Goal: Task Accomplishment & Management: Complete application form

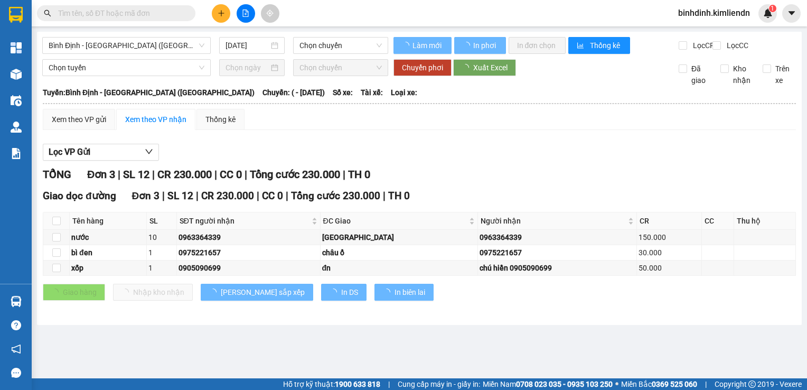
type input "[DATE]"
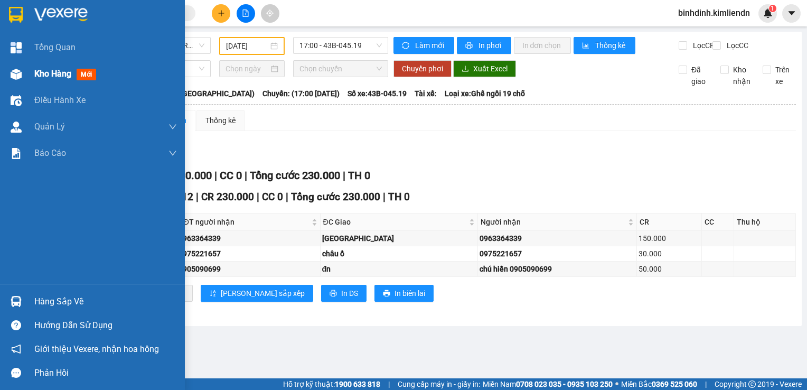
click at [29, 75] on div "Kho hàng mới" at bounding box center [92, 74] width 185 height 26
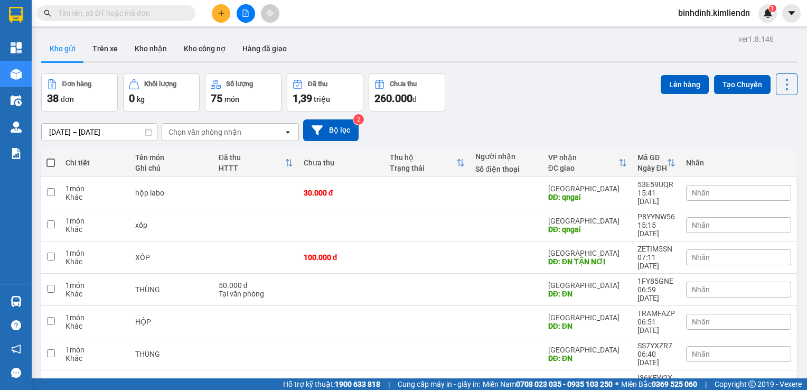
click at [533, 81] on div "Đơn hàng 38 đơn Khối lượng 0 kg Số lượng 75 món Đã thu 1,39 triệu Chưa thu 260.…" at bounding box center [419, 92] width 757 height 38
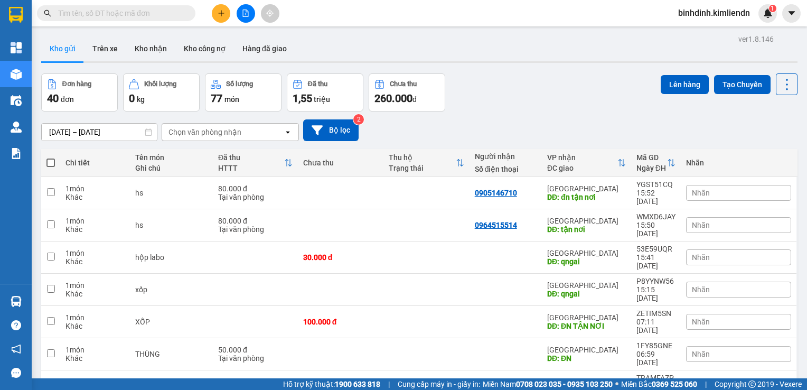
click at [495, 120] on div "11/10/2025 – 13/10/2025 Press the down arrow key to interact with the calendar …" at bounding box center [419, 130] width 757 height 22
click at [222, 13] on icon "plus" at bounding box center [221, 13] width 7 height 7
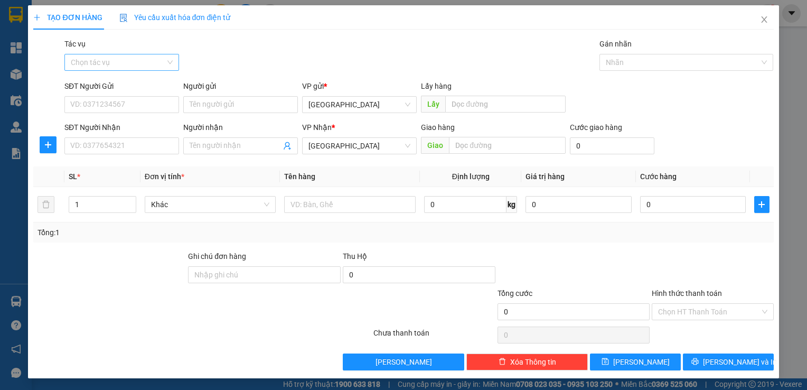
click at [148, 69] on input "Tác vụ" at bounding box center [118, 62] width 95 height 16
click at [144, 101] on div "Nhập hàng kho nhận" at bounding box center [122, 101] width 102 height 12
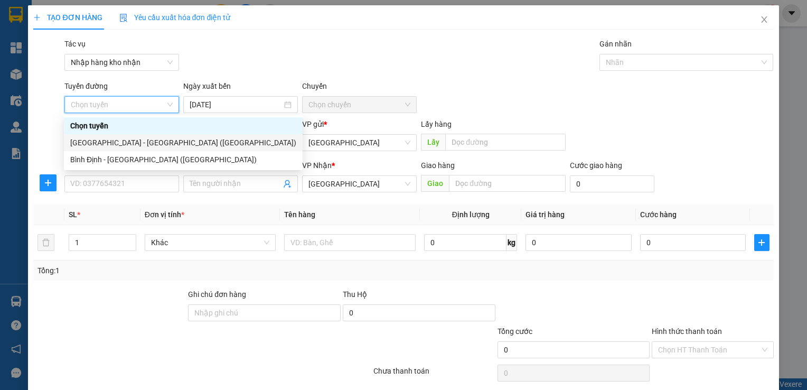
click at [131, 138] on div "Đà Nẵng - Bình Định (Hàng)" at bounding box center [183, 143] width 226 height 12
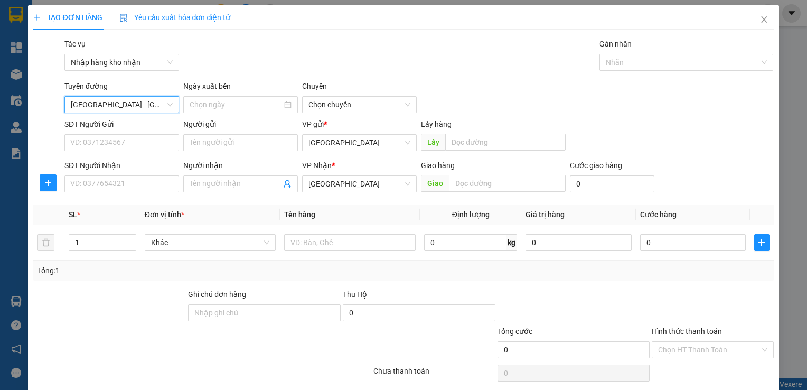
type input "13/10/2025"
click at [347, 96] on div "Chuyến" at bounding box center [359, 88] width 115 height 16
click at [347, 103] on span "03:30" at bounding box center [360, 105] width 102 height 16
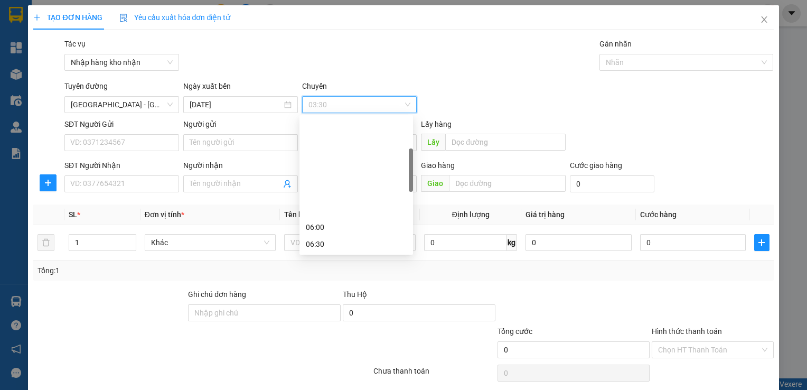
scroll to position [159, 0]
click at [343, 166] on div "09:00" at bounding box center [356, 170] width 101 height 12
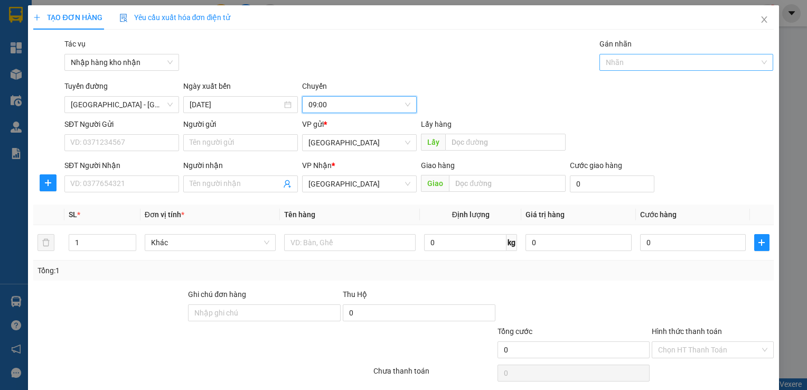
click at [631, 62] on div at bounding box center [681, 62] width 159 height 13
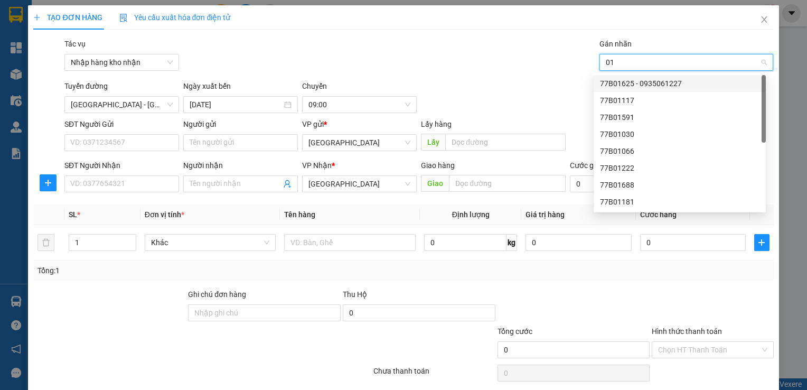
type input "010"
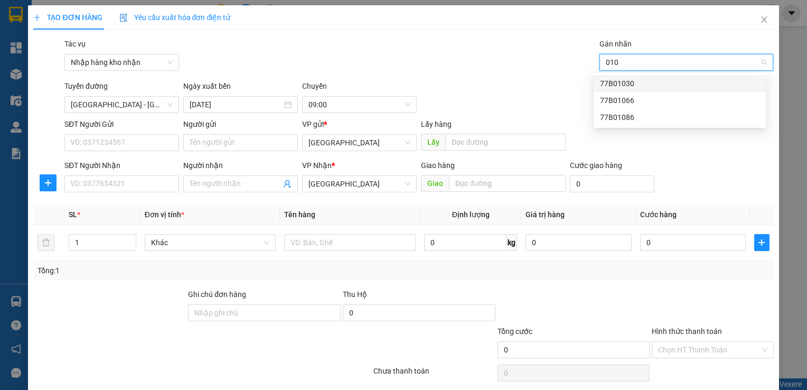
click at [600, 79] on div "77B01030" at bounding box center [680, 83] width 172 height 17
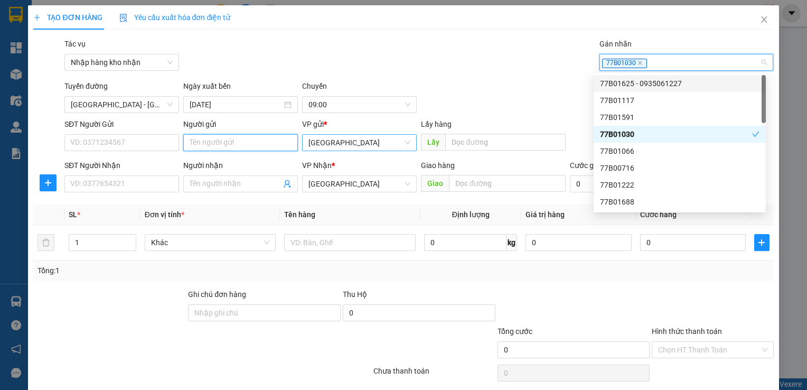
drag, startPoint x: 284, startPoint y: 141, endPoint x: 320, endPoint y: 145, distance: 36.2
click at [285, 141] on input "Người gửi" at bounding box center [240, 142] width 115 height 17
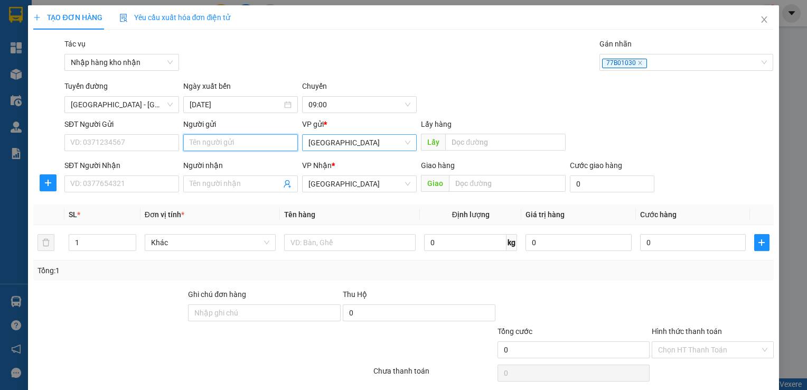
click at [320, 145] on span "Bình Định" at bounding box center [360, 143] width 102 height 16
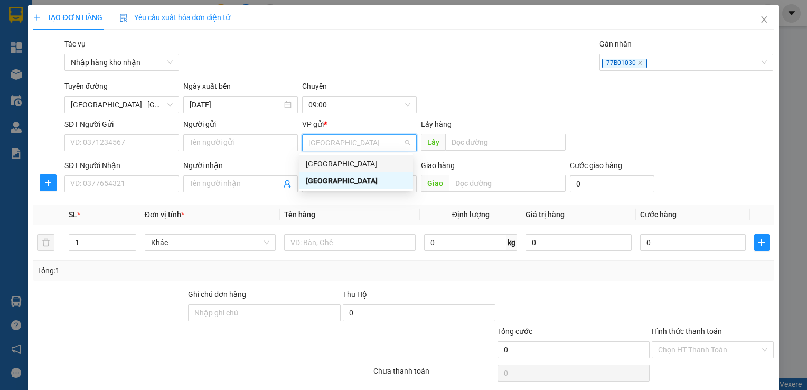
click at [332, 162] on div "[GEOGRAPHIC_DATA]" at bounding box center [356, 164] width 101 height 12
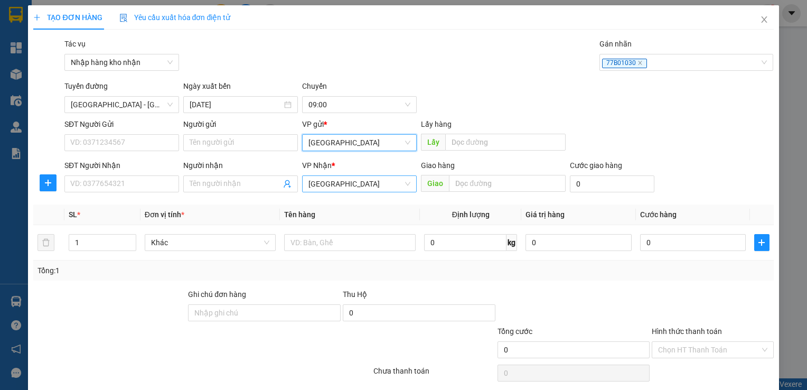
click at [326, 187] on span "[GEOGRAPHIC_DATA]" at bounding box center [360, 184] width 102 height 16
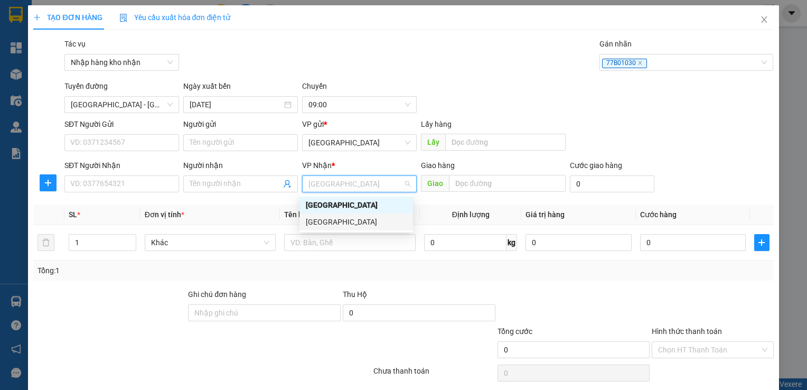
click at [326, 215] on div "Bình Định" at bounding box center [357, 221] width 114 height 17
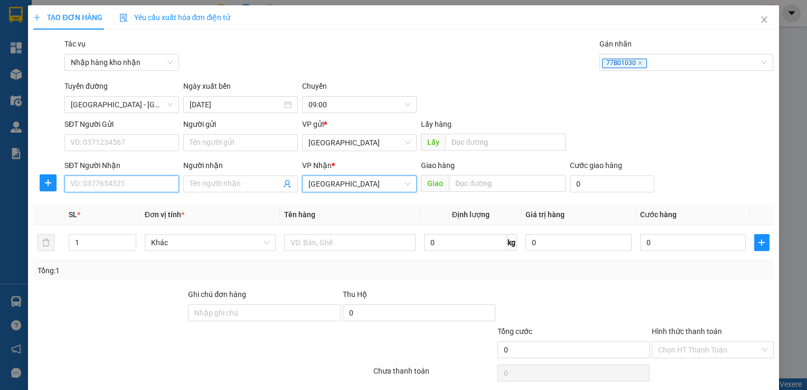
click at [166, 185] on input "SĐT Người Nhận" at bounding box center [121, 183] width 115 height 17
type input "0912119731"
type input "ninh"
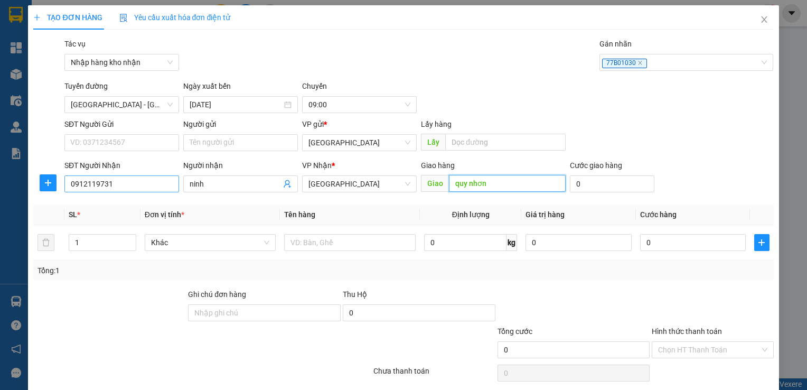
type input "quy nhơn"
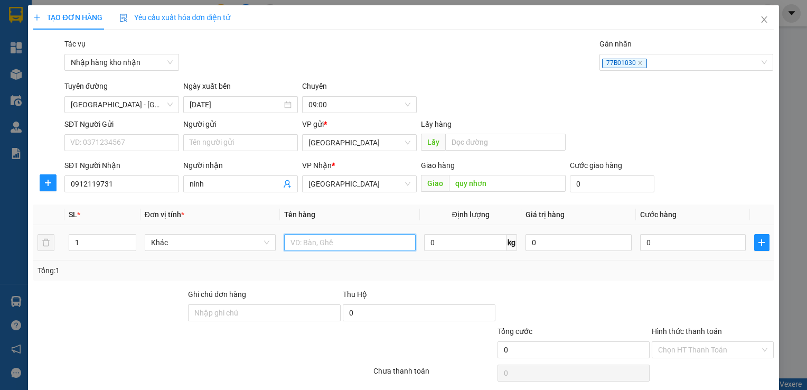
click at [311, 245] on input "text" at bounding box center [350, 242] width 132 height 17
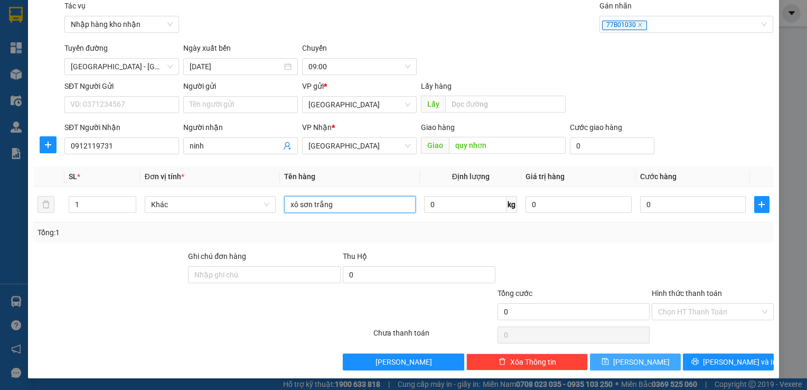
type input "xô sơn trắng"
click at [653, 364] on button "Lưu" at bounding box center [635, 362] width 91 height 17
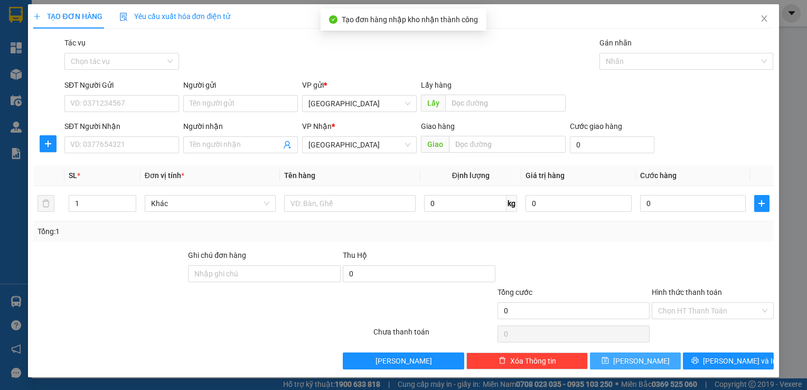
scroll to position [0, 0]
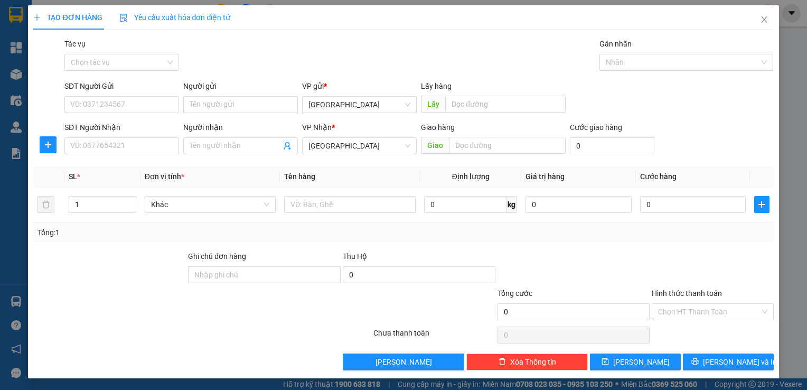
click at [137, 129] on div "SĐT Người Nhận" at bounding box center [121, 128] width 115 height 12
click at [137, 137] on input "SĐT Người Nhận" at bounding box center [121, 145] width 115 height 17
click at [141, 138] on input "SĐT Người Nhận" at bounding box center [121, 145] width 115 height 17
type input "0819561562"
click at [227, 144] on input "Người nhận" at bounding box center [235, 146] width 91 height 12
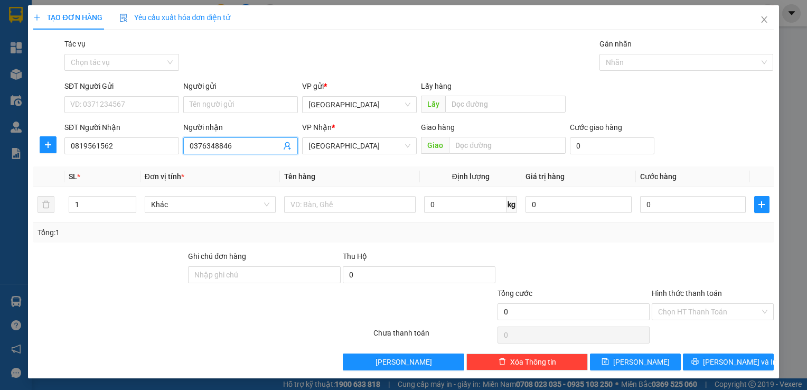
type input "0376348846"
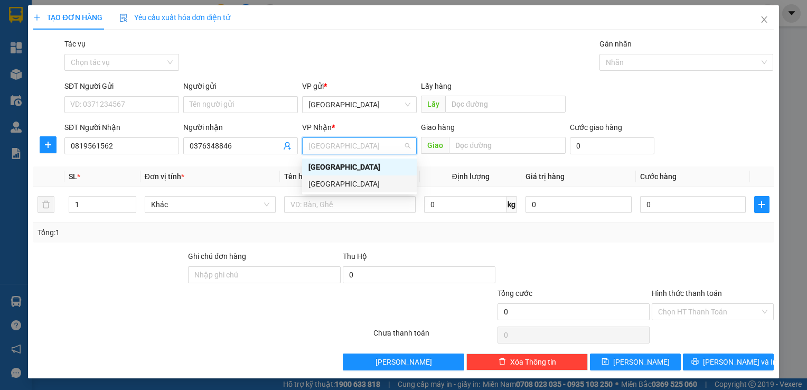
click at [341, 191] on div "Bình Định" at bounding box center [359, 183] width 115 height 17
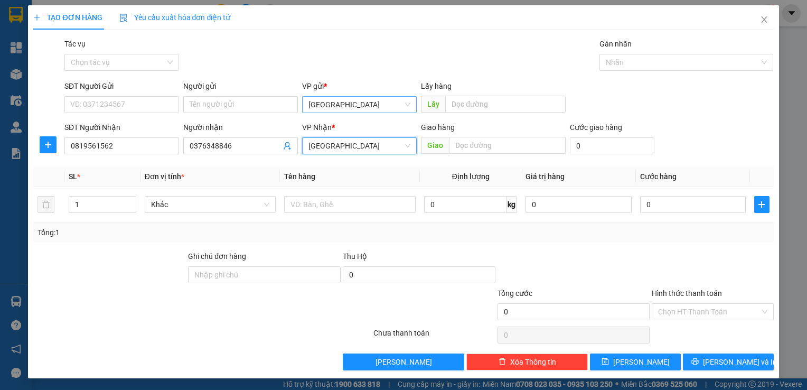
click at [340, 107] on span "Bình Định" at bounding box center [360, 105] width 102 height 16
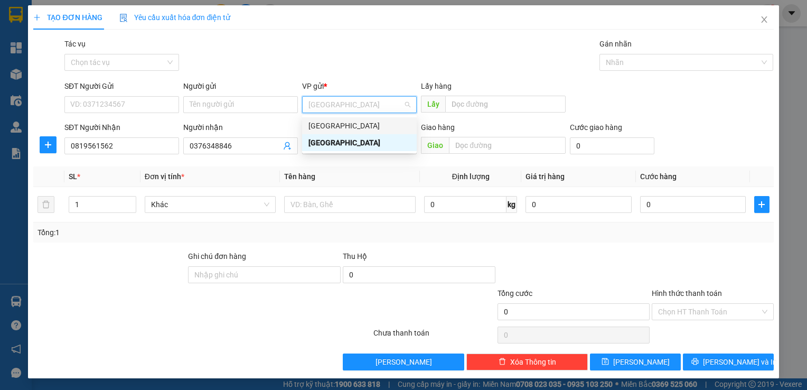
drag, startPoint x: 348, startPoint y: 125, endPoint x: 356, endPoint y: 125, distance: 8.5
click at [349, 125] on div "[GEOGRAPHIC_DATA]" at bounding box center [360, 126] width 102 height 12
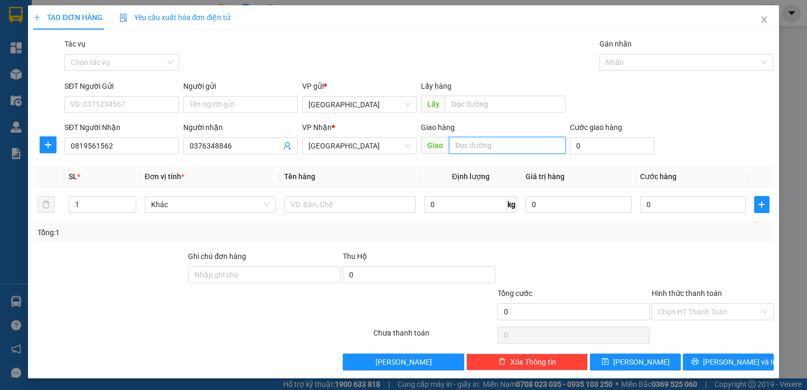
click at [486, 152] on input "text" at bounding box center [507, 145] width 116 height 17
click at [490, 143] on input "text" at bounding box center [507, 145] width 116 height 17
type input "quy nhơn"
click at [335, 216] on td at bounding box center [350, 204] width 140 height 35
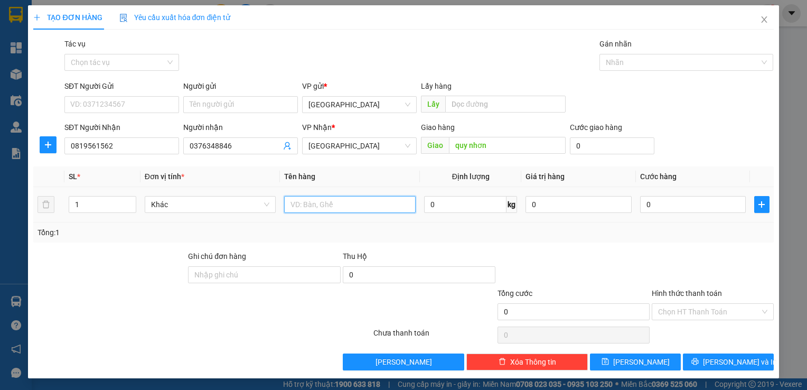
click at [346, 205] on input "text" at bounding box center [350, 204] width 132 height 17
type input "xốp lớn"
click at [643, 64] on div at bounding box center [681, 62] width 159 height 13
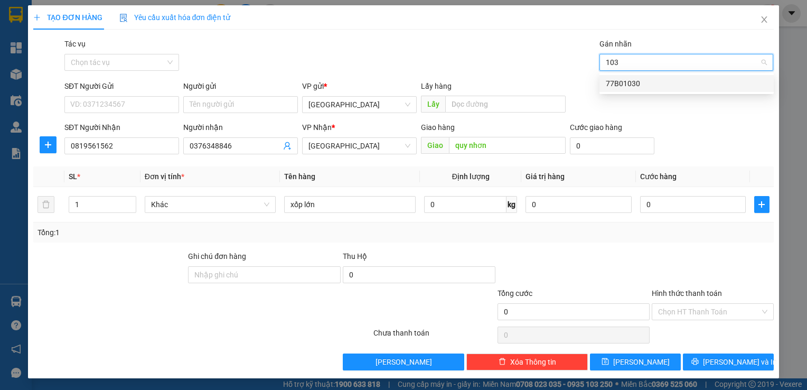
type input "1030"
click at [651, 83] on div "77B01030" at bounding box center [687, 84] width 162 height 12
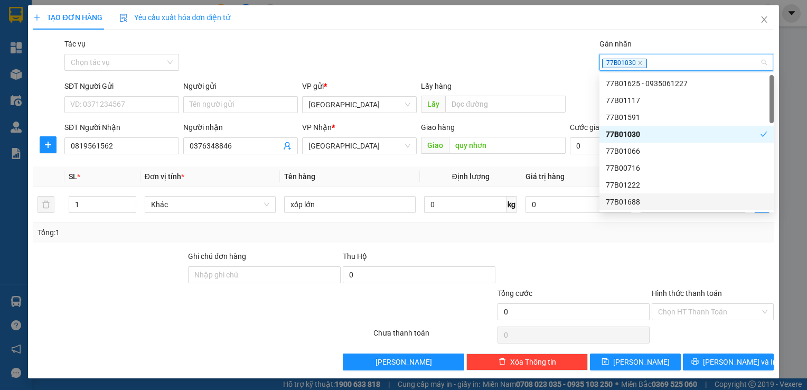
click at [624, 296] on div "Tổng cước" at bounding box center [574, 295] width 153 height 16
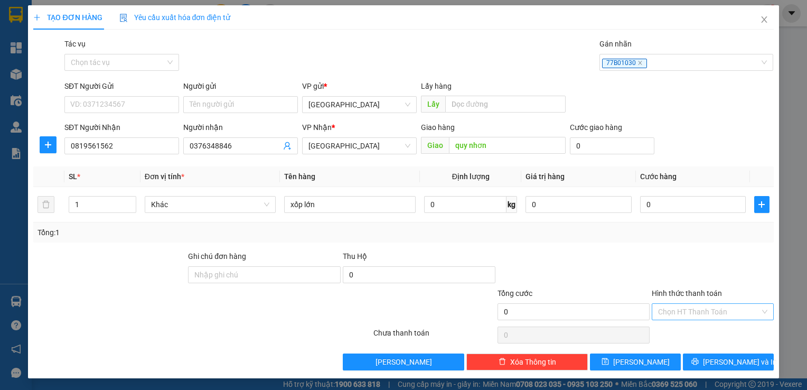
click at [676, 314] on input "Hình thức thanh toán" at bounding box center [708, 312] width 101 height 16
click at [584, 243] on div "Transit Pickup Surcharge Ids Transit Deliver Surcharge Ids Transit Deliver Surc…" at bounding box center [403, 204] width 740 height 332
click at [128, 106] on input "SĐT Người Gửi" at bounding box center [121, 104] width 115 height 17
type input "0385"
click at [621, 360] on button "Lưu" at bounding box center [635, 362] width 91 height 17
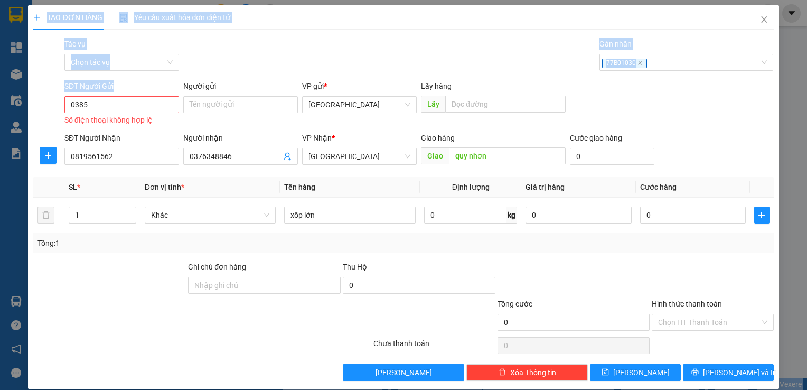
drag, startPoint x: 140, startPoint y: 96, endPoint x: -2, endPoint y: 103, distance: 141.8
click at [0, 103] on html "Kết quả tìm kiếm ( 0 ) Bộ lọc No Data binhdinh.kimliendn 1 Tổng Quan Kho hàng m…" at bounding box center [403, 195] width 807 height 390
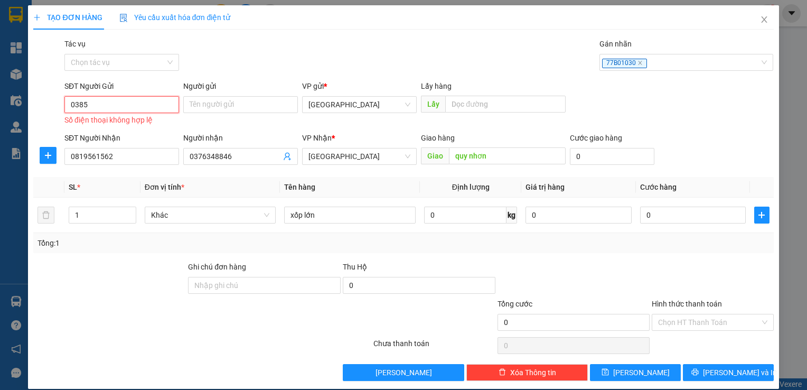
drag, startPoint x: -2, startPoint y: 103, endPoint x: 113, endPoint y: 104, distance: 114.7
click at [113, 104] on input "0385" at bounding box center [121, 104] width 115 height 17
drag, startPoint x: 113, startPoint y: 104, endPoint x: 44, endPoint y: 112, distance: 69.1
click at [44, 112] on div "SĐT Người Gửi 0385 0385 Số điện thoại không hợp lệ Người gửi Tên người gửi VP g…" at bounding box center [403, 104] width 742 height 48
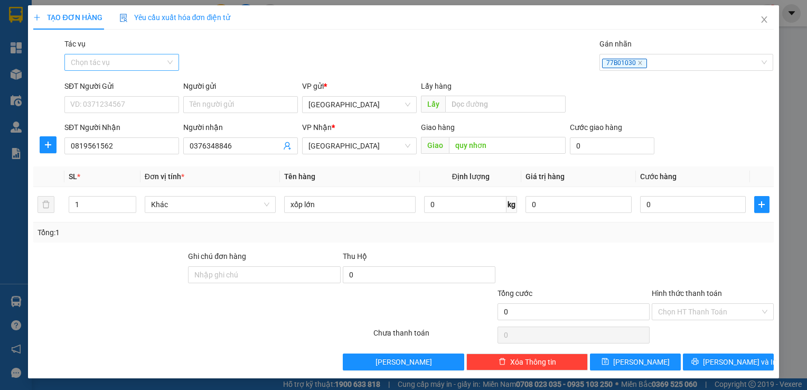
click at [89, 61] on input "Tác vụ" at bounding box center [118, 62] width 95 height 16
click at [100, 105] on div "Nhập hàng kho nhận" at bounding box center [122, 101] width 102 height 12
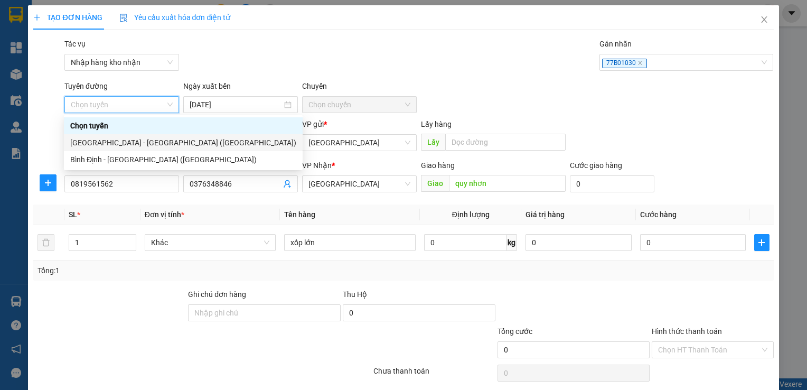
click at [114, 143] on div "Đà Nẵng - Bình Định (Hàng)" at bounding box center [183, 143] width 226 height 12
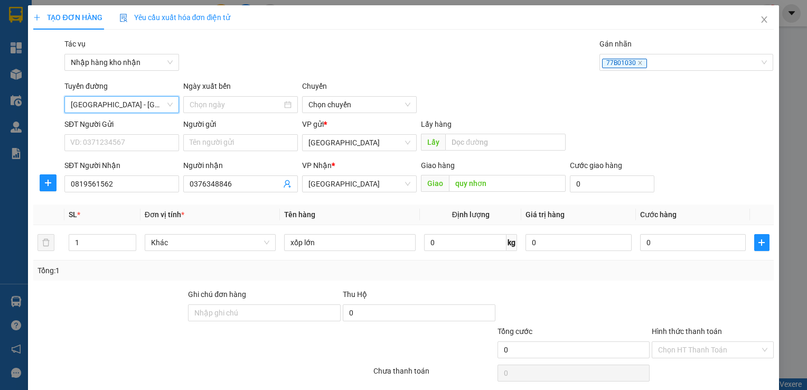
type input "13/10/2025"
click at [338, 109] on span "03:30" at bounding box center [360, 105] width 102 height 16
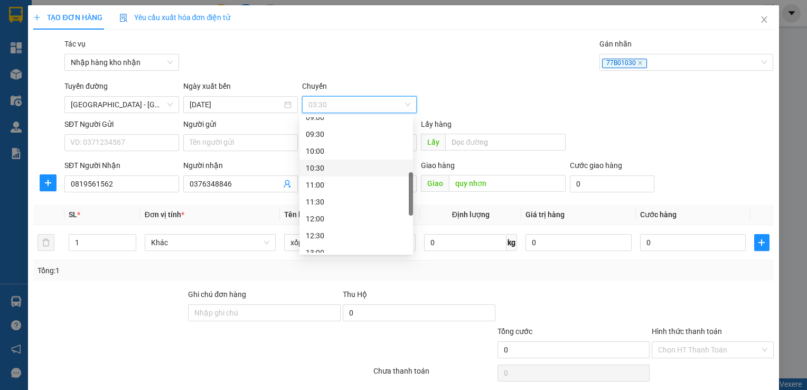
scroll to position [159, 0]
click at [327, 172] on div "09:00" at bounding box center [356, 170] width 101 height 12
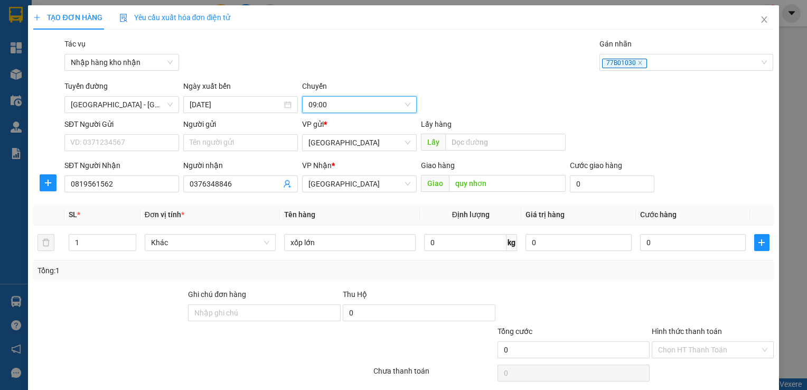
scroll to position [38, 0]
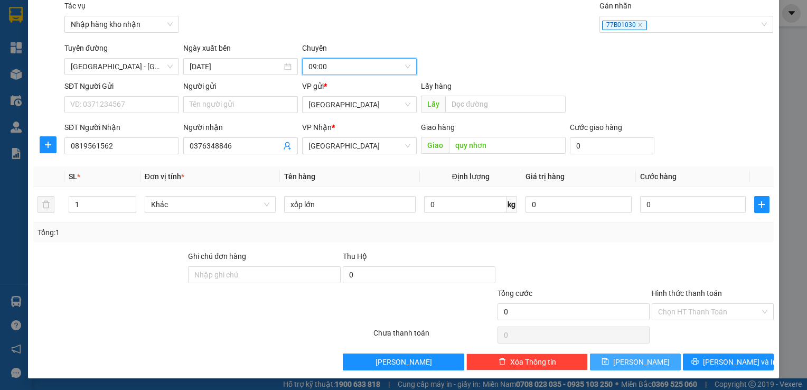
click at [612, 360] on button "Lưu" at bounding box center [635, 362] width 91 height 17
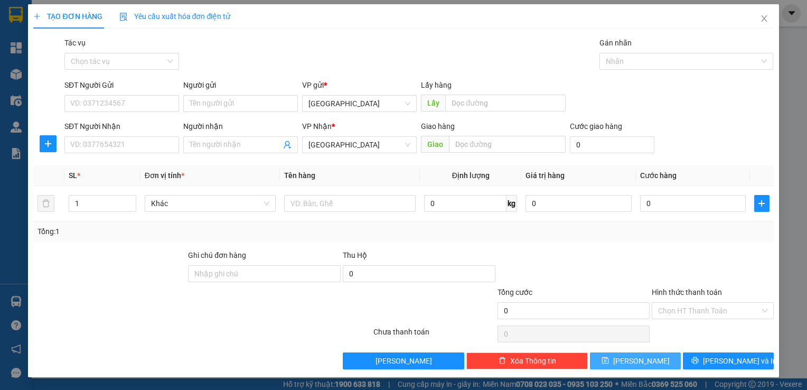
scroll to position [0, 0]
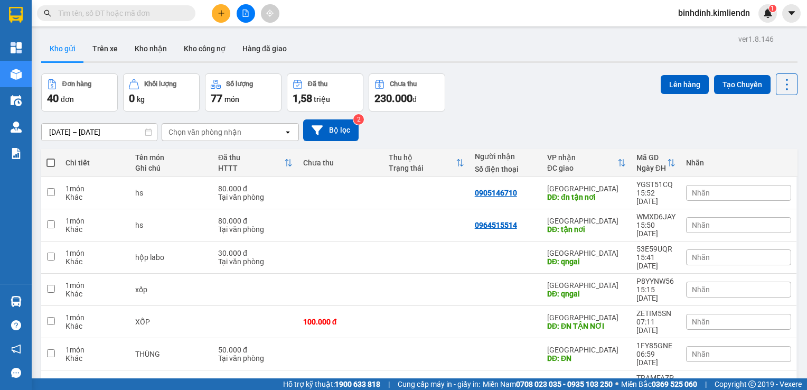
click at [218, 17] on button at bounding box center [221, 13] width 18 height 18
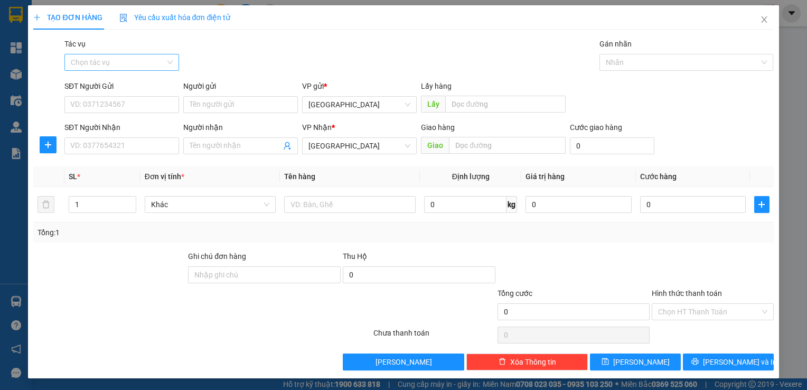
click at [123, 68] on input "Tác vụ" at bounding box center [118, 62] width 95 height 16
click at [122, 105] on div "Nhập hàng kho nhận" at bounding box center [122, 101] width 102 height 12
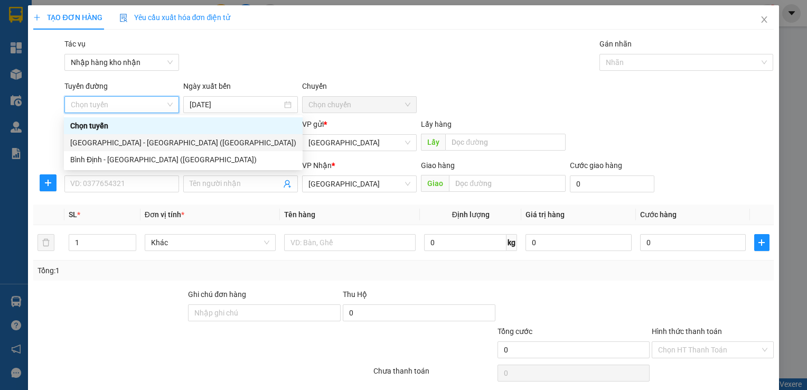
click at [118, 142] on div "Đà Nẵng - Bình Định (Hàng)" at bounding box center [183, 143] width 226 height 12
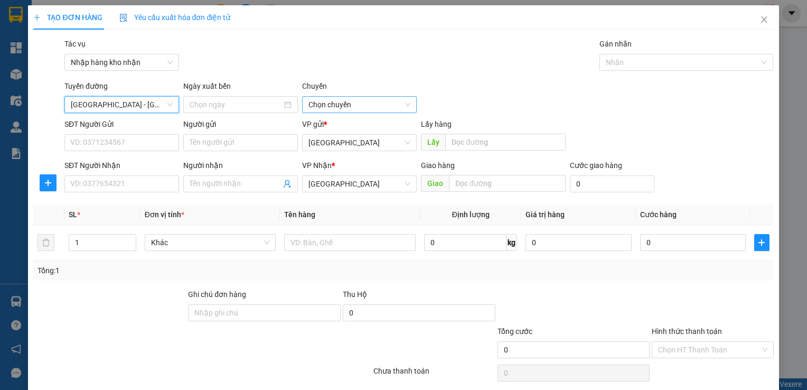
click at [336, 104] on span "Chọn chuyến" at bounding box center [360, 105] width 102 height 16
type input "13/10/2025"
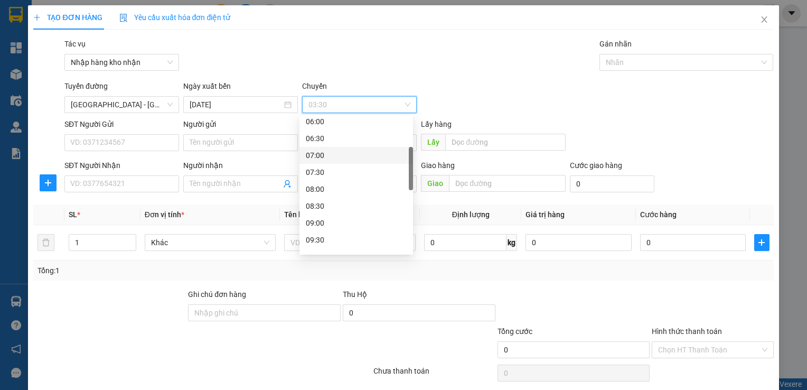
scroll to position [159, 0]
click at [345, 153] on div "08:30" at bounding box center [356, 153] width 101 height 12
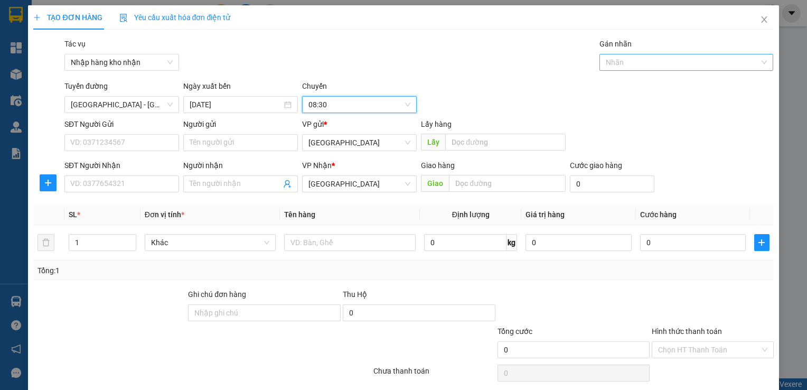
click at [617, 62] on div at bounding box center [681, 62] width 159 height 13
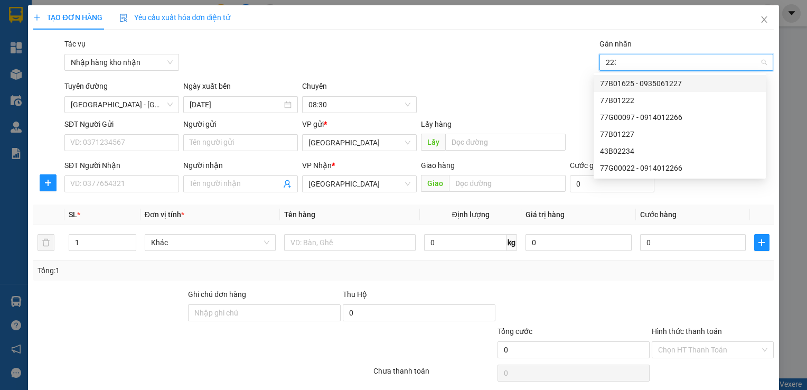
type input "2234"
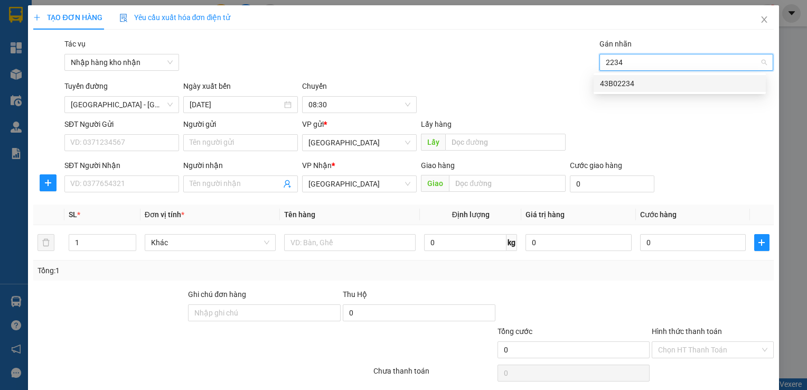
click at [706, 81] on div "43B02234" at bounding box center [680, 84] width 160 height 12
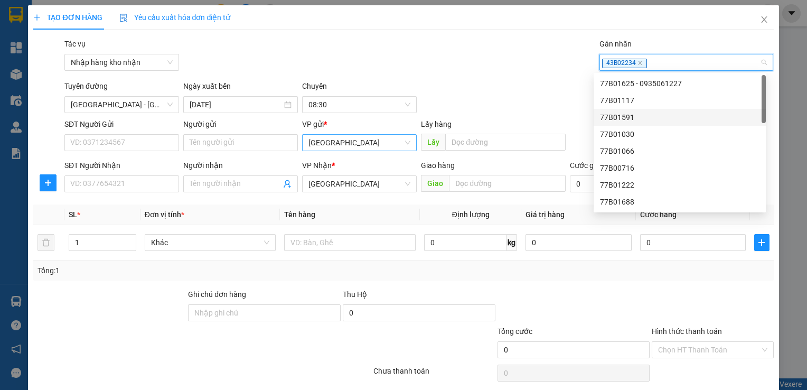
click at [314, 143] on span "Bình Định" at bounding box center [360, 143] width 102 height 16
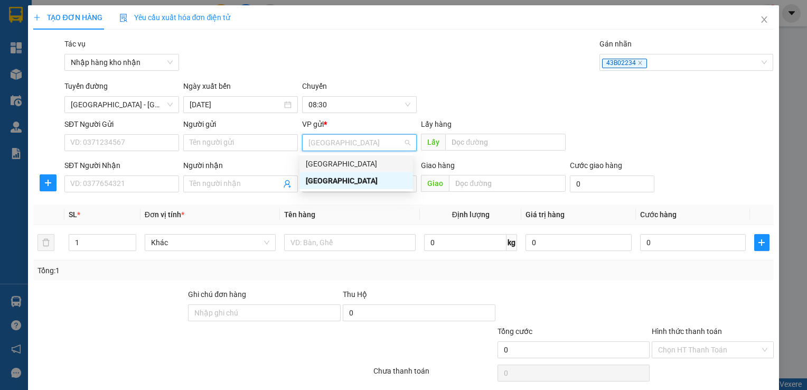
click at [315, 162] on div "[GEOGRAPHIC_DATA]" at bounding box center [356, 164] width 101 height 12
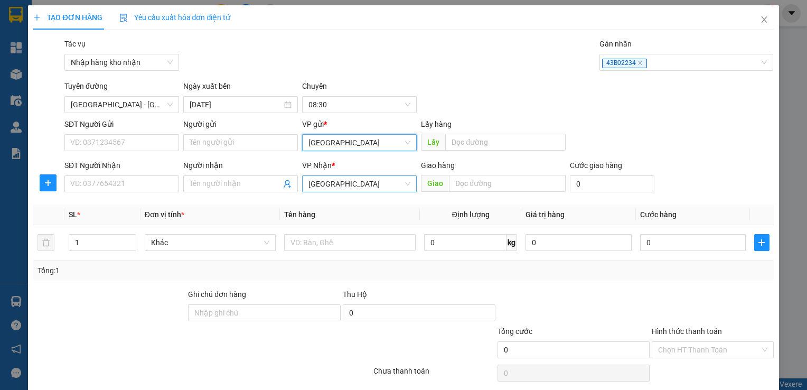
click at [314, 181] on span "[GEOGRAPHIC_DATA]" at bounding box center [360, 184] width 102 height 16
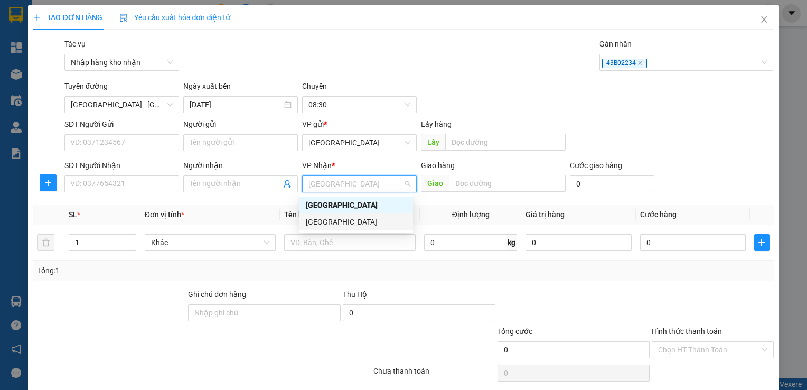
click at [312, 221] on div "Bình Định" at bounding box center [356, 222] width 101 height 12
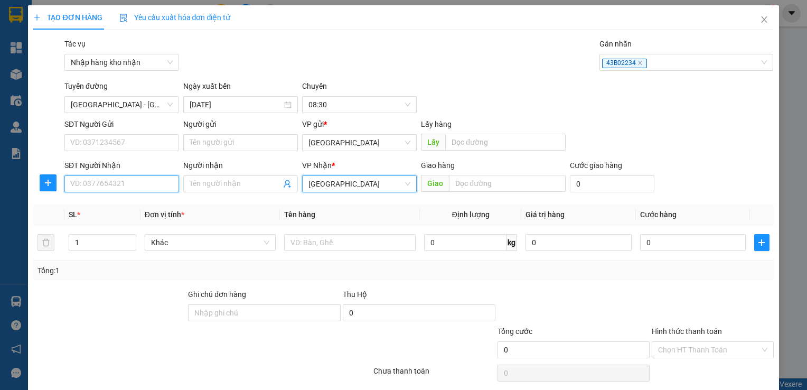
click at [165, 185] on input "SĐT Người Nhận" at bounding box center [121, 183] width 115 height 17
type input "0988557914"
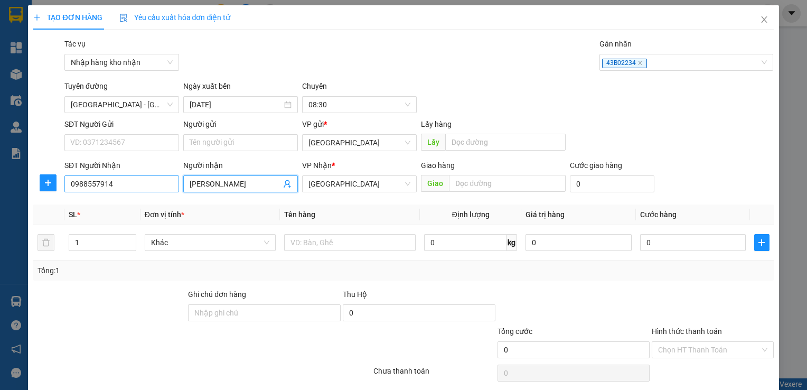
type input "nguyễn anh tài"
type input "quy nhơn"
type input "3"
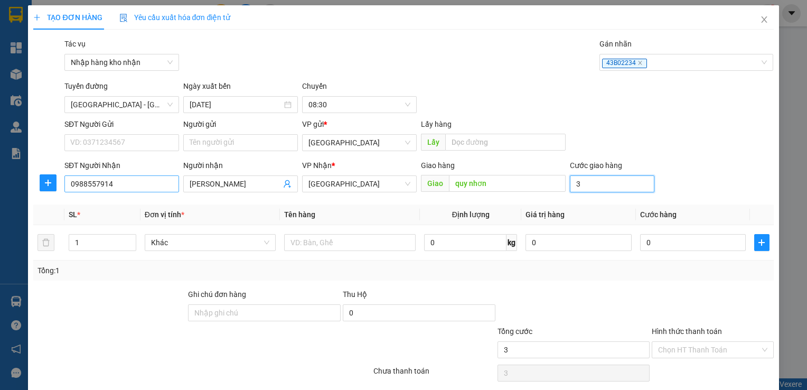
type input "30"
type input "300"
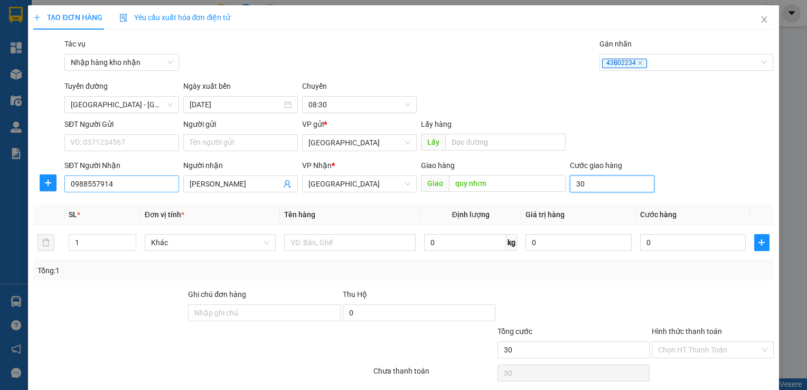
type input "300"
type input "3.000"
type input "30.000"
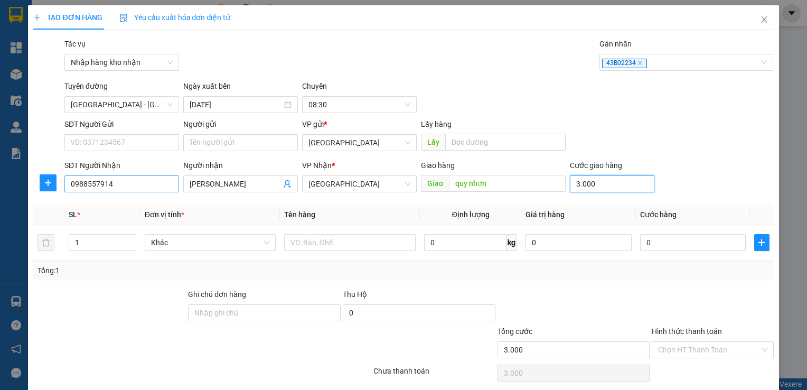
type input "30.000"
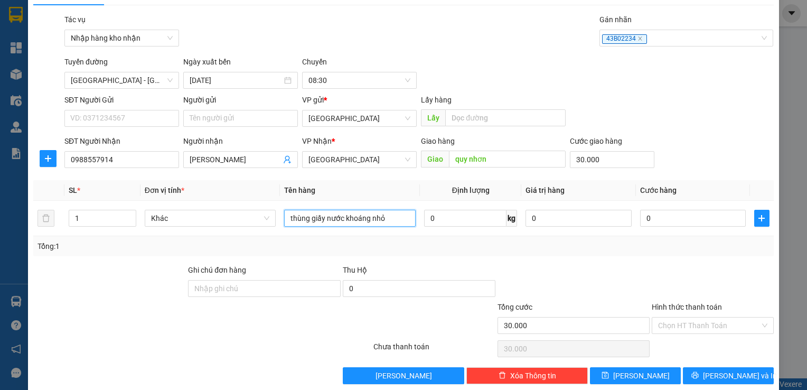
scroll to position [38, 0]
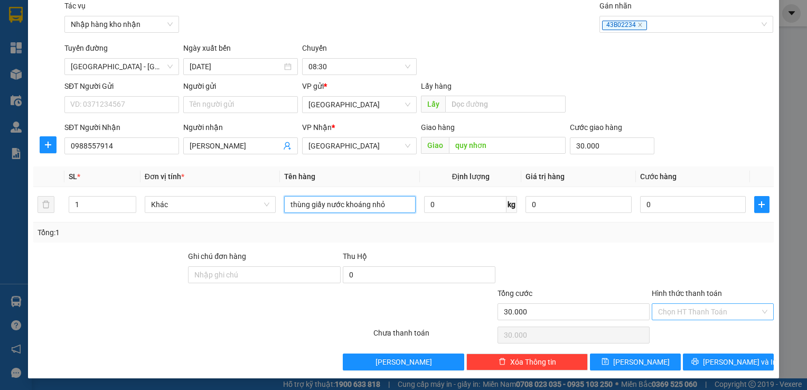
type input "thùng giấy nước khoáng nhỏ"
click at [677, 312] on input "Hình thức thanh toán" at bounding box center [708, 312] width 101 height 16
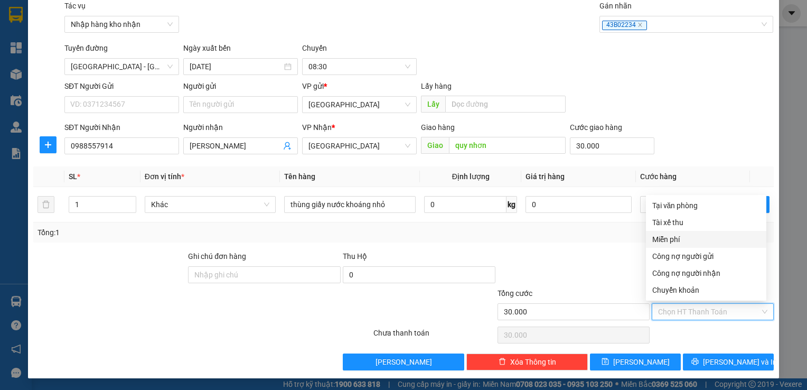
click at [684, 228] on div "Tài xế thu" at bounding box center [706, 222] width 120 height 17
type input "0"
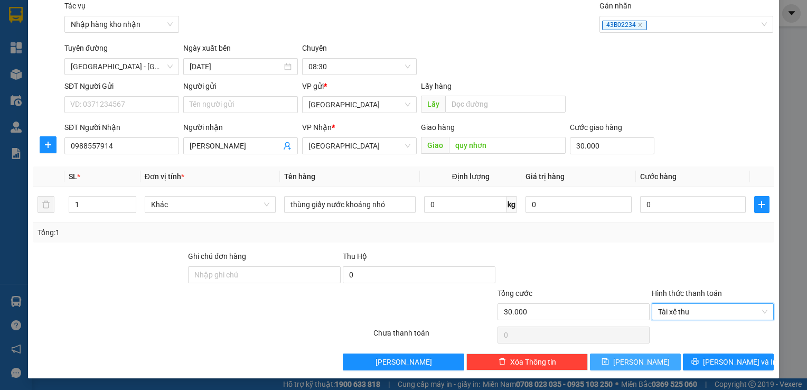
drag, startPoint x: 661, startPoint y: 360, endPoint x: 669, endPoint y: 350, distance: 12.8
click at [661, 360] on button "Lưu" at bounding box center [635, 362] width 91 height 17
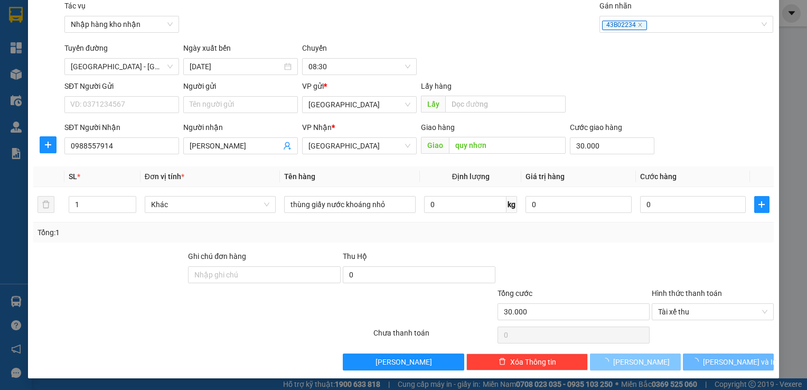
type input "0"
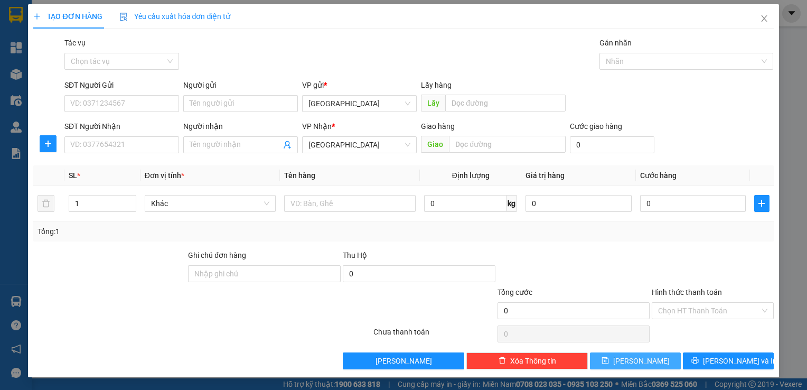
scroll to position [0, 0]
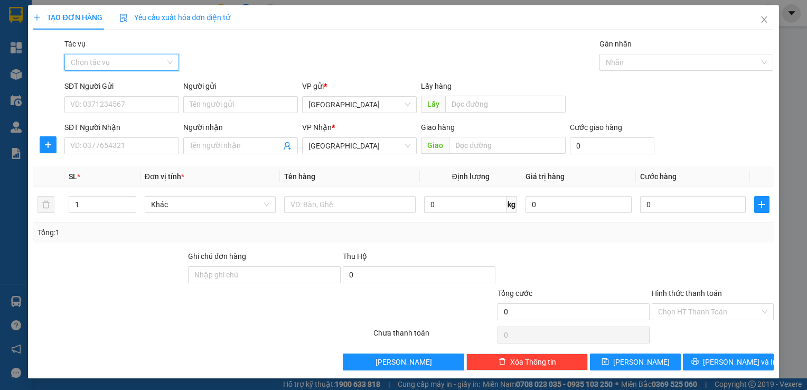
drag, startPoint x: 77, startPoint y: 56, endPoint x: 82, endPoint y: 59, distance: 6.6
click at [77, 56] on input "Tác vụ" at bounding box center [118, 62] width 95 height 16
click at [96, 100] on div "Nhập hàng kho nhận" at bounding box center [122, 101] width 102 height 12
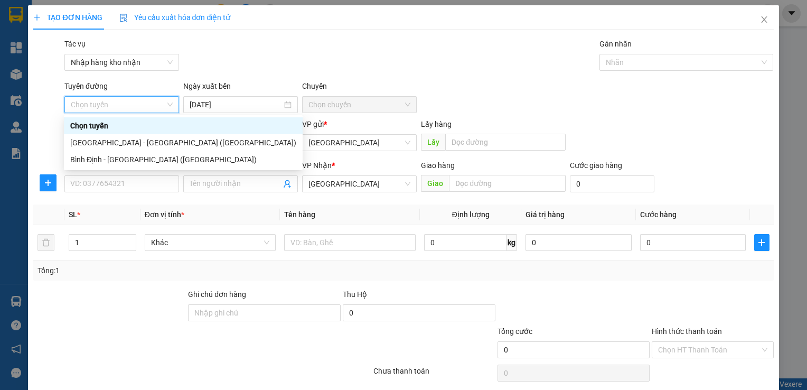
click at [102, 134] on div "Chọn tuyến" at bounding box center [183, 125] width 239 height 17
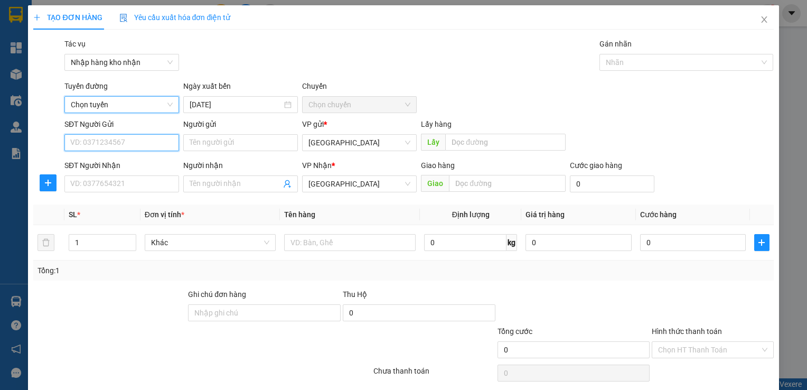
click at [119, 144] on input "SĐT Người Gửi" at bounding box center [121, 142] width 115 height 17
click at [153, 103] on span "Chọn tuyến" at bounding box center [122, 105] width 102 height 16
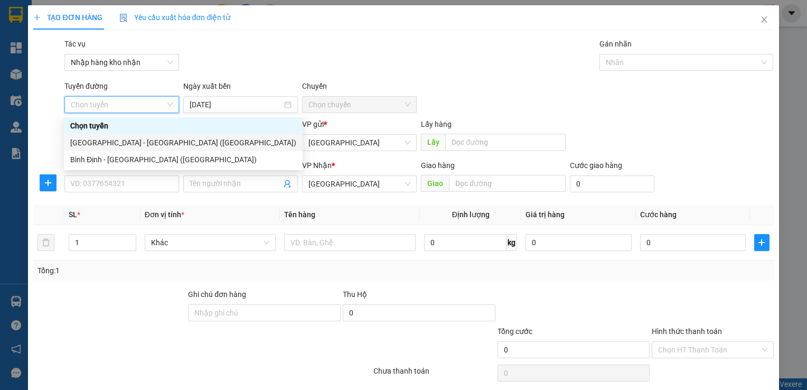
click at [119, 147] on div "Đà Nẵng - Bình Định (Hàng)" at bounding box center [183, 143] width 226 height 12
type input "13/10/2025"
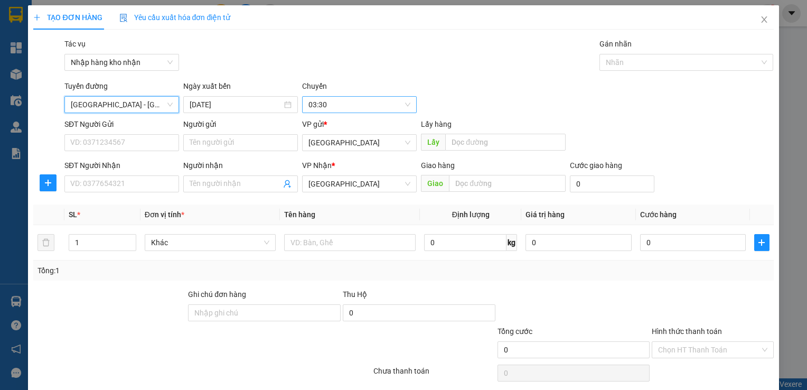
click at [349, 103] on span "03:30" at bounding box center [360, 105] width 102 height 16
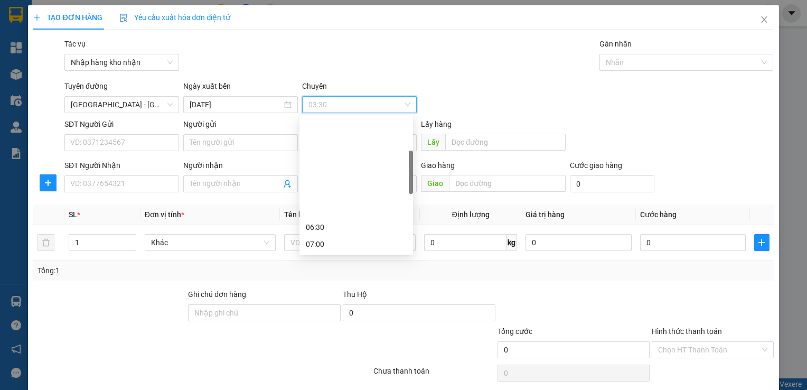
scroll to position [123, 0]
click at [342, 207] on div "09:00" at bounding box center [356, 206] width 101 height 12
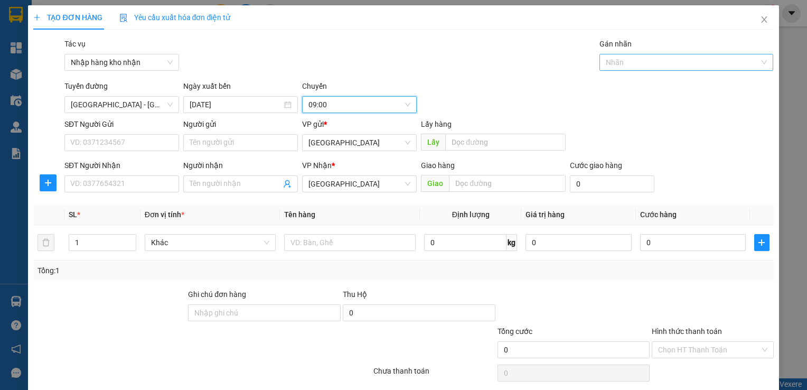
click at [624, 67] on div at bounding box center [681, 62] width 159 height 13
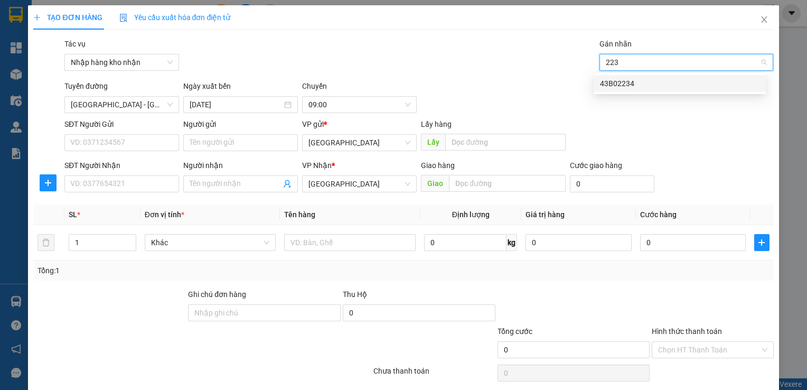
type input "2234"
click at [626, 82] on div "43B02234" at bounding box center [680, 84] width 160 height 12
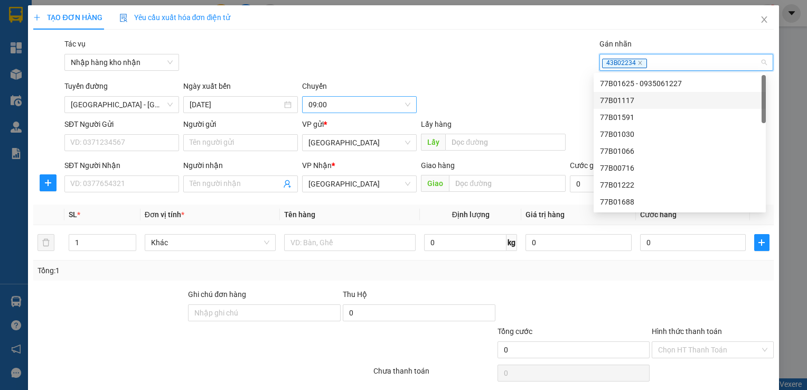
click at [373, 100] on span "09:00" at bounding box center [360, 105] width 102 height 16
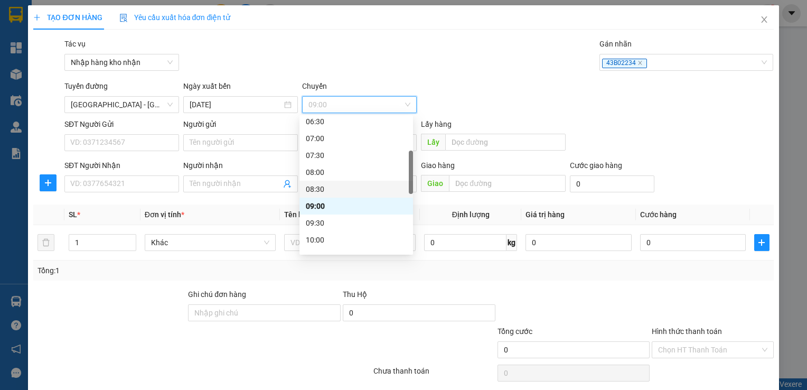
click at [319, 186] on div "08:30" at bounding box center [356, 189] width 101 height 12
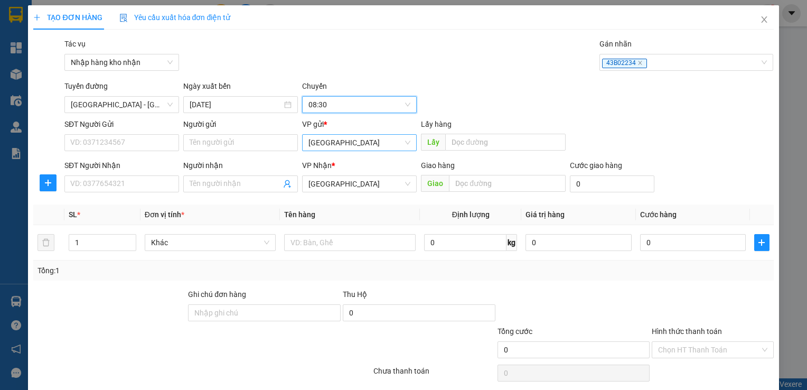
click at [328, 140] on span "Bình Định" at bounding box center [360, 143] width 102 height 16
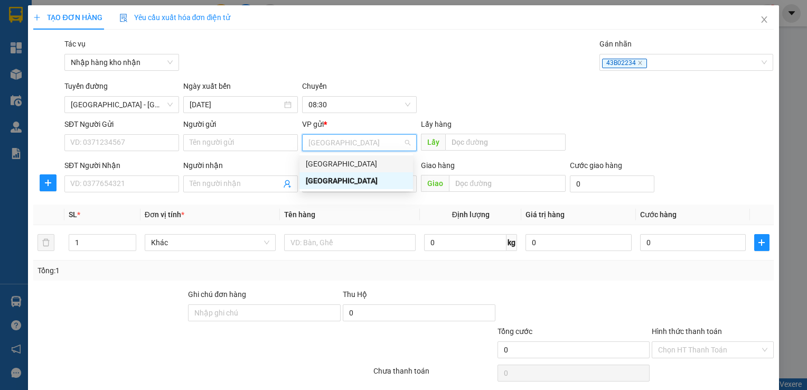
click at [334, 160] on div "[GEOGRAPHIC_DATA]" at bounding box center [356, 164] width 101 height 12
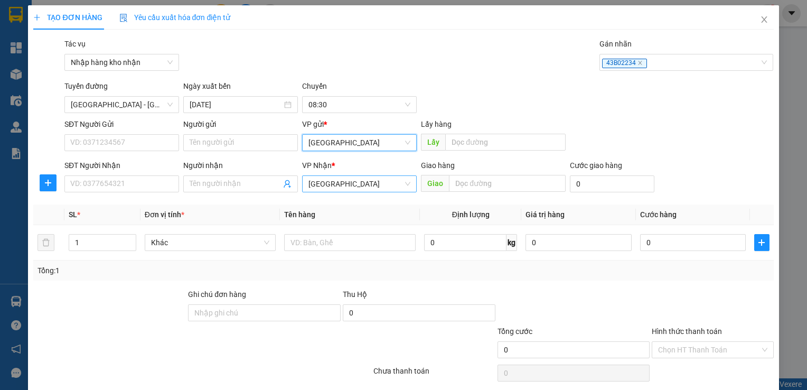
click at [332, 183] on span "[GEOGRAPHIC_DATA]" at bounding box center [360, 184] width 102 height 16
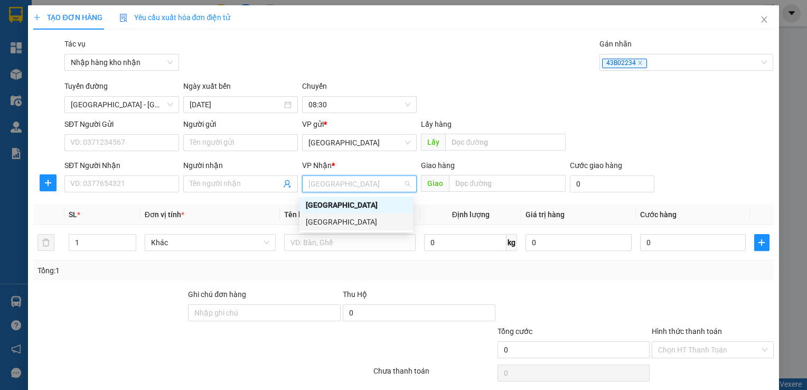
click at [331, 221] on div "Bình Định" at bounding box center [356, 222] width 101 height 12
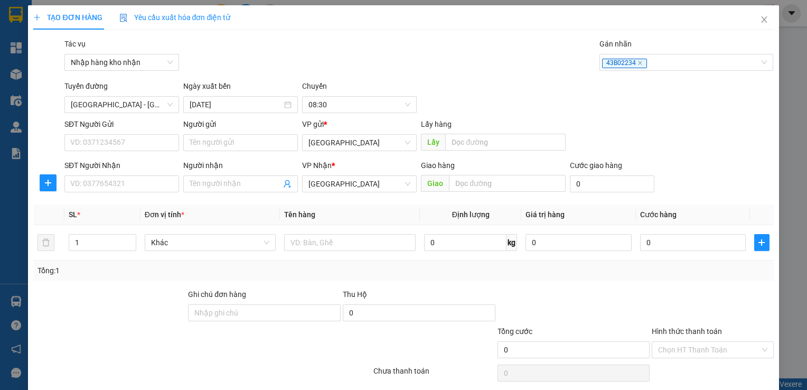
click at [154, 193] on div "SĐT Người Nhận VD: 0377654321" at bounding box center [121, 178] width 115 height 37
click at [159, 185] on input "SĐT Người Nhận" at bounding box center [121, 183] width 115 height 17
type input "0372069043"
type input "d"
type input "đảm"
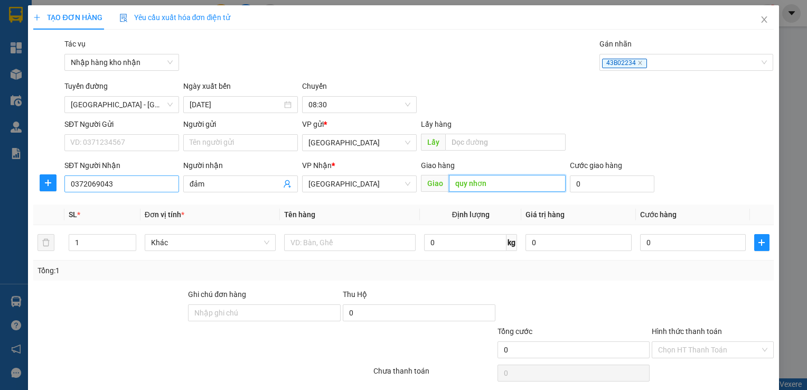
type input "quy nhơn"
type input "3"
type input "30"
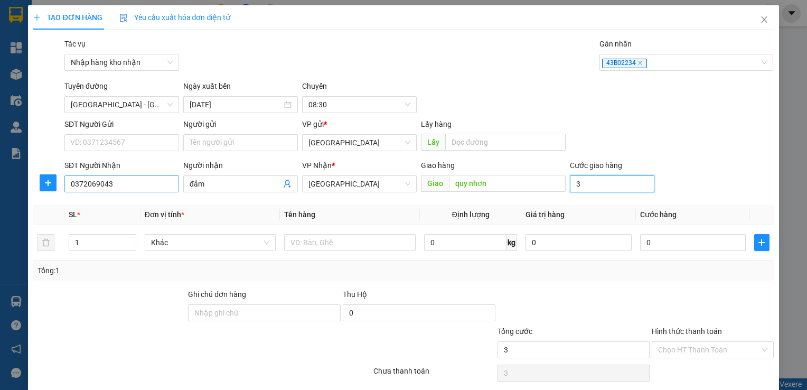
type input "30"
type input "300"
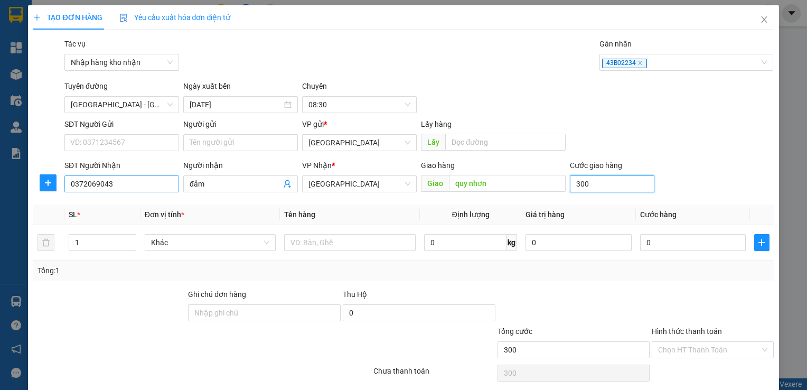
type input "3.000"
type input "30.000"
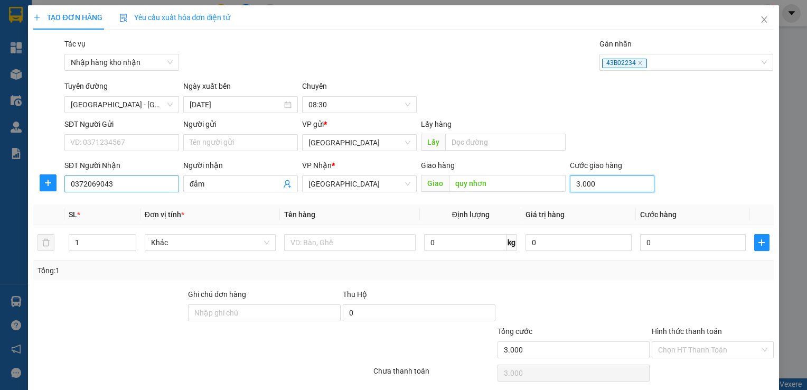
type input "30.000"
type input "o"
type input "ô"
type input "ố"
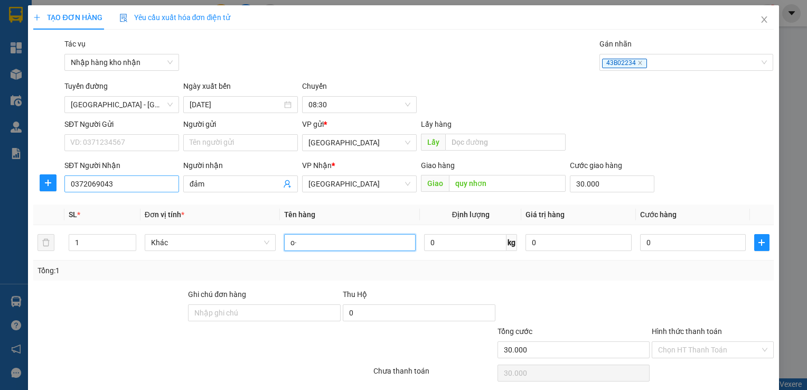
type input "o"
type input "ô"
type input "x"
type input "o"
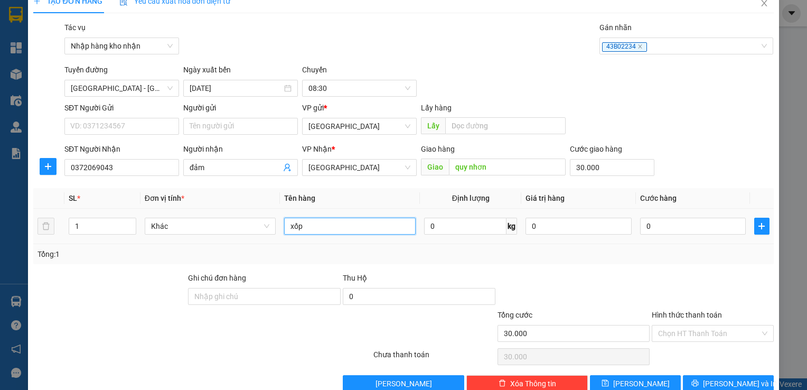
scroll to position [38, 0]
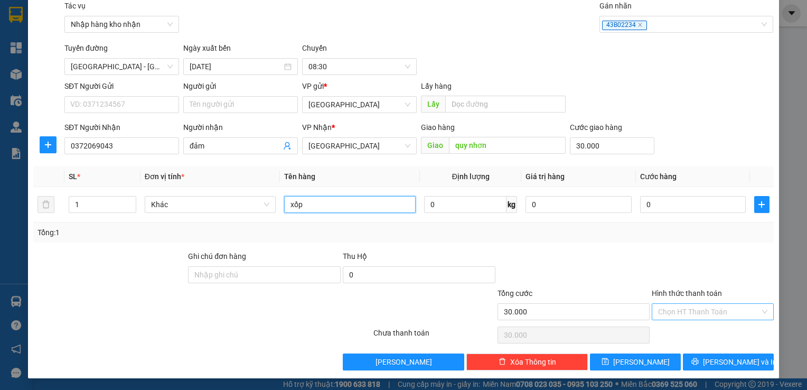
type input "xốp"
click at [666, 307] on input "Hình thức thanh toán" at bounding box center [708, 312] width 101 height 16
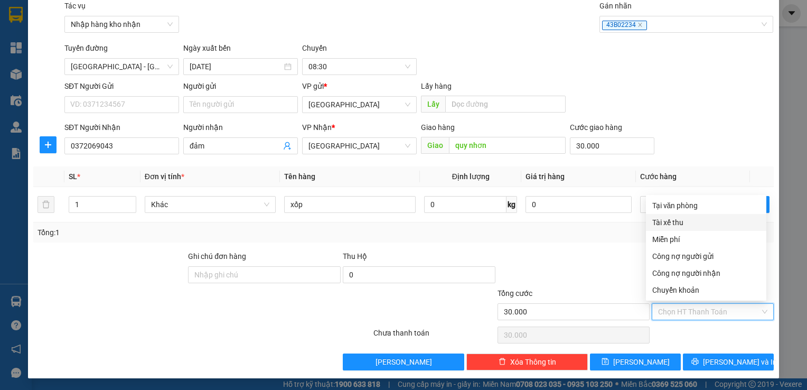
click at [676, 225] on div "Tài xế thu" at bounding box center [707, 223] width 108 height 12
type input "0"
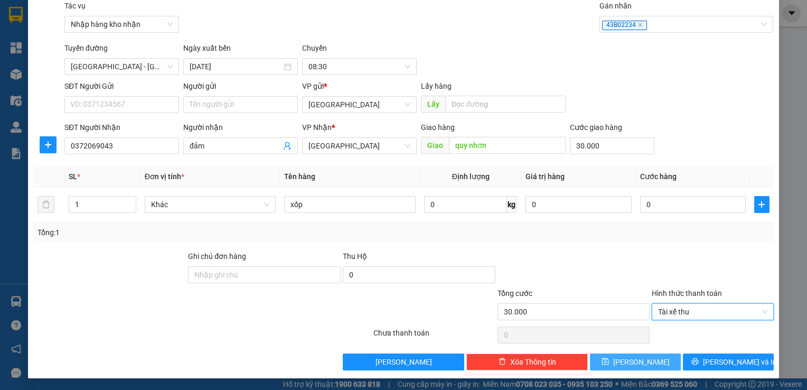
click at [642, 356] on button "Lưu" at bounding box center [635, 362] width 91 height 17
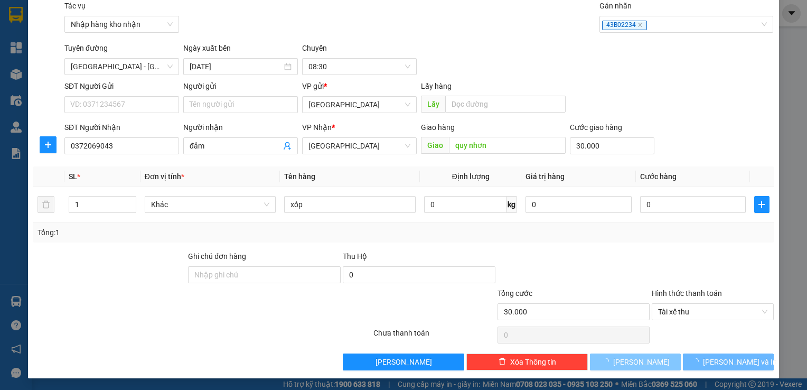
type input "0"
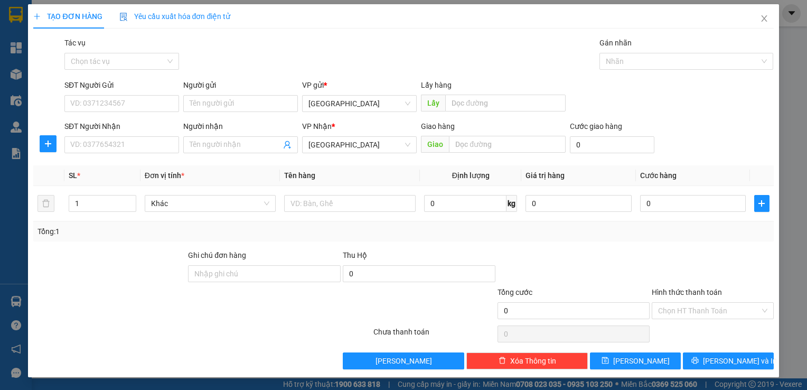
scroll to position [0, 0]
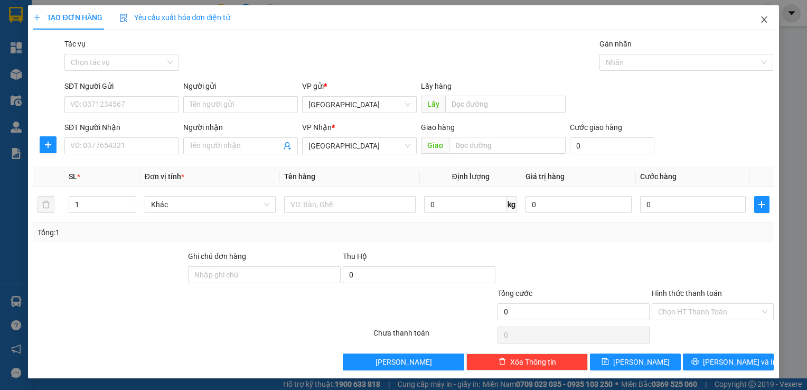
click at [764, 16] on icon "close" at bounding box center [764, 19] width 8 height 8
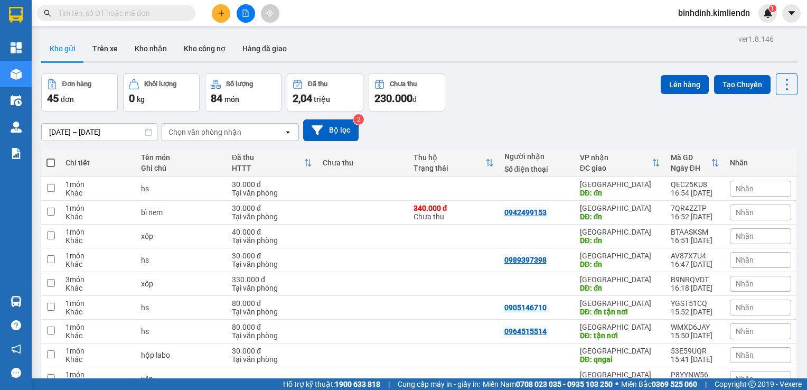
click at [524, 75] on div "Đơn hàng 45 đơn Khối lượng 0 kg Số lượng 84 món Đã thu 2,04 triệu Chưa thu 230.…" at bounding box center [419, 92] width 757 height 38
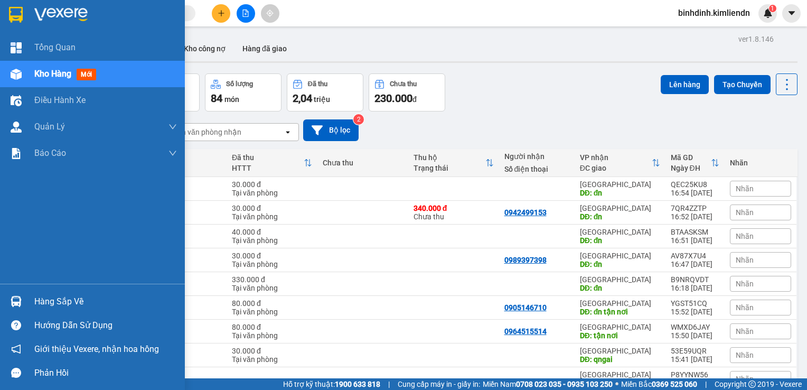
click at [31, 79] on div "Kho hàng mới" at bounding box center [92, 74] width 185 height 26
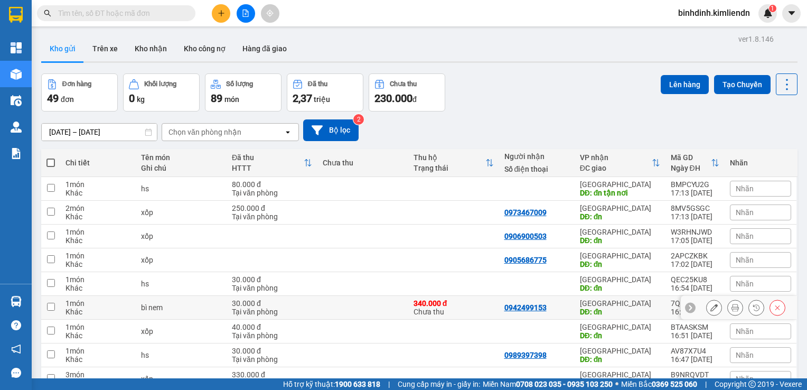
click at [49, 308] on input "checkbox" at bounding box center [51, 307] width 8 height 8
checkbox input "true"
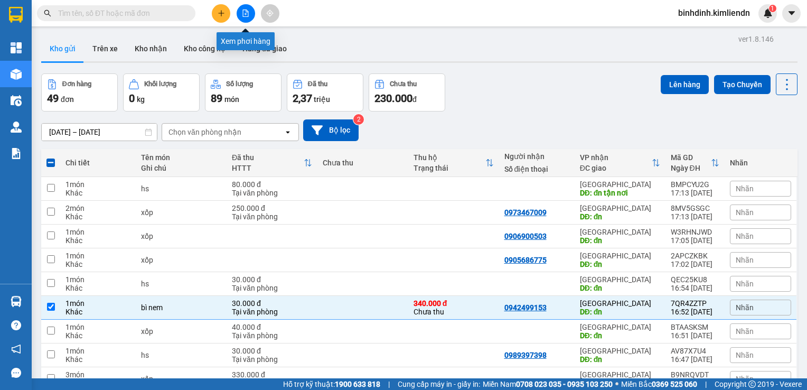
click at [237, 12] on button at bounding box center [246, 13] width 18 height 18
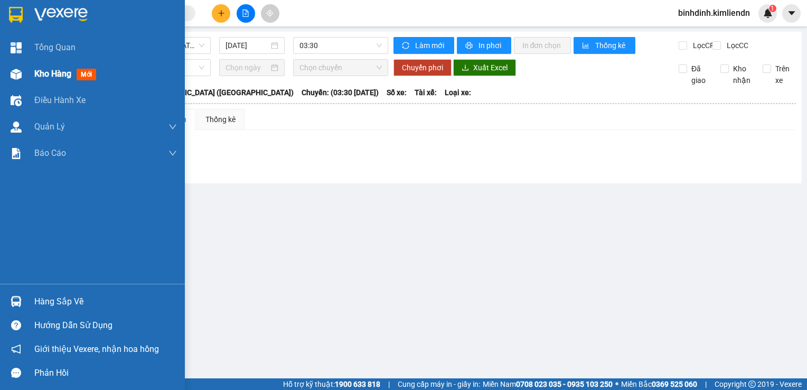
click at [28, 64] on div "Kho hàng mới" at bounding box center [92, 74] width 185 height 26
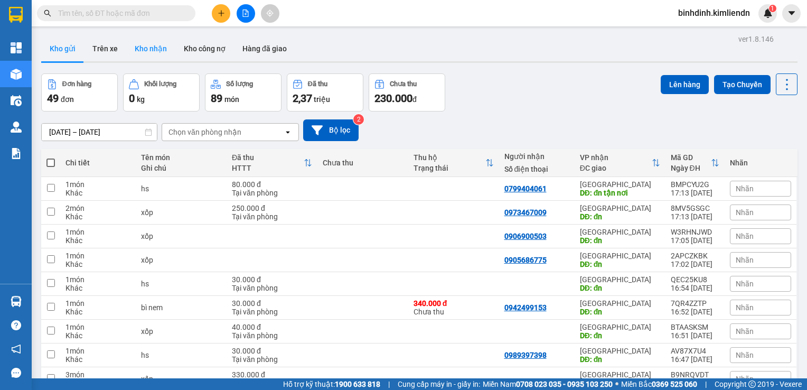
click at [134, 48] on button "Kho nhận" at bounding box center [150, 48] width 49 height 25
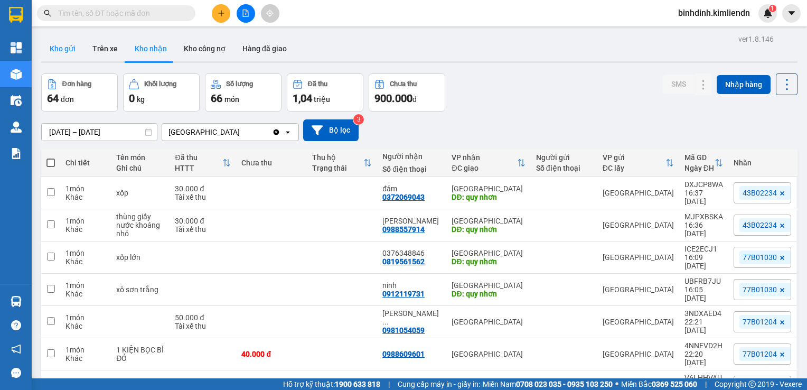
click at [61, 52] on button "Kho gửi" at bounding box center [62, 48] width 43 height 25
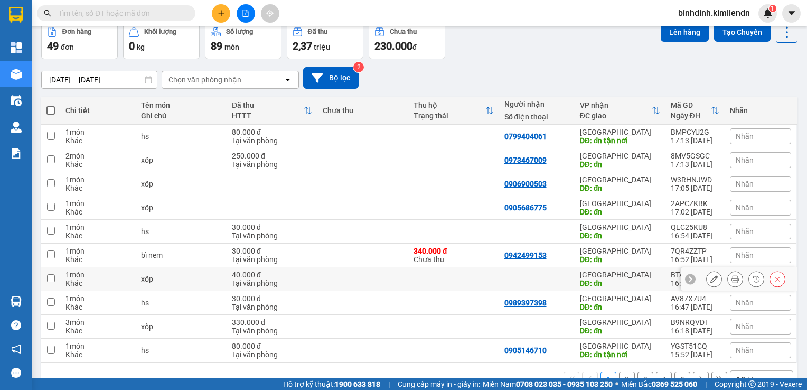
scroll to position [53, 0]
click at [737, 258] on span "Nhãn" at bounding box center [745, 254] width 18 height 8
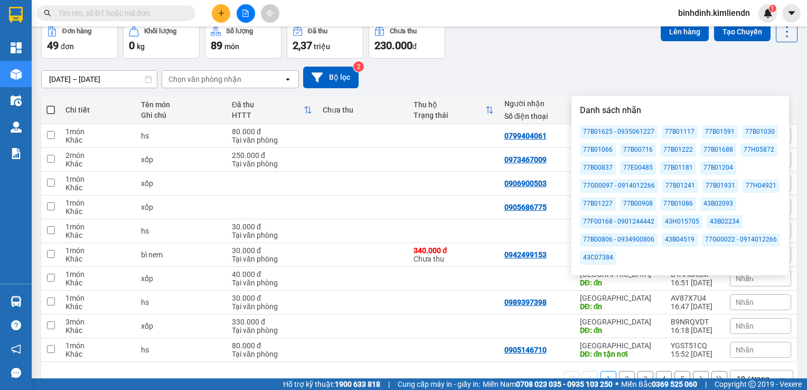
click at [684, 243] on div "43B04519" at bounding box center [680, 240] width 36 height 14
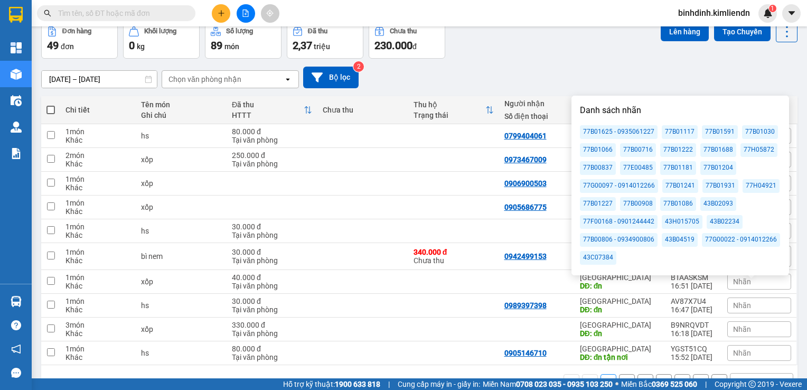
click at [606, 70] on div "11/10/2025 – 13/10/2025 Press the down arrow key to interact with the calendar …" at bounding box center [419, 78] width 757 height 22
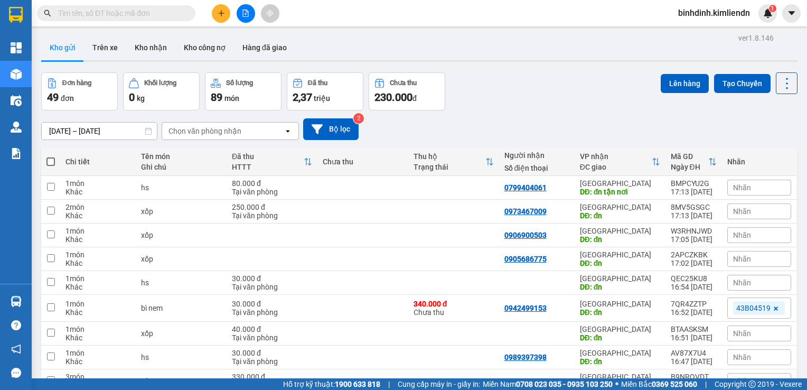
scroll to position [0, 0]
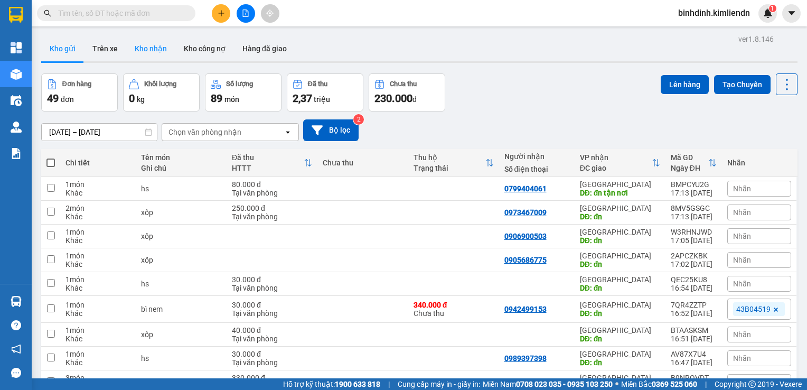
click at [163, 48] on button "Kho nhận" at bounding box center [150, 48] width 49 height 25
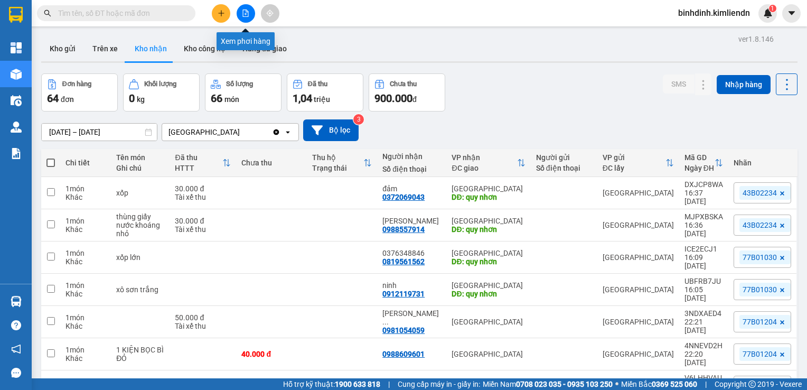
click at [228, 13] on button at bounding box center [221, 13] width 18 height 18
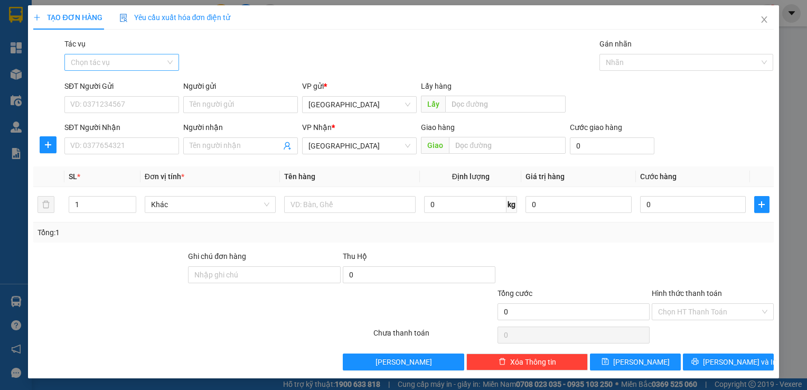
click at [154, 64] on input "Tác vụ" at bounding box center [118, 62] width 95 height 16
click at [155, 98] on div "Nhập hàng kho nhận" at bounding box center [122, 101] width 102 height 12
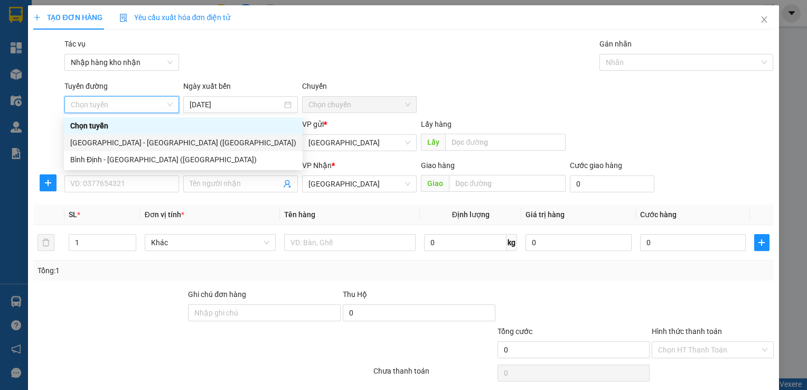
click at [134, 141] on div "Đà Nẵng - Bình Định (Hàng)" at bounding box center [183, 143] width 226 height 12
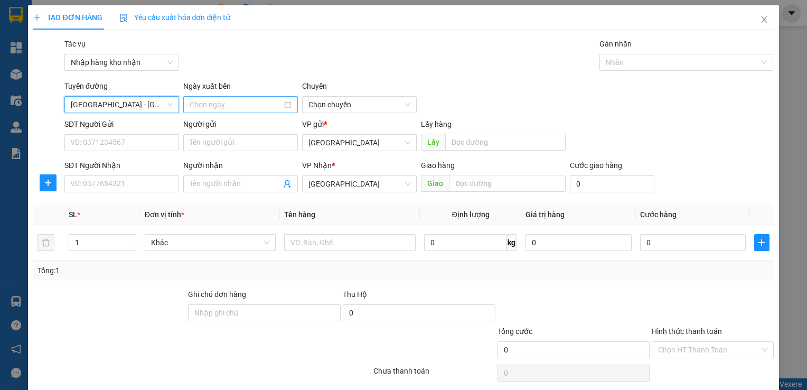
type input "13/10/2025"
click at [323, 102] on span "03:30" at bounding box center [360, 105] width 102 height 16
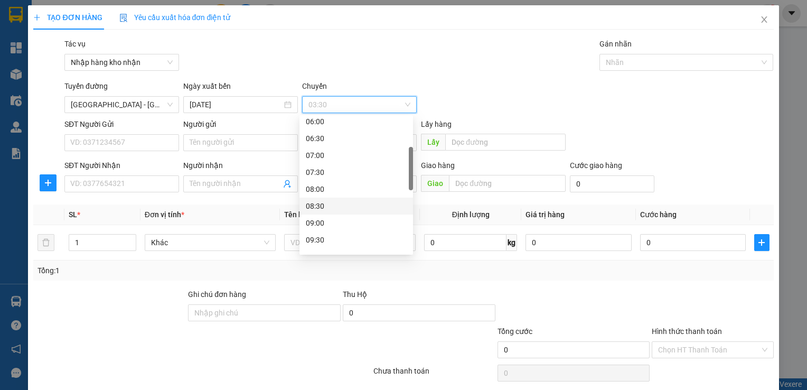
scroll to position [211, 0]
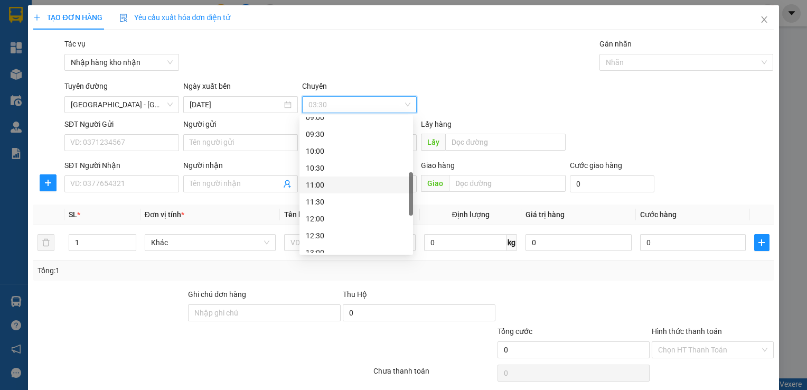
click at [323, 187] on div "11:00" at bounding box center [356, 185] width 101 height 12
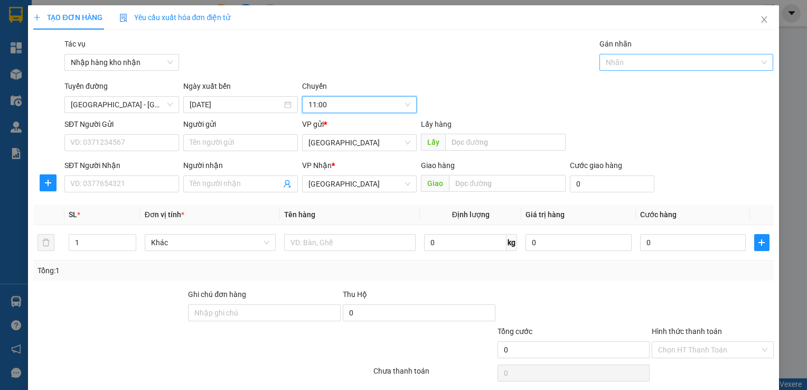
click at [633, 61] on div at bounding box center [681, 62] width 159 height 13
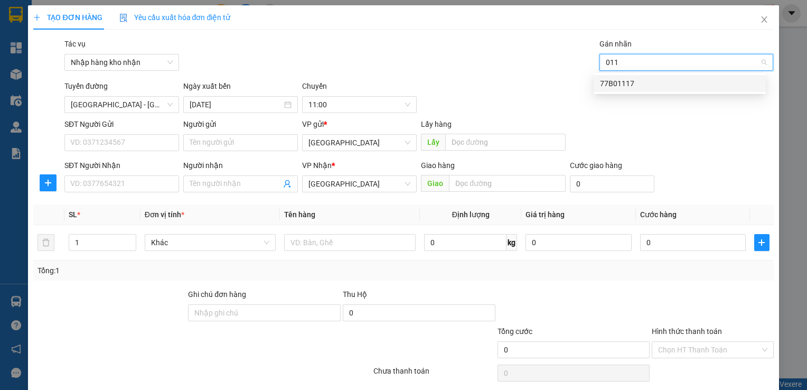
type input "0111"
click at [652, 88] on div "77B01117" at bounding box center [680, 84] width 160 height 12
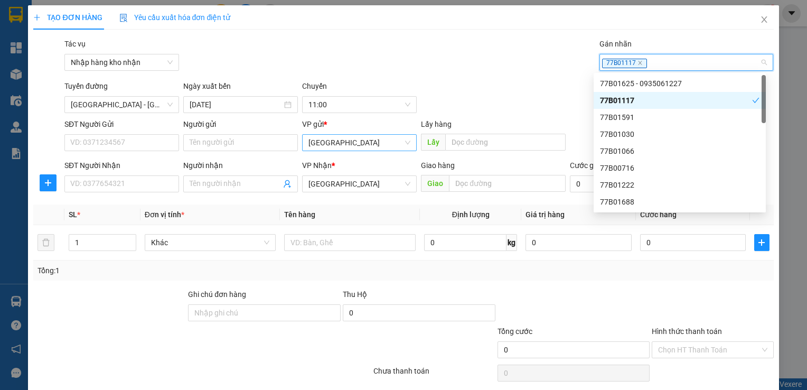
click at [317, 149] on span "Bình Định" at bounding box center [360, 143] width 102 height 16
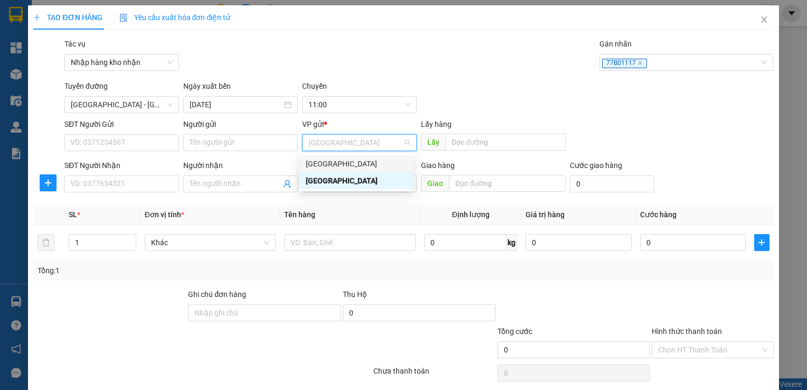
click at [314, 164] on div "[GEOGRAPHIC_DATA]" at bounding box center [356, 164] width 101 height 12
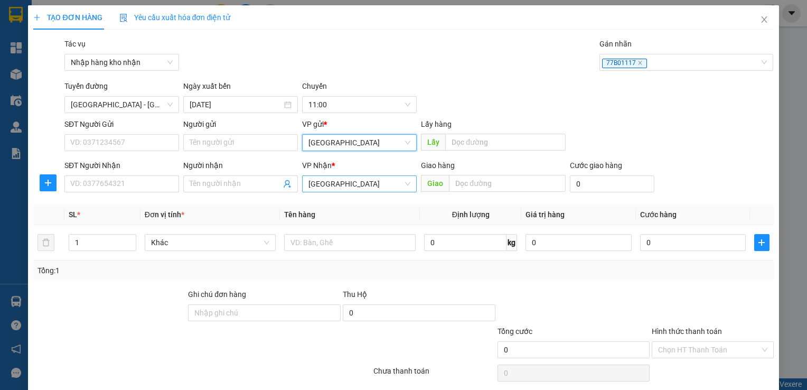
click at [321, 187] on span "[GEOGRAPHIC_DATA]" at bounding box center [360, 184] width 102 height 16
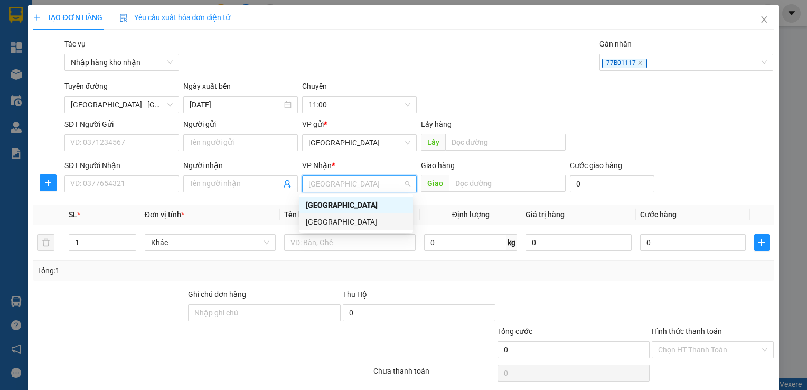
click at [319, 214] on div "Bình Định" at bounding box center [357, 221] width 114 height 17
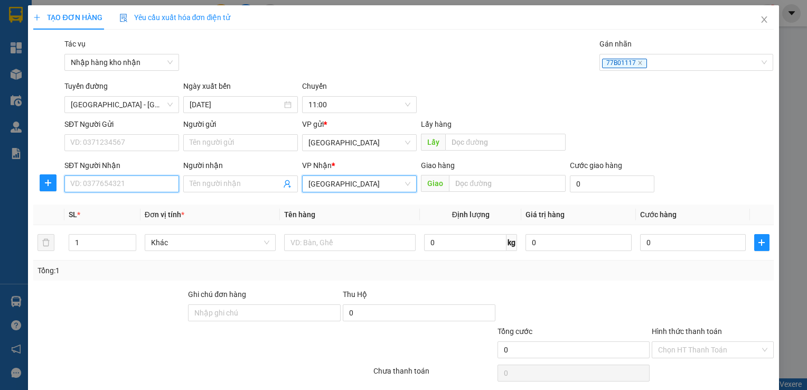
click at [123, 190] on input "SĐT Người Nhận" at bounding box center [121, 183] width 115 height 17
type input "0774291291"
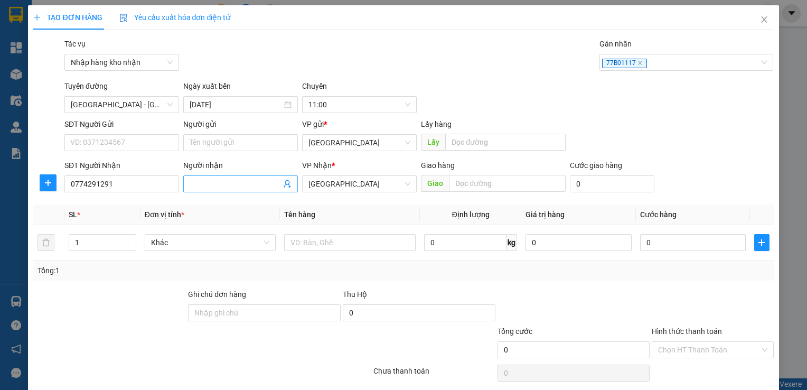
click at [259, 178] on input "Người nhận" at bounding box center [235, 184] width 91 height 12
drag, startPoint x: 141, startPoint y: 185, endPoint x: 58, endPoint y: 189, distance: 83.6
click at [44, 195] on div "SĐT Người Nhận 0774291291 0774291291 Người nhận Tên người nhận VP Nhận * Bình Đ…" at bounding box center [403, 178] width 742 height 37
click at [86, 144] on input "SĐT Người Gửi" at bounding box center [121, 142] width 115 height 17
click at [115, 132] on div "SĐT Người Gửi" at bounding box center [121, 126] width 115 height 16
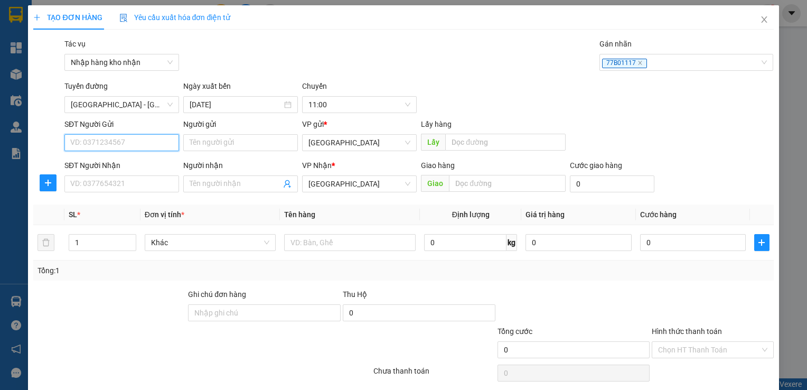
click at [115, 144] on input "SĐT Người Gửi" at bounding box center [121, 142] width 115 height 17
paste input "0774291291"
type input "0774291291"
drag, startPoint x: 87, startPoint y: 204, endPoint x: 93, endPoint y: 189, distance: 16.1
click at [86, 204] on div "Transit Pickup Surcharge Ids Transit Deliver Surcharge Ids Transit Deliver Surc…" at bounding box center [403, 223] width 740 height 370
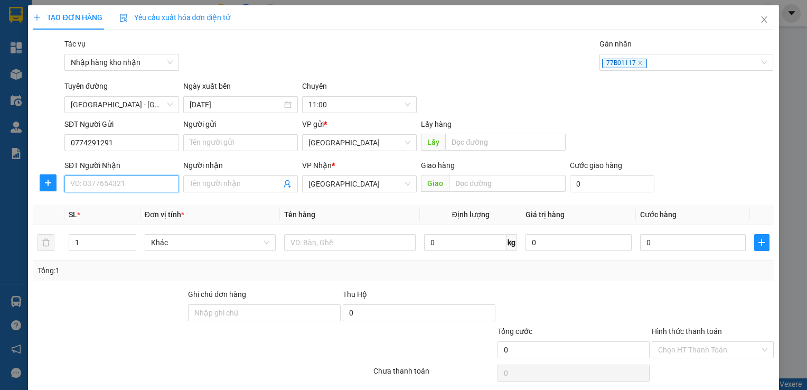
click at [95, 187] on input "SĐT Người Nhận" at bounding box center [121, 183] width 115 height 17
type input "0987521989"
type input "d"
type input "đạt"
type input "quy nhơn"
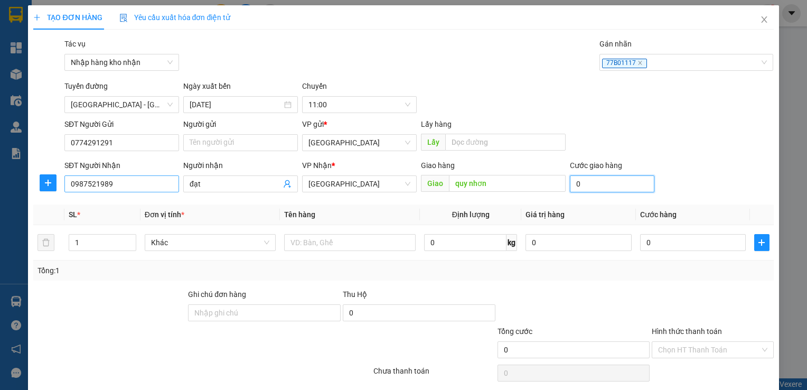
type input "3"
type input "30"
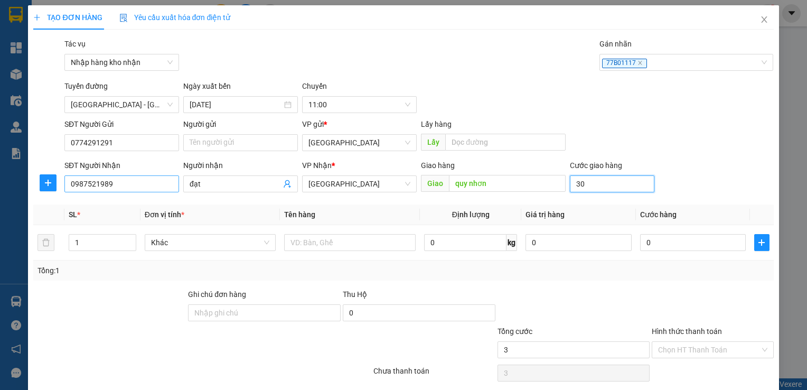
type input "30"
type input "300"
type input "3.000"
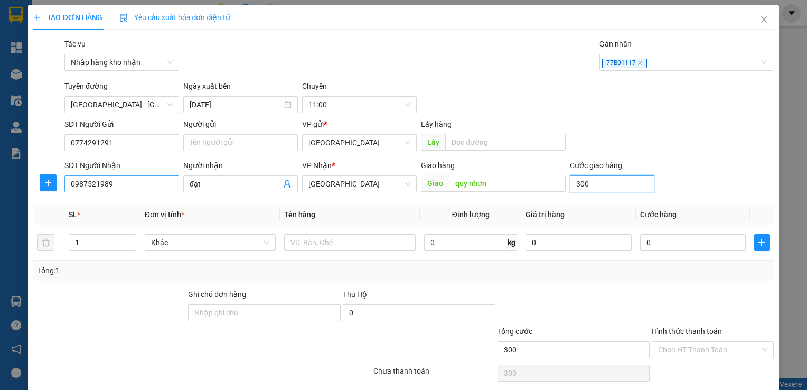
type input "3.000"
type input "30.000"
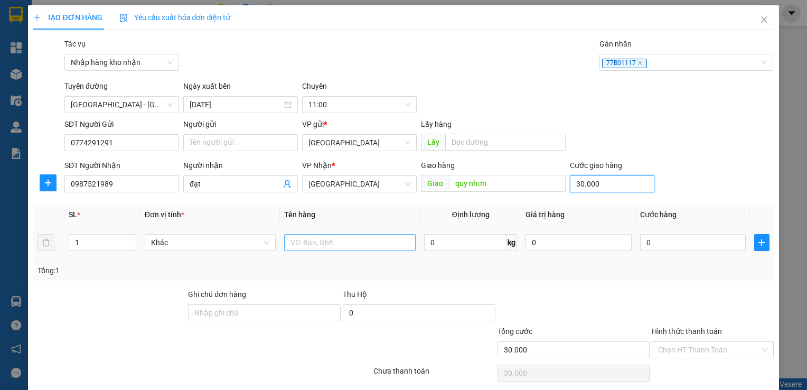
type input "30.000"
click at [310, 245] on input "text" at bounding box center [350, 242] width 132 height 17
type input "hộp hàng"
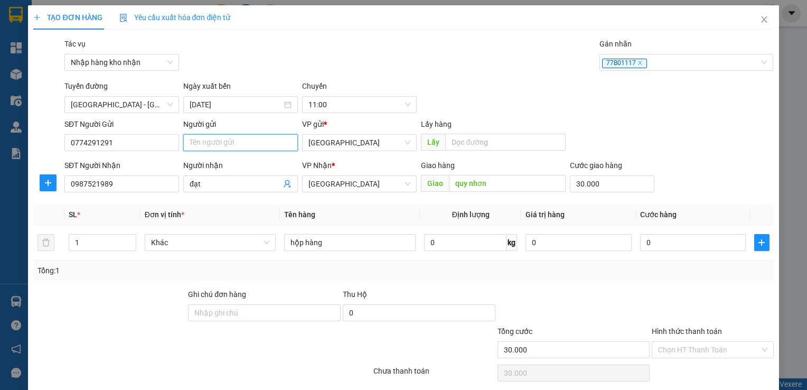
click at [244, 147] on input "Người gửi" at bounding box center [240, 142] width 115 height 17
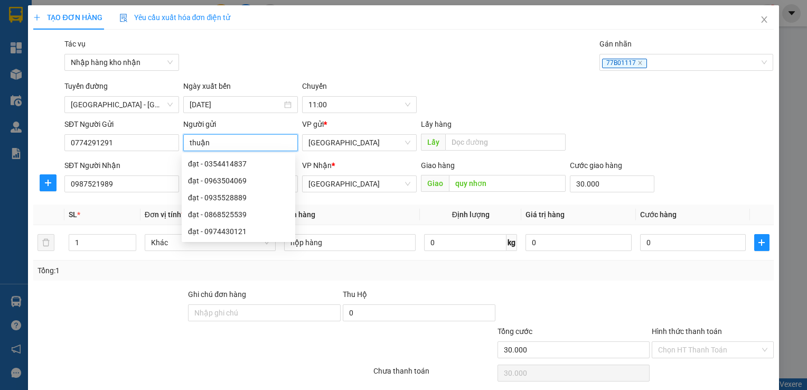
type input "thuận"
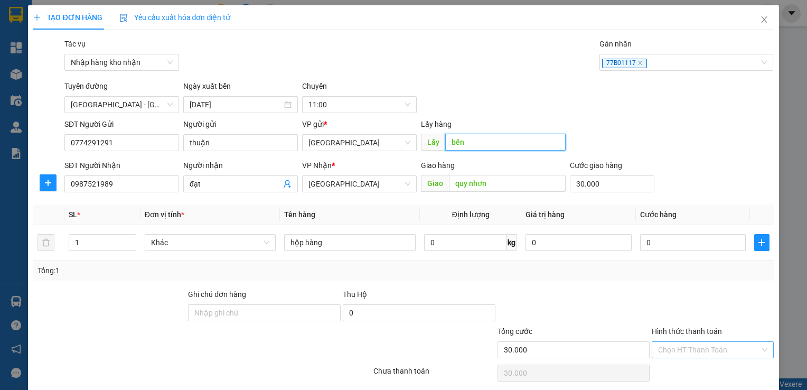
type input "bến"
click at [723, 356] on input "Hình thức thanh toán" at bounding box center [708, 350] width 101 height 16
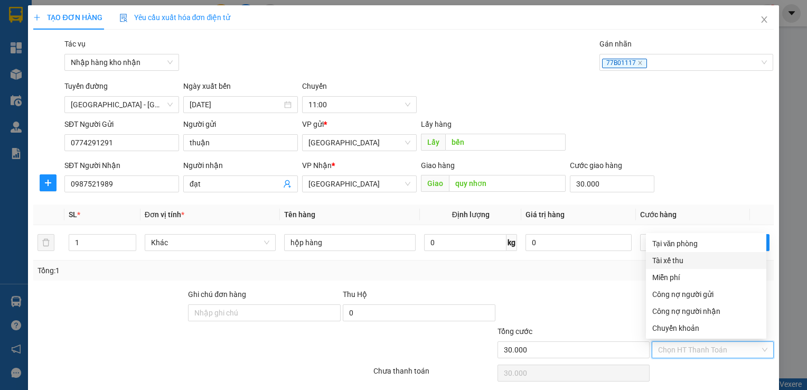
click at [689, 267] on div "Tài xế thu" at bounding box center [706, 260] width 120 height 17
type input "0"
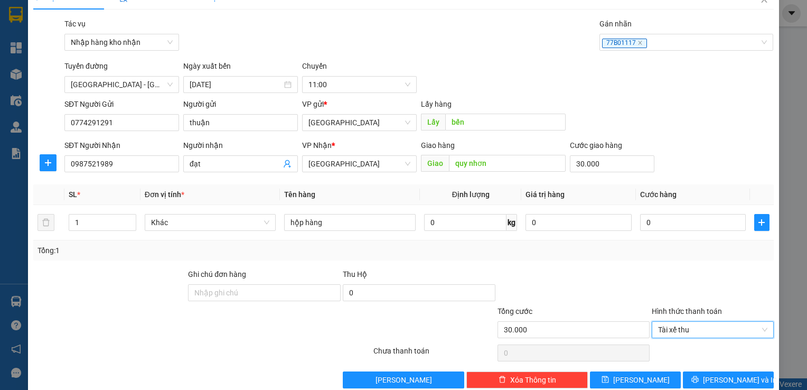
scroll to position [38, 0]
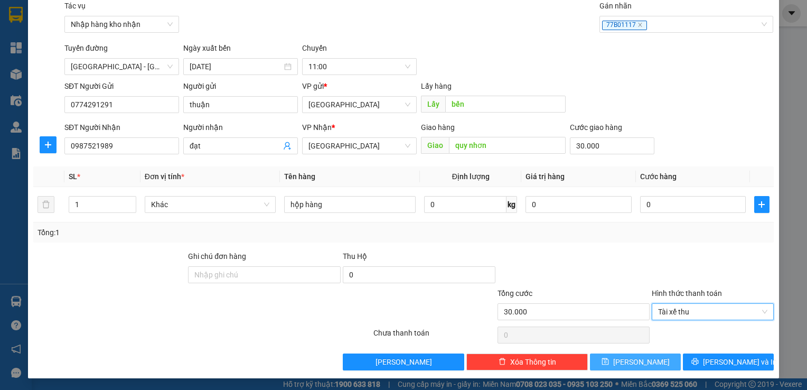
click at [651, 362] on button "Lưu" at bounding box center [635, 362] width 91 height 17
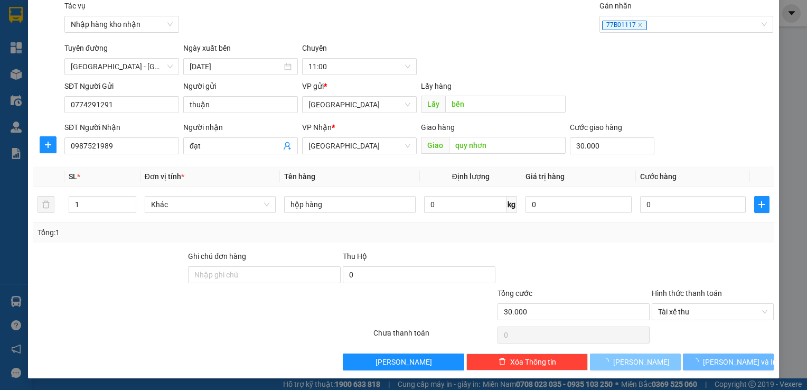
type input "0"
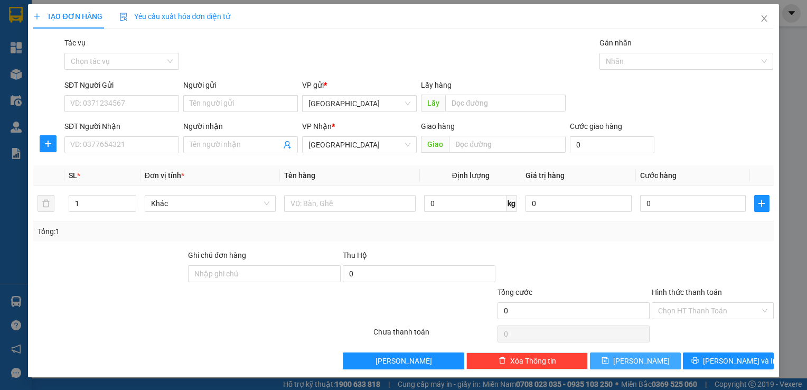
scroll to position [0, 0]
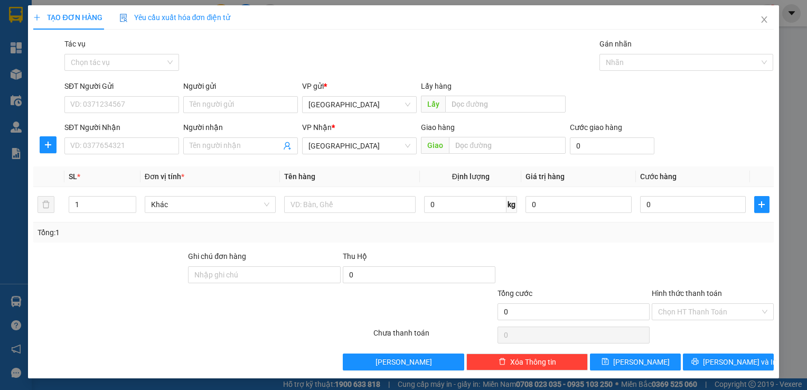
click at [123, 155] on div "SĐT Người Nhận VD: 0377654321" at bounding box center [121, 140] width 115 height 37
click at [129, 152] on input "SĐT Người Nhận" at bounding box center [121, 145] width 115 height 17
type input "0982017677"
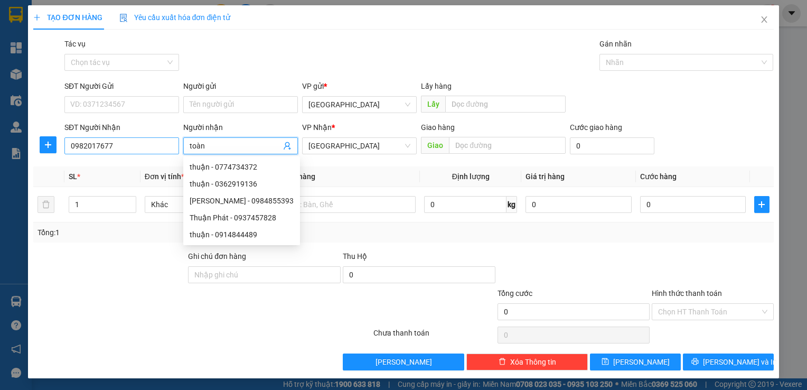
type input "toàn"
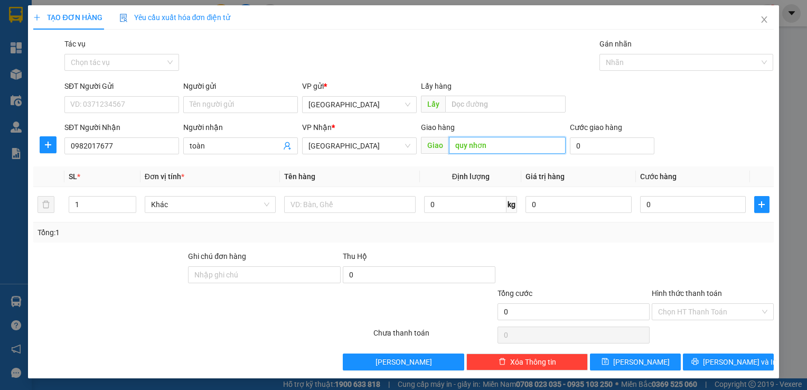
type input "quy nhơn"
drag, startPoint x: 334, startPoint y: 160, endPoint x: 341, endPoint y: 148, distance: 13.1
click at [334, 160] on div "Transit Pickup Surcharge Ids Transit Deliver Surcharge Ids Transit Deliver Surc…" at bounding box center [403, 204] width 740 height 332
click at [341, 148] on span "[GEOGRAPHIC_DATA]" at bounding box center [360, 146] width 102 height 16
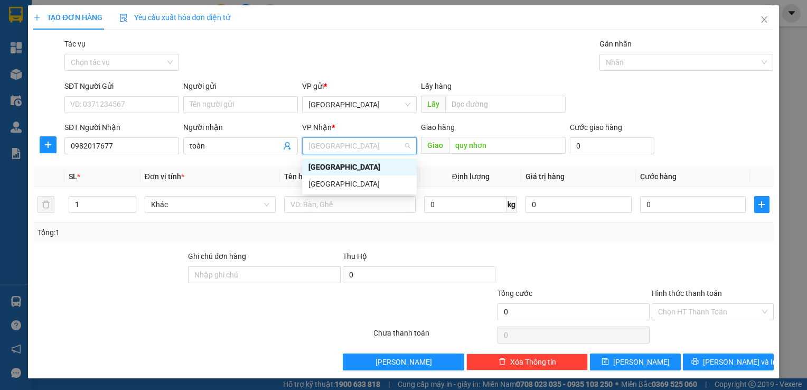
click at [332, 170] on div "[GEOGRAPHIC_DATA]" at bounding box center [360, 167] width 102 height 12
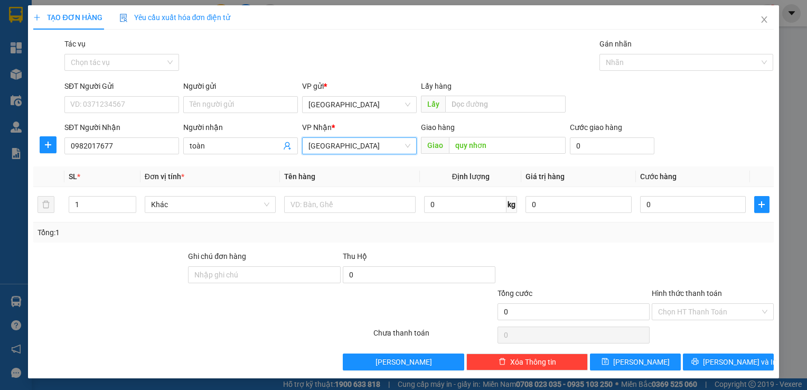
click at [331, 151] on span "[GEOGRAPHIC_DATA]" at bounding box center [360, 146] width 102 height 16
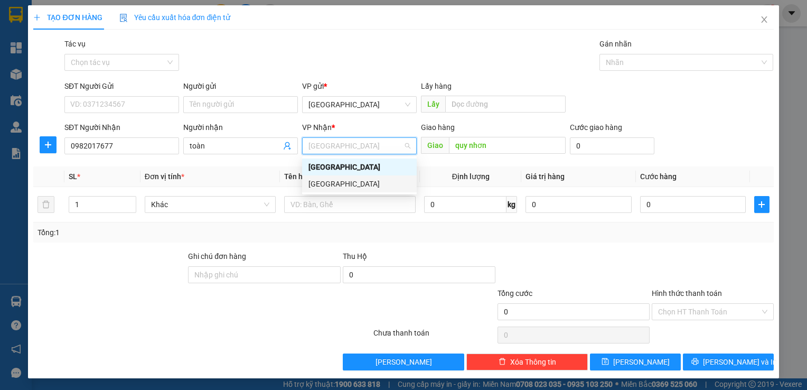
click at [326, 185] on div "Bình Định" at bounding box center [360, 184] width 102 height 12
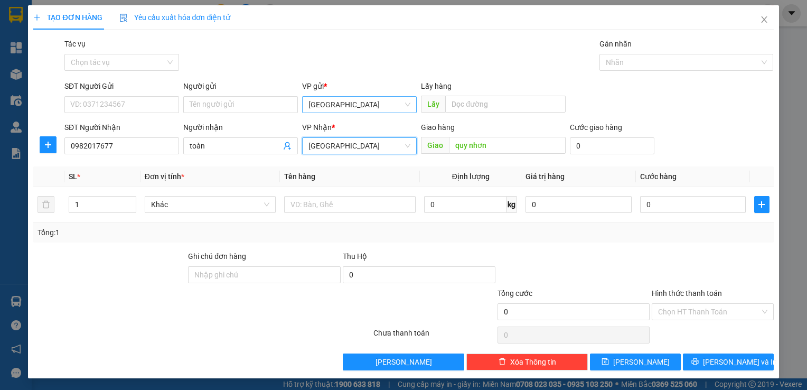
click at [334, 101] on span "Bình Định" at bounding box center [360, 105] width 102 height 16
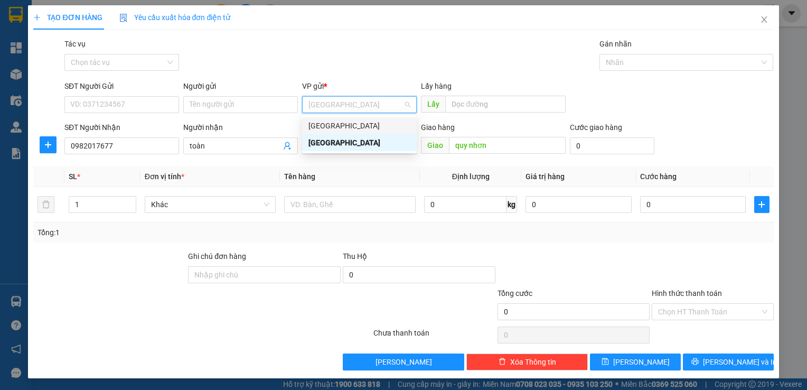
click at [343, 124] on div "[GEOGRAPHIC_DATA]" at bounding box center [360, 126] width 102 height 12
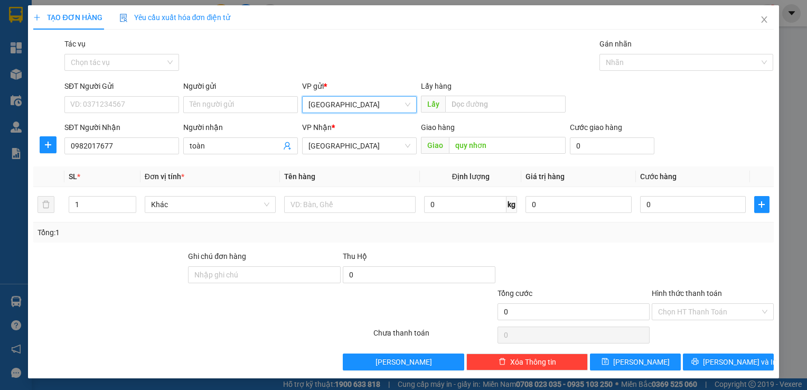
click at [116, 31] on div "TẠO ĐƠN HÀNG Yêu cầu xuất hóa đơn điện tử Transit Pickup Surcharge Ids Transit …" at bounding box center [403, 187] width 740 height 365
click at [124, 62] on input "Tác vụ" at bounding box center [118, 62] width 95 height 16
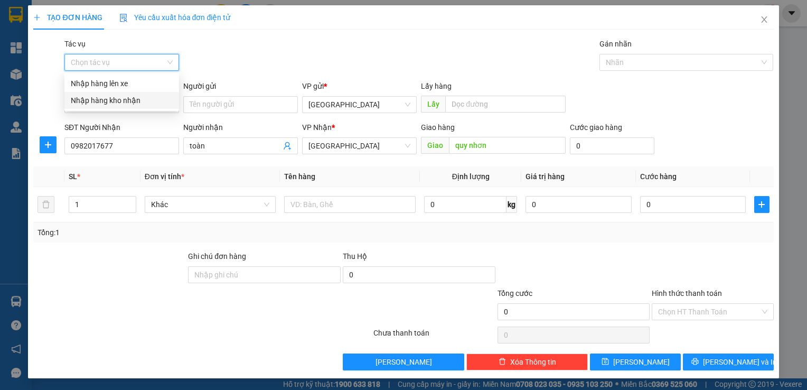
click at [132, 99] on div "Nhập hàng kho nhận" at bounding box center [122, 101] width 102 height 12
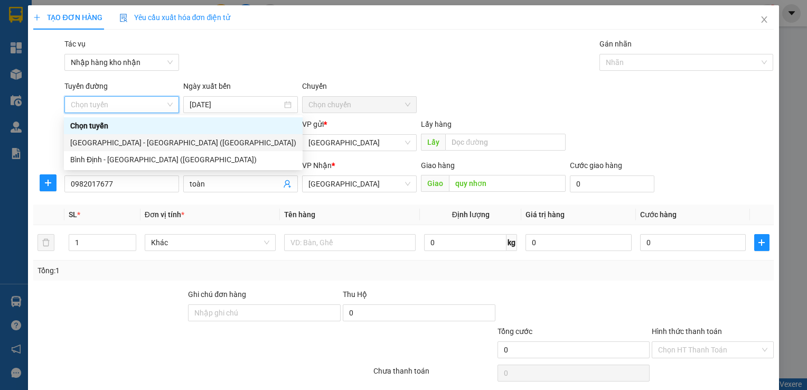
click at [135, 150] on div "Đà Nẵng - Bình Định (Hàng)" at bounding box center [183, 142] width 239 height 17
type input "13/10/2025"
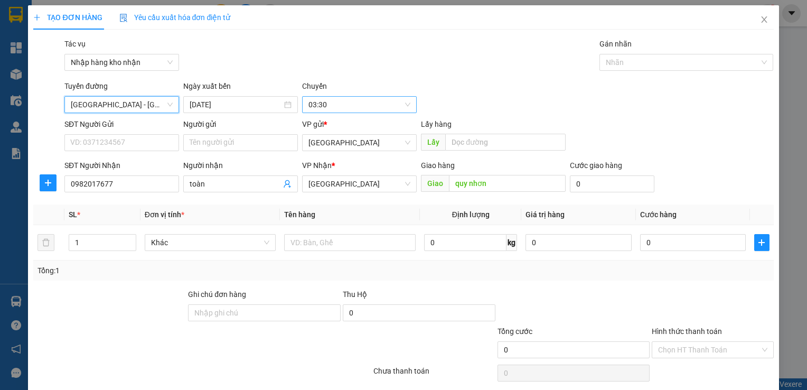
click at [326, 108] on span "03:30" at bounding box center [360, 105] width 102 height 16
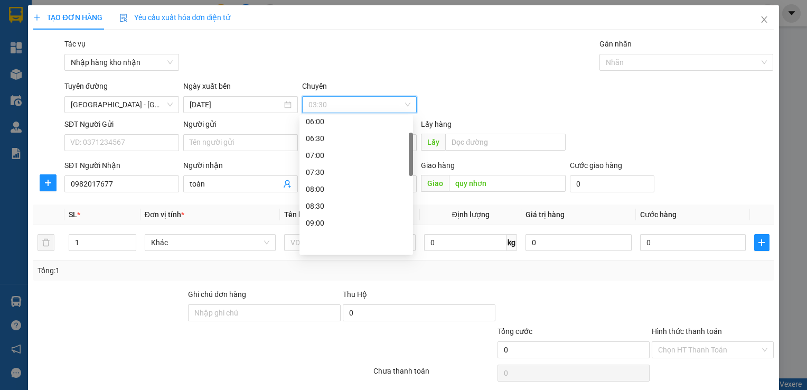
scroll to position [159, 0]
click at [326, 242] on div "11:00" at bounding box center [356, 238] width 101 height 12
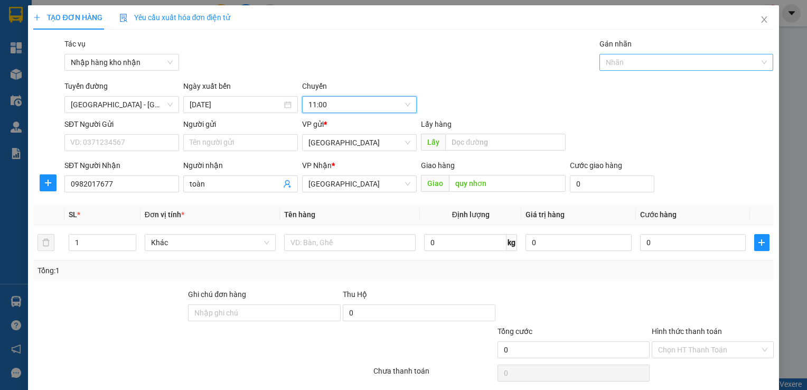
click at [642, 56] on div at bounding box center [681, 62] width 159 height 13
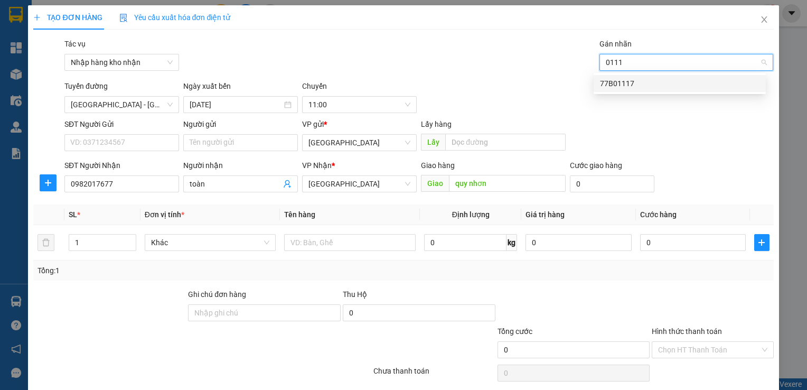
type input "01117"
click at [649, 77] on div "77B01117" at bounding box center [680, 83] width 172 height 17
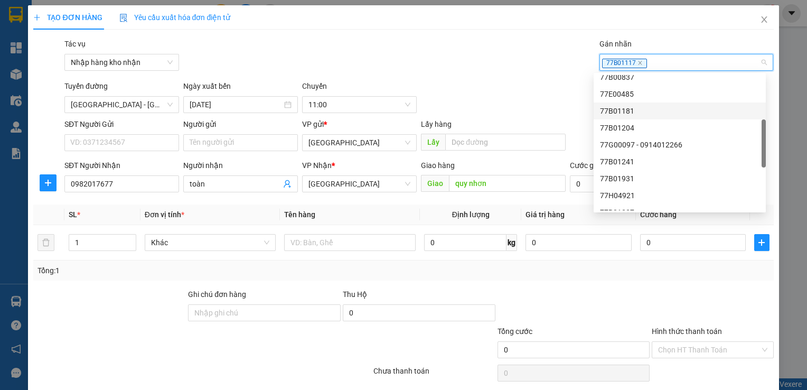
click at [567, 95] on div "Tuyến đường Đà Nẵng - Bình Định (Hàng) Ngày xuất bến 13/10/2025 Chuyến 11:00" at bounding box center [418, 96] width 713 height 33
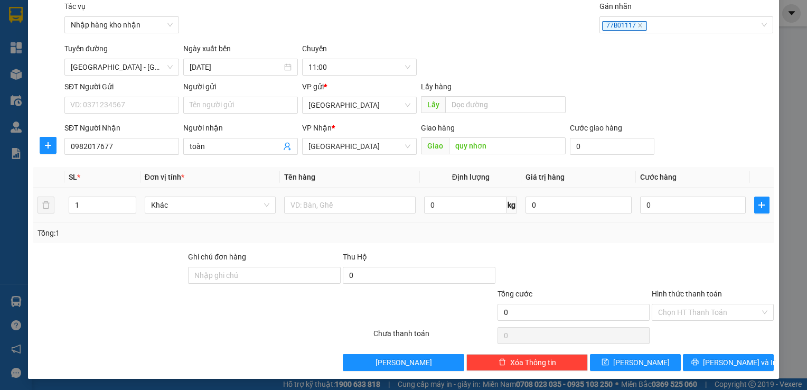
scroll to position [38, 0]
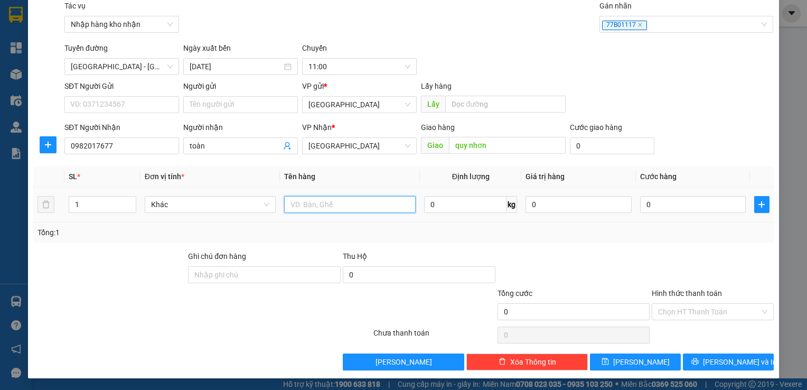
click at [359, 202] on input "text" at bounding box center [350, 204] width 132 height 17
type input "gói màu bạc"
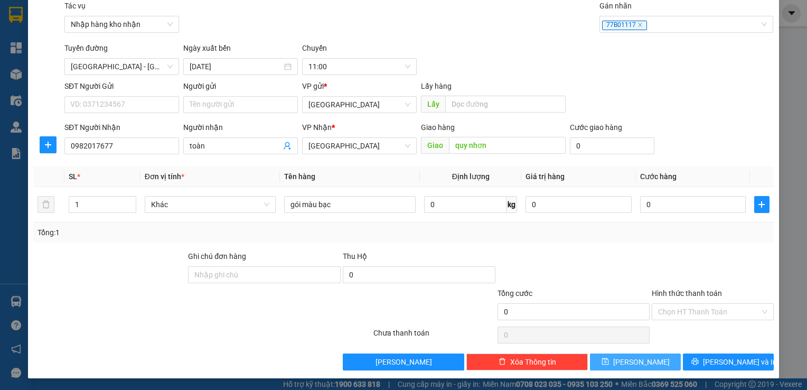
click at [665, 366] on button "Lưu" at bounding box center [635, 362] width 91 height 17
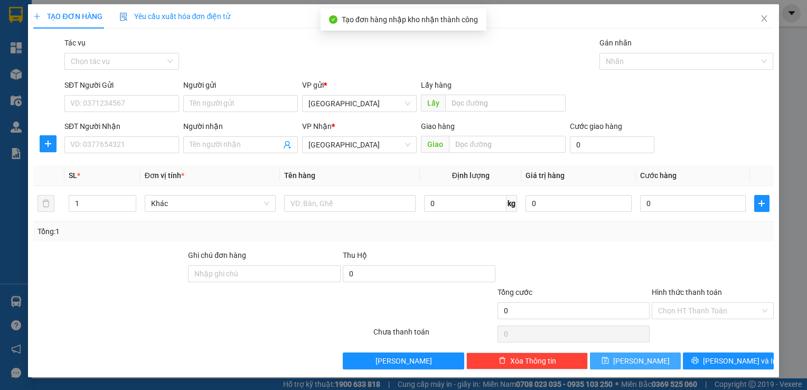
scroll to position [0, 0]
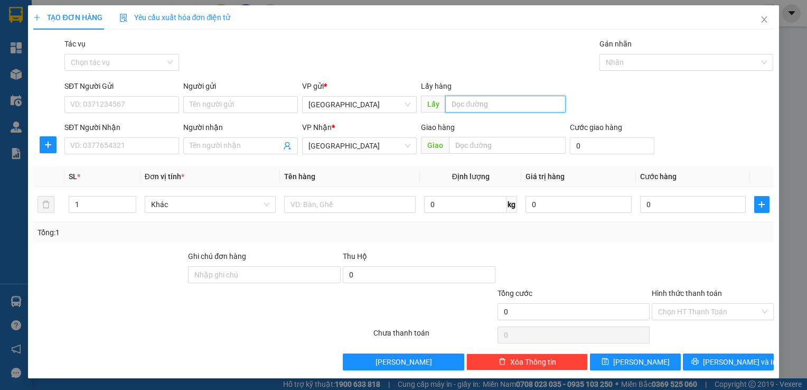
click at [477, 97] on input "text" at bounding box center [505, 104] width 120 height 17
type input "quãng ngãi"
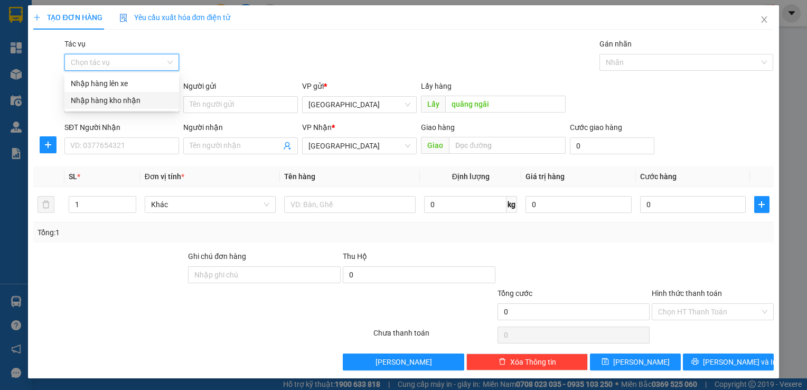
click at [156, 60] on input "Tác vụ" at bounding box center [118, 62] width 95 height 16
click at [158, 95] on div "Nhập hàng kho nhận" at bounding box center [122, 101] width 102 height 12
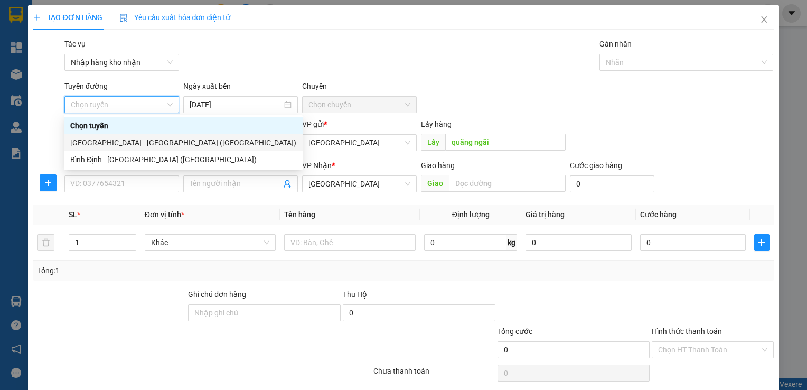
click at [128, 140] on div "Đà Nẵng - Bình Định (Hàng)" at bounding box center [183, 143] width 226 height 12
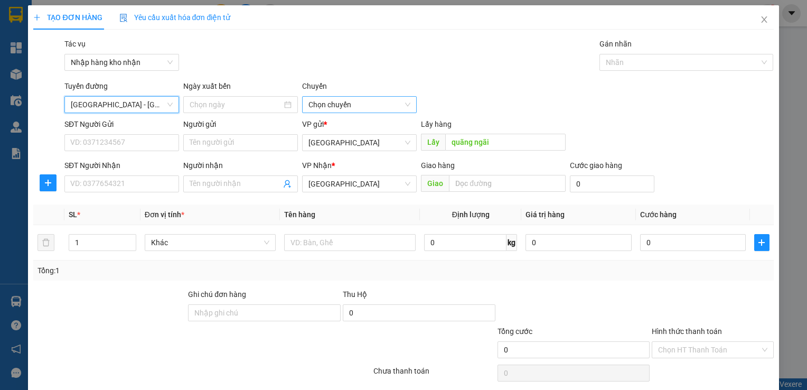
click at [330, 108] on span "Chọn chuyến" at bounding box center [360, 105] width 102 height 16
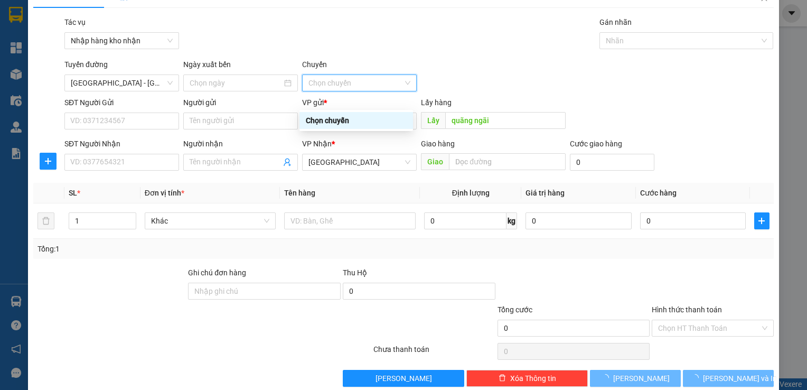
scroll to position [38, 0]
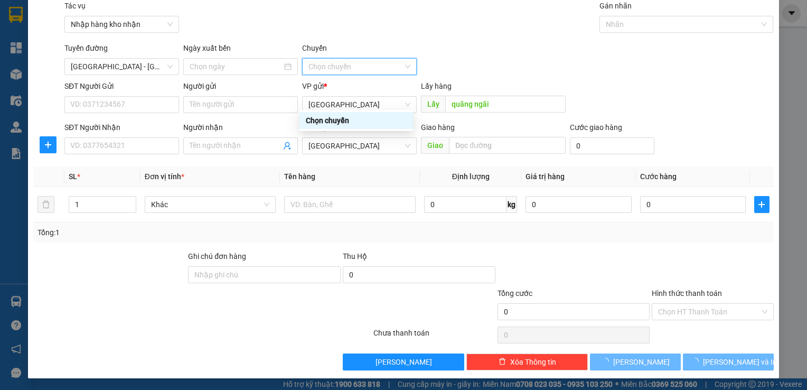
type input "13/10/2025"
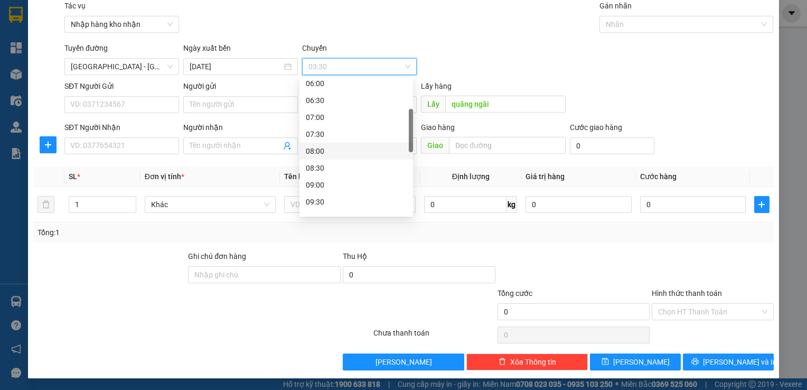
scroll to position [159, 0]
click at [336, 203] on div "11:00" at bounding box center [356, 200] width 101 height 12
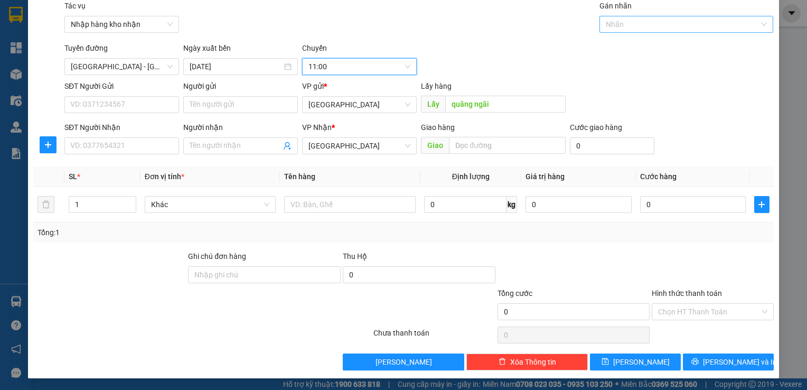
click at [657, 22] on div at bounding box center [681, 24] width 159 height 13
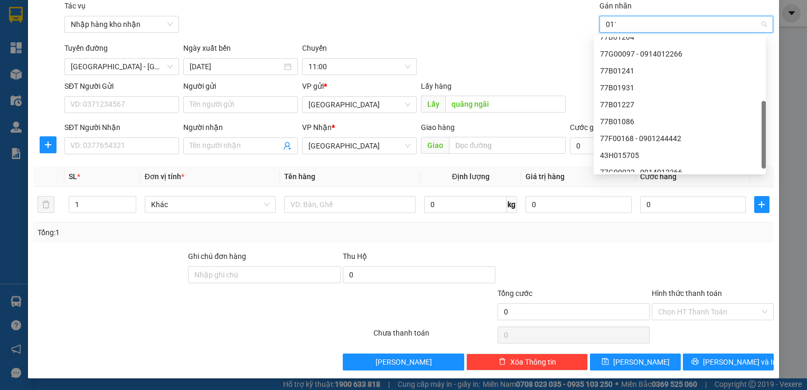
scroll to position [0, 0]
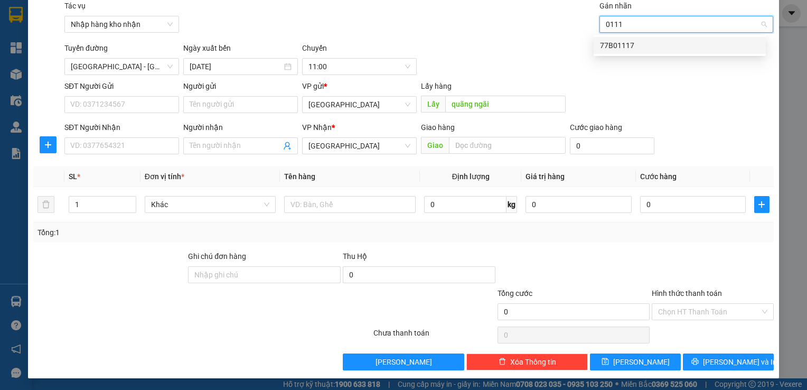
type input "01117"
click at [642, 50] on div "77B01117" at bounding box center [680, 46] width 160 height 12
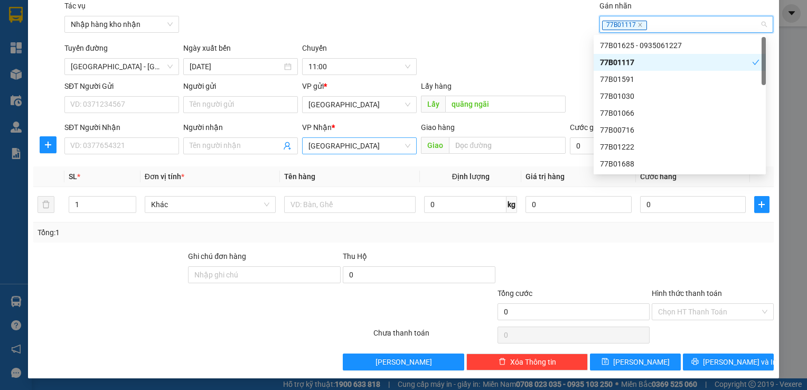
click at [304, 146] on div "[GEOGRAPHIC_DATA]" at bounding box center [359, 145] width 115 height 17
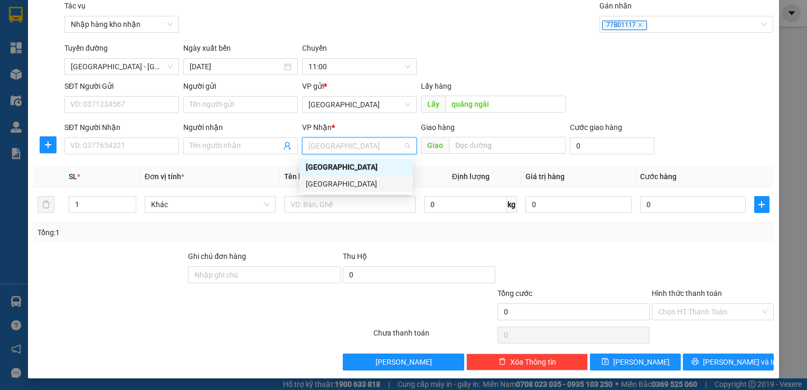
drag, startPoint x: 329, startPoint y: 182, endPoint x: 332, endPoint y: 167, distance: 15.1
click at [329, 182] on div "Bình Định" at bounding box center [356, 184] width 101 height 12
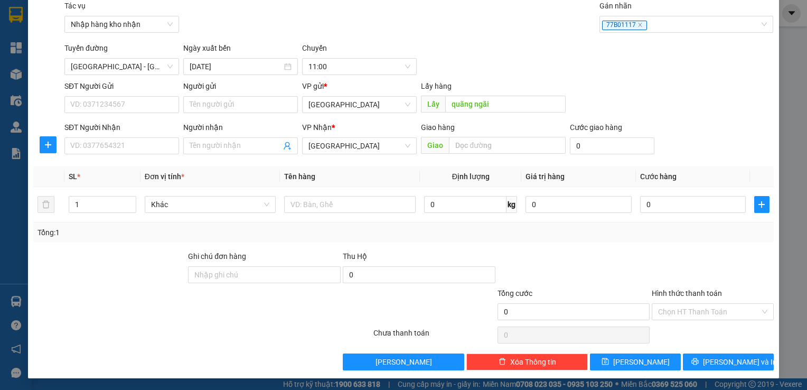
click at [329, 115] on div "VP gửi * Bình Định" at bounding box center [359, 98] width 115 height 37
click at [337, 105] on span "Bình Định" at bounding box center [360, 105] width 102 height 16
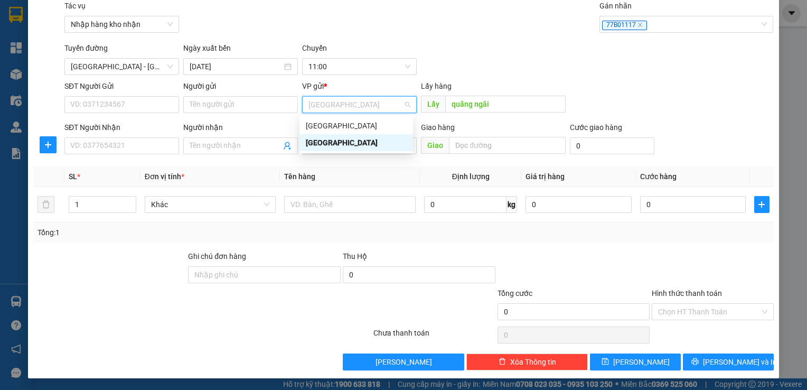
click at [335, 118] on div "[GEOGRAPHIC_DATA]" at bounding box center [357, 125] width 114 height 17
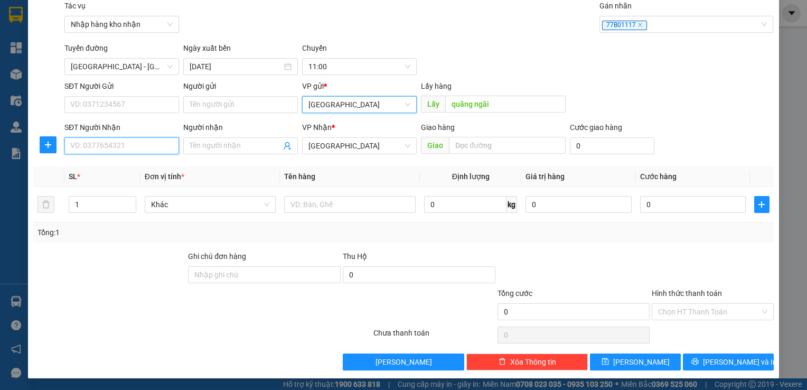
click at [153, 143] on input "SĐT Người Nhận" at bounding box center [121, 145] width 115 height 17
type input "0329202629"
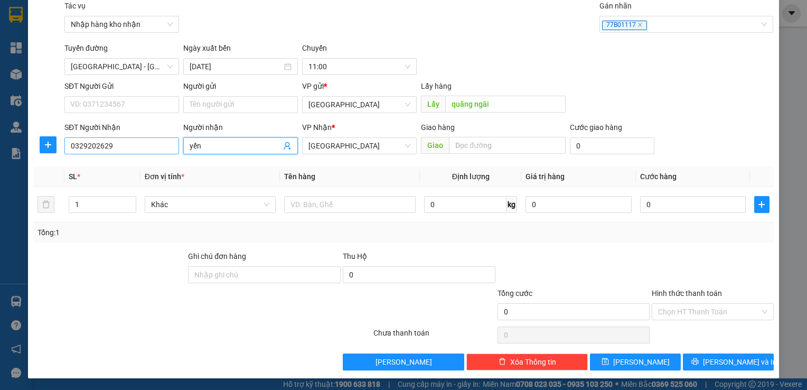
type input "yến"
type input "quy nhơn"
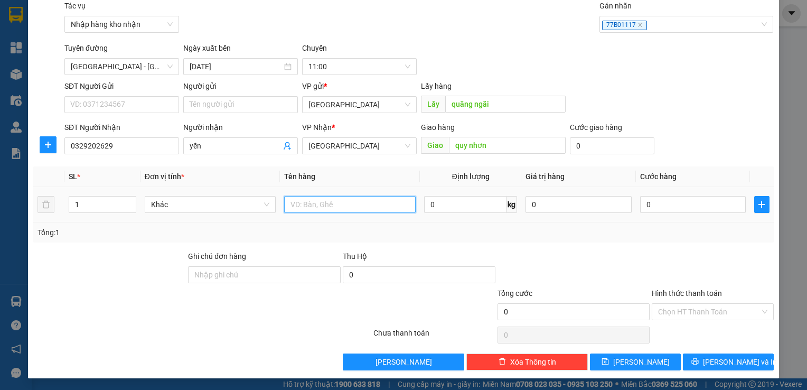
click at [314, 204] on input "text" at bounding box center [350, 204] width 132 height 17
type input "hộp có bọc bì nhựa ngoài"
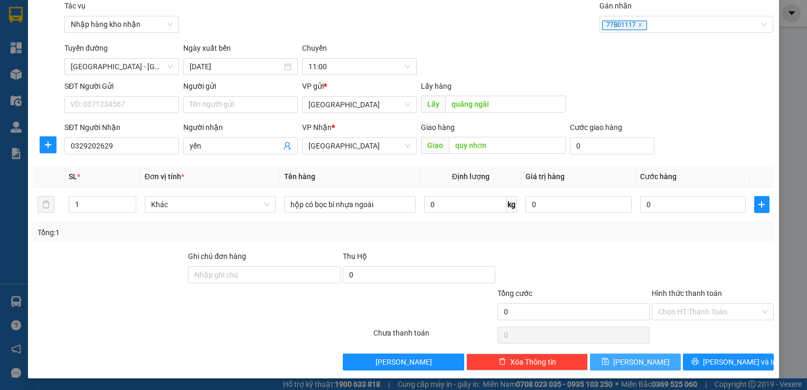
click at [642, 355] on button "Lưu" at bounding box center [635, 362] width 91 height 17
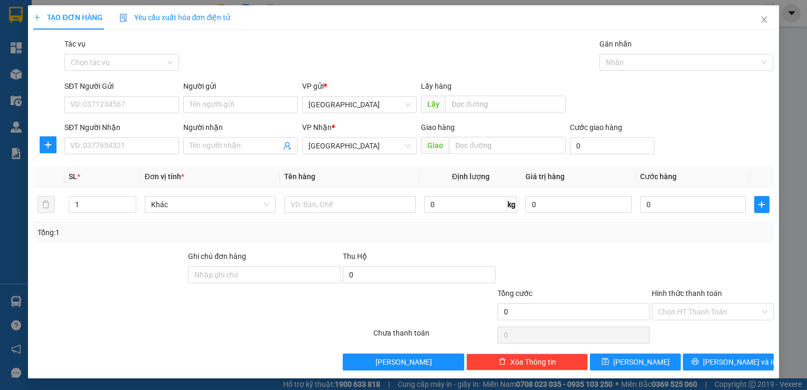
click at [116, 45] on div "Tác vụ" at bounding box center [121, 46] width 115 height 16
click at [119, 59] on input "Tác vụ" at bounding box center [118, 62] width 95 height 16
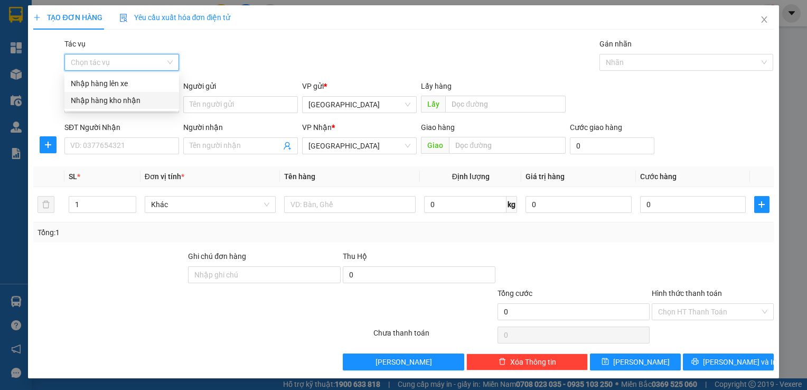
click at [112, 101] on div "Nhập hàng kho nhận" at bounding box center [122, 101] width 102 height 12
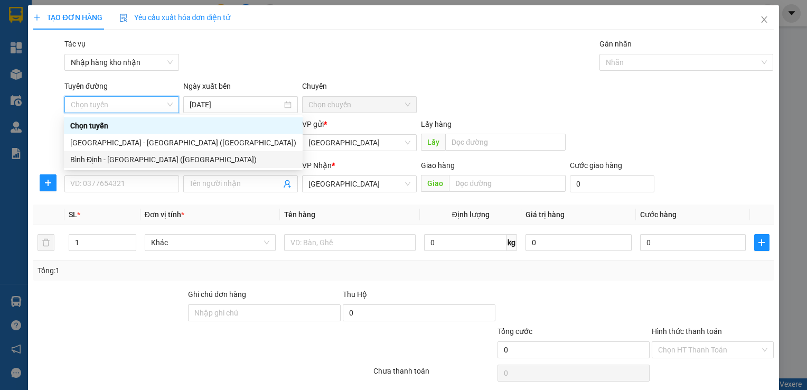
drag, startPoint x: 132, startPoint y: 147, endPoint x: 138, endPoint y: 143, distance: 7.3
click at [132, 147] on div "Đà Nẵng - Bình Định (Hàng)" at bounding box center [183, 143] width 226 height 12
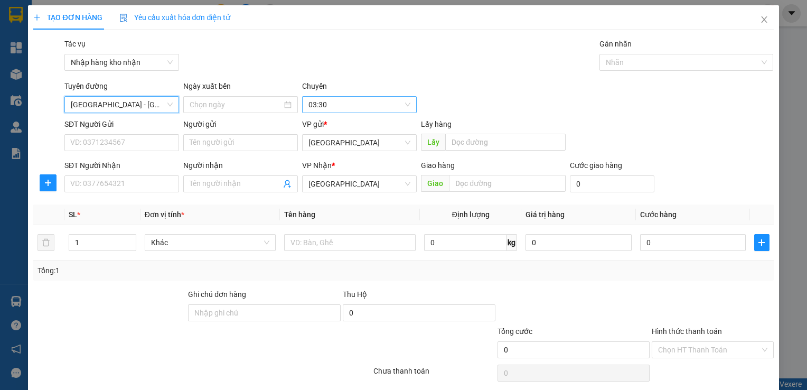
type input "13/10/2025"
drag, startPoint x: 313, startPoint y: 107, endPoint x: 316, endPoint y: 113, distance: 6.4
click at [314, 107] on span "03:30" at bounding box center [360, 105] width 102 height 16
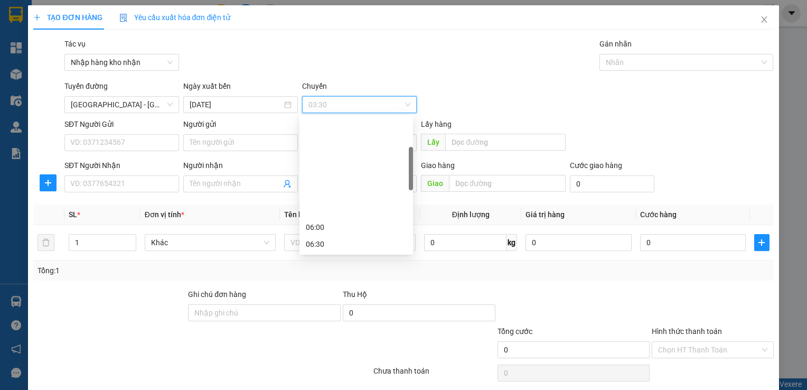
scroll to position [159, 0]
click at [327, 229] on div "11:00" at bounding box center [357, 237] width 114 height 17
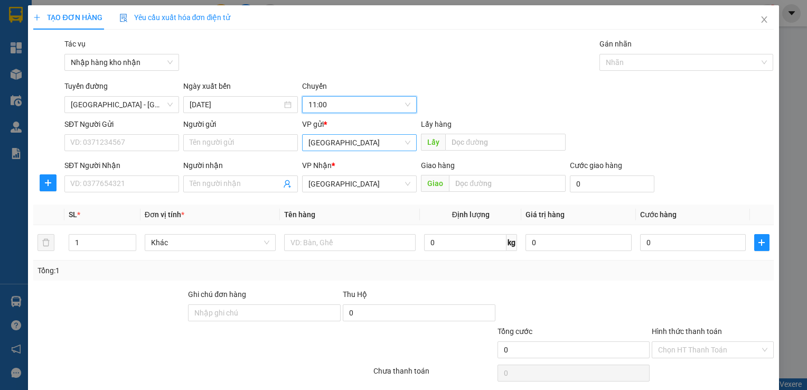
click at [382, 140] on span "Bình Định" at bounding box center [360, 143] width 102 height 16
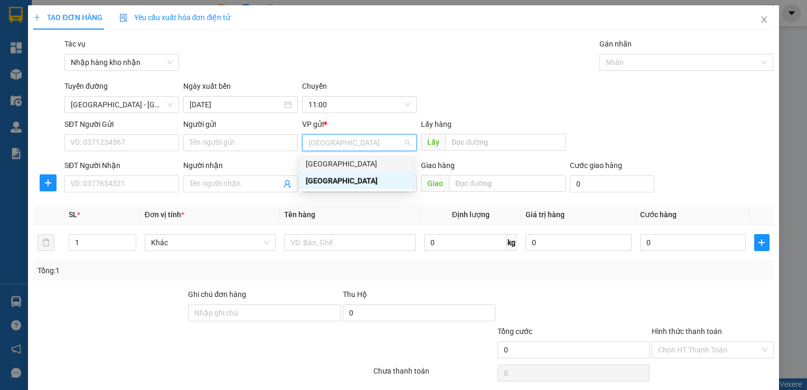
click at [353, 170] on div "[GEOGRAPHIC_DATA]" at bounding box center [357, 163] width 114 height 17
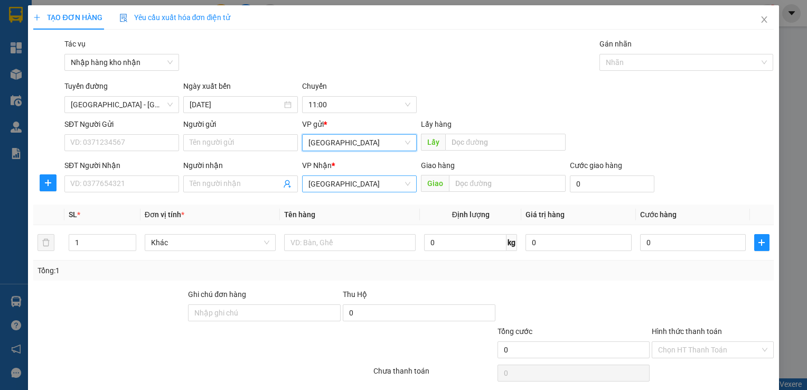
click at [346, 188] on span "[GEOGRAPHIC_DATA]" at bounding box center [360, 184] width 102 height 16
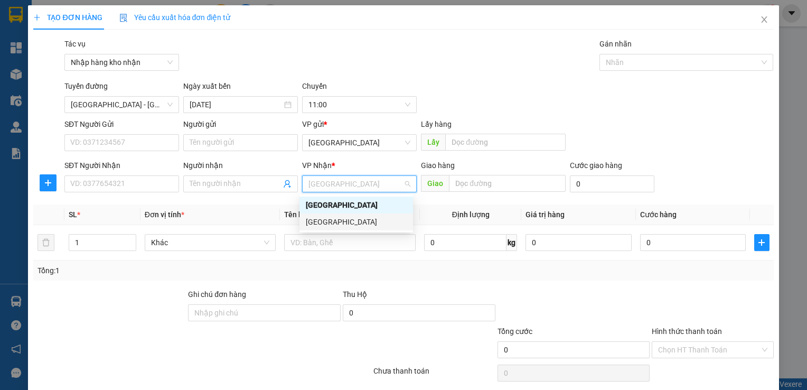
click at [332, 223] on div "Bình Định" at bounding box center [356, 222] width 101 height 12
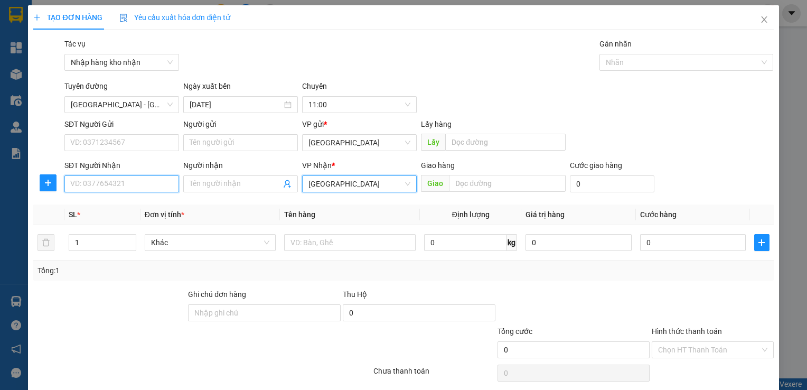
click at [163, 185] on input "SĐT Người Nhận" at bounding box center [121, 183] width 115 height 17
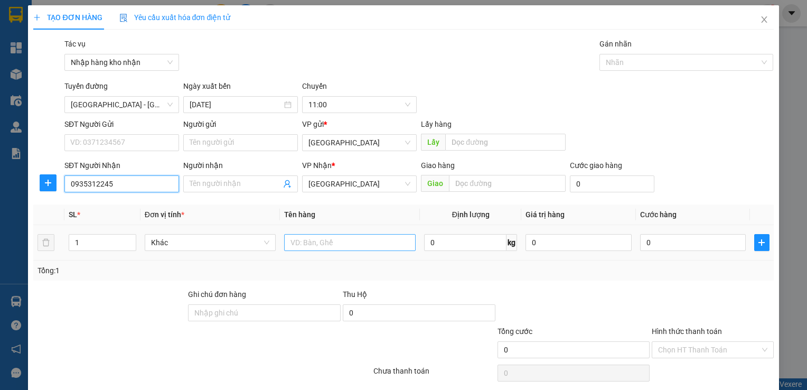
type input "0935312245"
type input "a"
type input "ánh sáng"
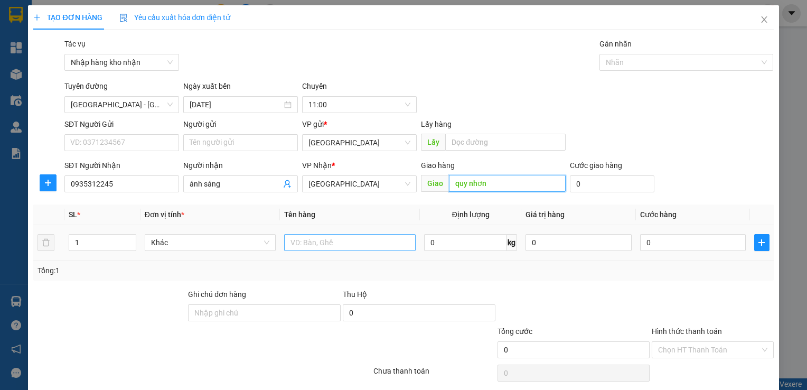
type input "quy nhơn"
click at [357, 237] on input "text" at bounding box center [350, 242] width 132 height 17
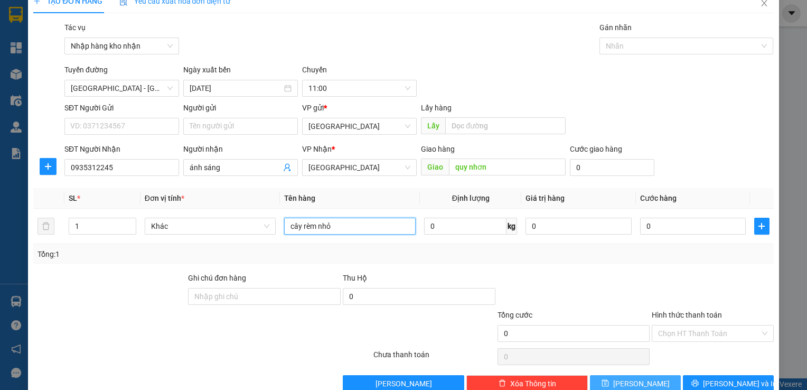
scroll to position [38, 0]
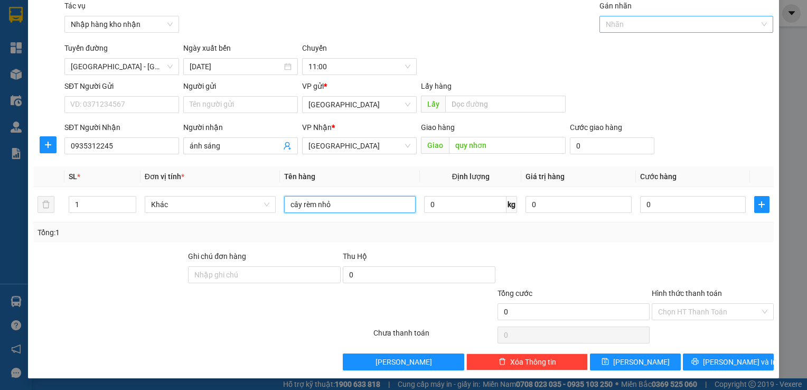
click at [676, 25] on div at bounding box center [681, 24] width 159 height 13
type input "cây rèm nhỏ"
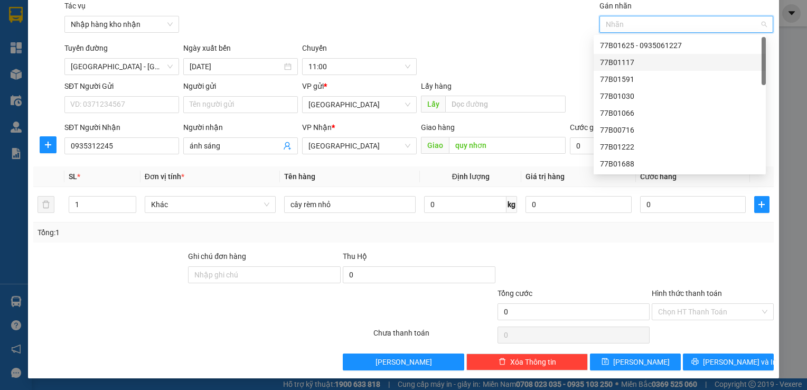
click at [637, 57] on div "77B01117" at bounding box center [680, 63] width 160 height 12
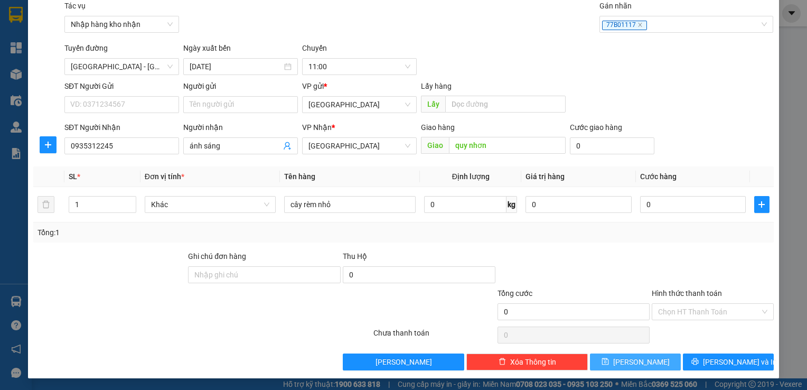
click at [624, 357] on button "Lưu" at bounding box center [635, 362] width 91 height 17
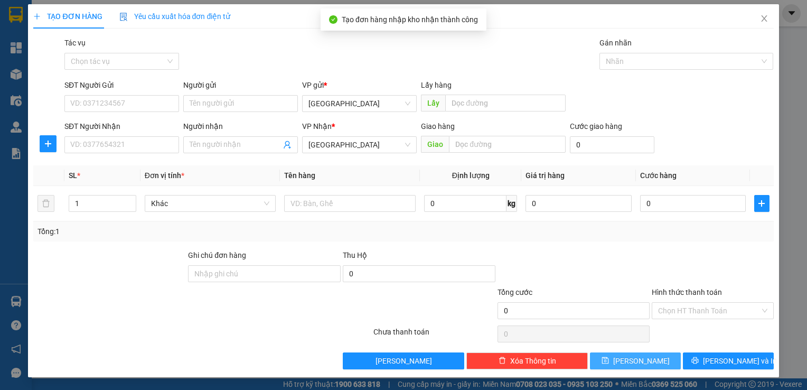
scroll to position [0, 0]
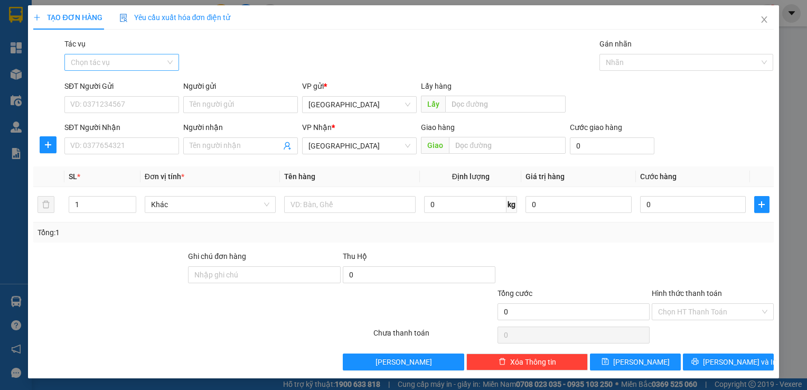
click at [151, 59] on input "Tác vụ" at bounding box center [118, 62] width 95 height 16
click at [157, 99] on div "Nhập hàng kho nhận" at bounding box center [122, 101] width 102 height 12
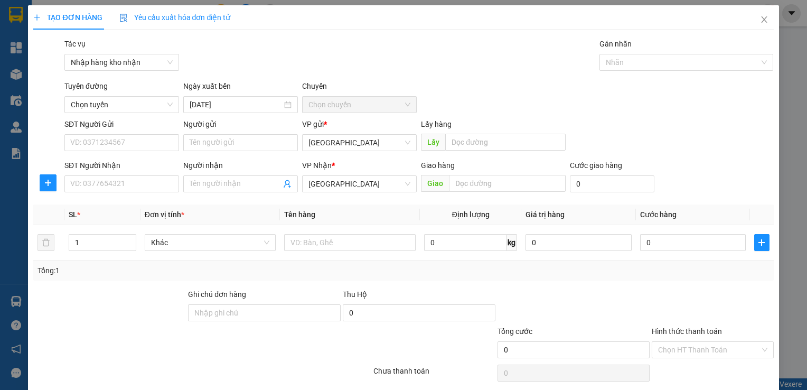
click at [122, 119] on div "SĐT Người Gửi" at bounding box center [121, 124] width 115 height 12
click at [122, 134] on input "SĐT Người Gửi" at bounding box center [121, 142] width 115 height 17
click at [129, 109] on span "Chọn tuyến" at bounding box center [122, 105] width 102 height 16
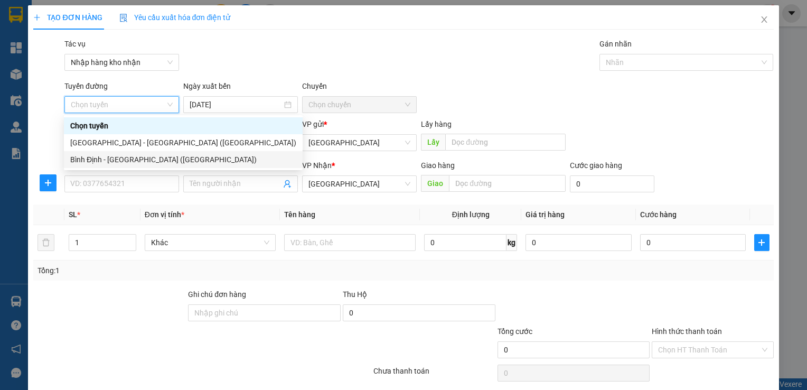
click at [122, 160] on div "Bình Định - Đà Nẵng (Hàng)" at bounding box center [183, 160] width 226 height 12
type input "13/10/2025"
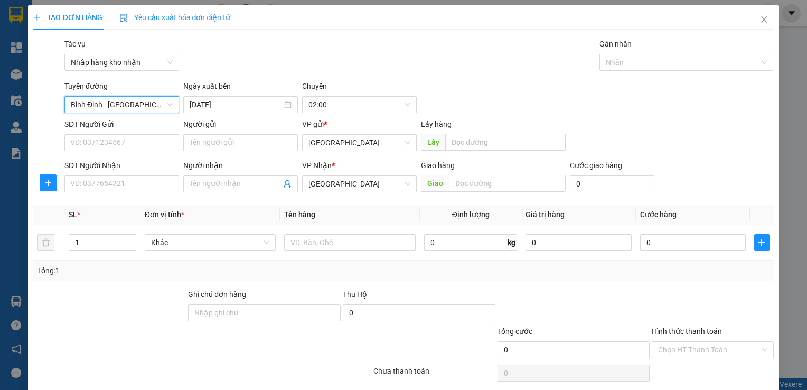
drag, startPoint x: 114, startPoint y: 103, endPoint x: 116, endPoint y: 108, distance: 6.2
click at [114, 103] on span "Bình Định - Đà Nẵng (Hàng)" at bounding box center [122, 105] width 102 height 16
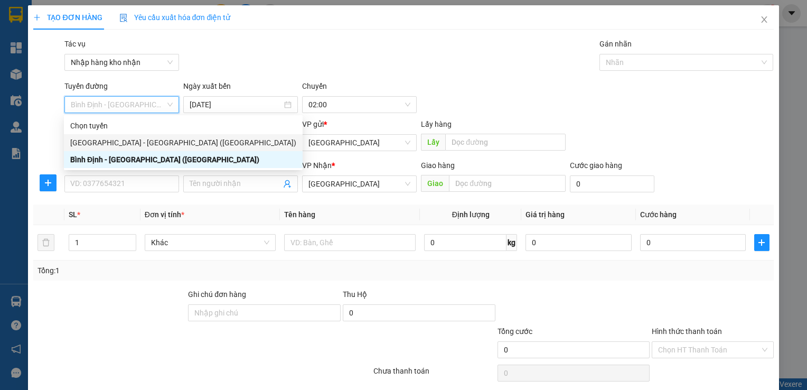
click at [123, 137] on div "Đà Nẵng - Bình Định (Hàng)" at bounding box center [183, 143] width 226 height 12
type input "13/10/2025"
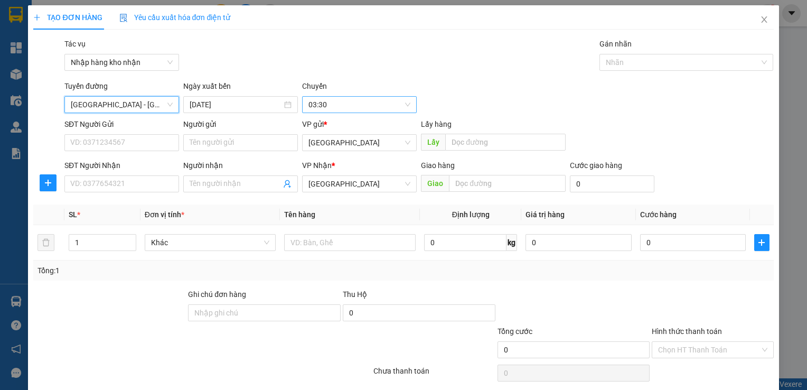
click at [348, 105] on span "03:30" at bounding box center [360, 105] width 102 height 16
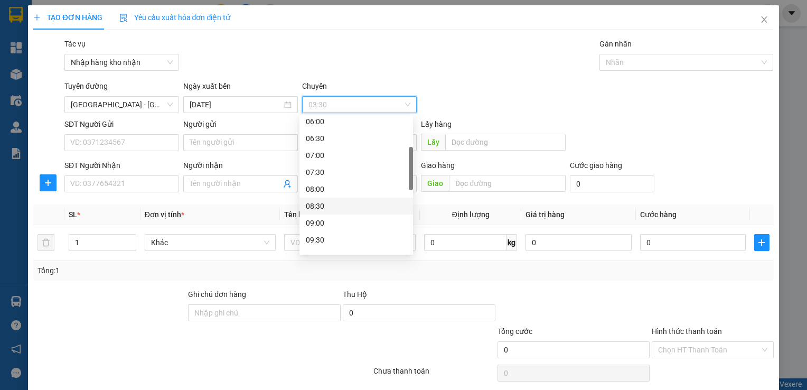
scroll to position [159, 0]
click at [362, 232] on div "11:00" at bounding box center [356, 238] width 101 height 12
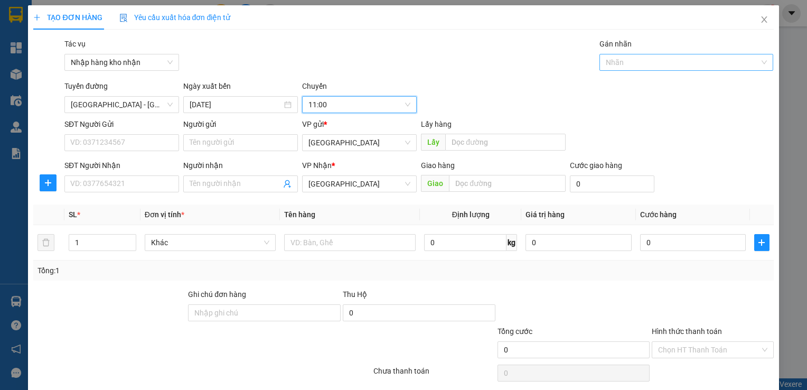
click at [640, 70] on div "Nhãn" at bounding box center [687, 62] width 174 height 17
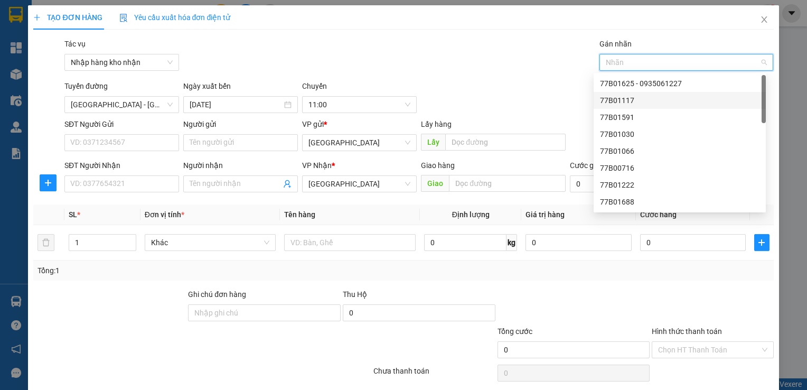
click at [627, 100] on div "77B01117" at bounding box center [680, 101] width 160 height 12
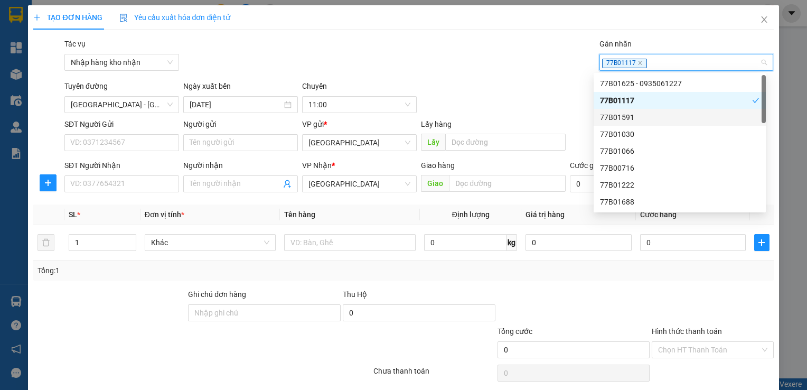
click at [315, 134] on div "VP gửi *" at bounding box center [359, 126] width 115 height 16
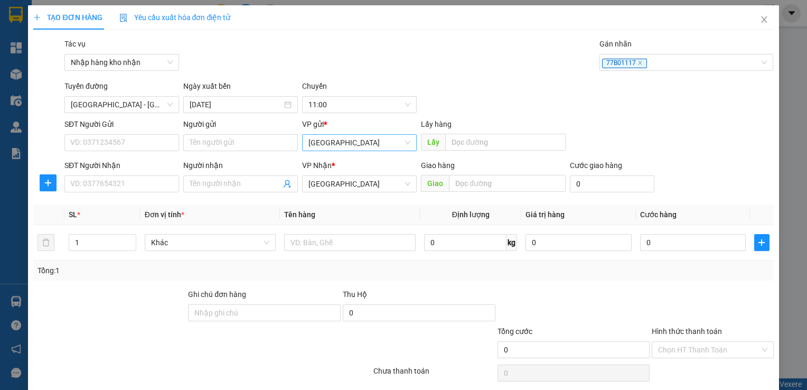
click at [323, 145] on span "Bình Định" at bounding box center [360, 143] width 102 height 16
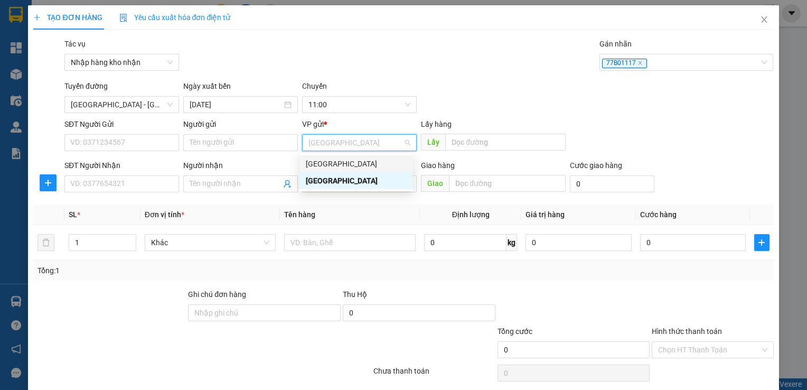
drag, startPoint x: 342, startPoint y: 165, endPoint x: 345, endPoint y: 183, distance: 18.2
click at [342, 166] on div "[GEOGRAPHIC_DATA]" at bounding box center [356, 164] width 101 height 12
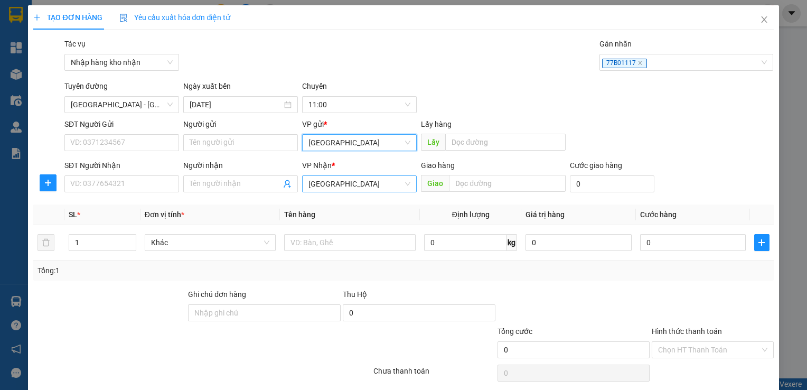
click at [344, 187] on span "[GEOGRAPHIC_DATA]" at bounding box center [360, 184] width 102 height 16
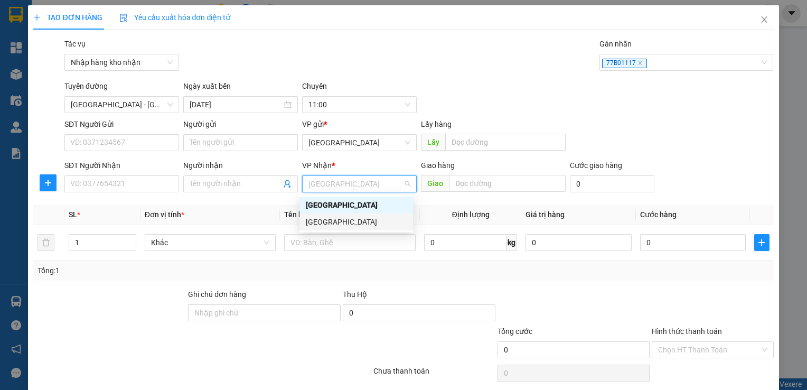
click at [341, 220] on div "Bình Định" at bounding box center [356, 222] width 101 height 12
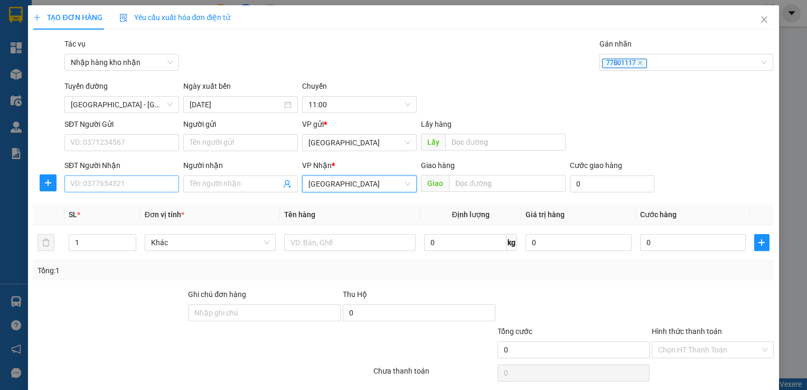
click at [141, 174] on div "SĐT Người Nhận" at bounding box center [121, 168] width 115 height 16
click at [141, 183] on input "SĐT Người Nhận" at bounding box center [121, 183] width 115 height 17
type input "0987041236"
click at [470, 193] on div "Giao hàng Giao" at bounding box center [493, 178] width 144 height 37
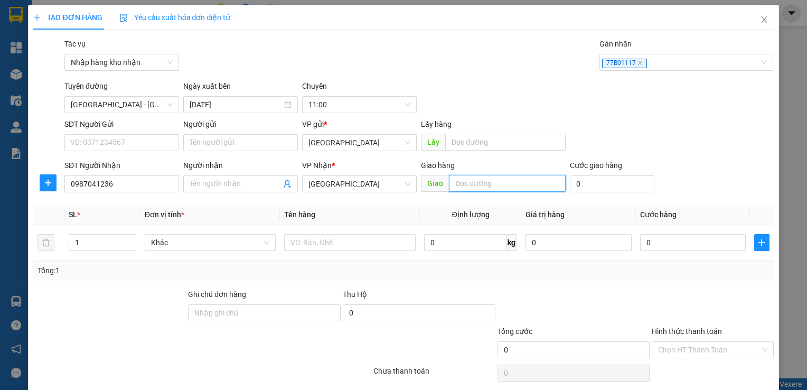
click at [479, 188] on input "text" at bounding box center [507, 183] width 116 height 17
type input "quy nhơn"
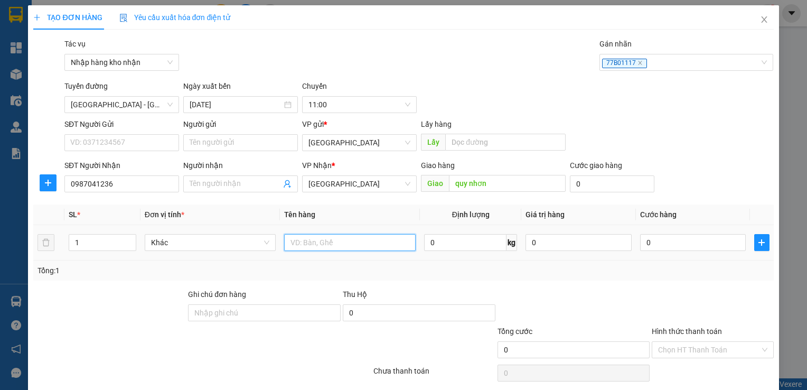
click at [367, 248] on input "text" at bounding box center [350, 242] width 132 height 17
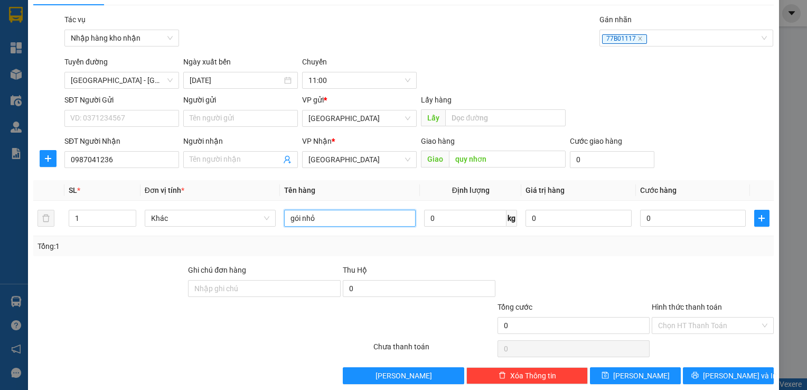
scroll to position [38, 0]
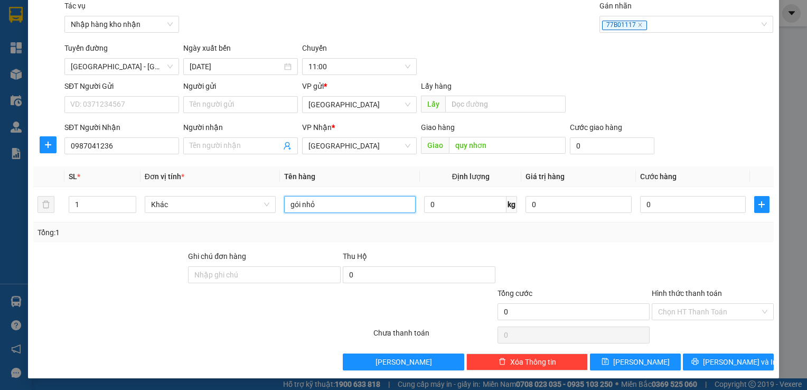
type input "gói nhỏ"
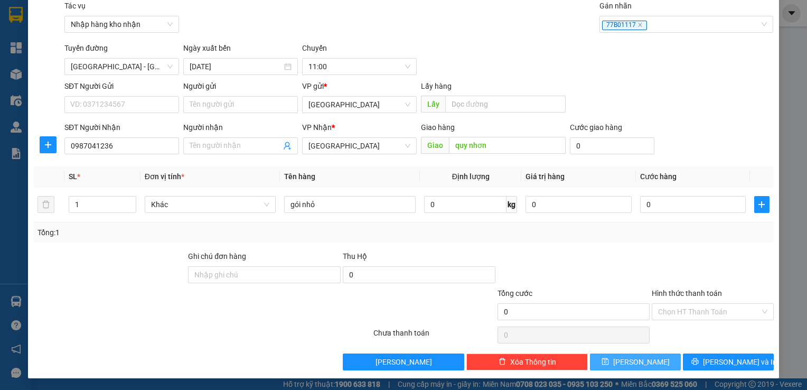
click at [615, 355] on button "Lưu" at bounding box center [635, 362] width 91 height 17
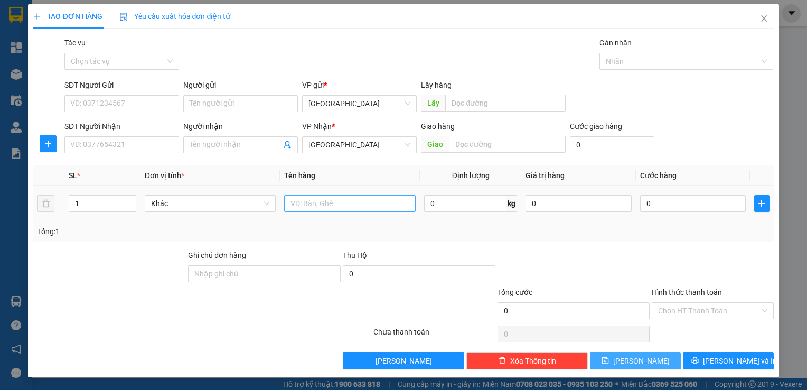
scroll to position [0, 0]
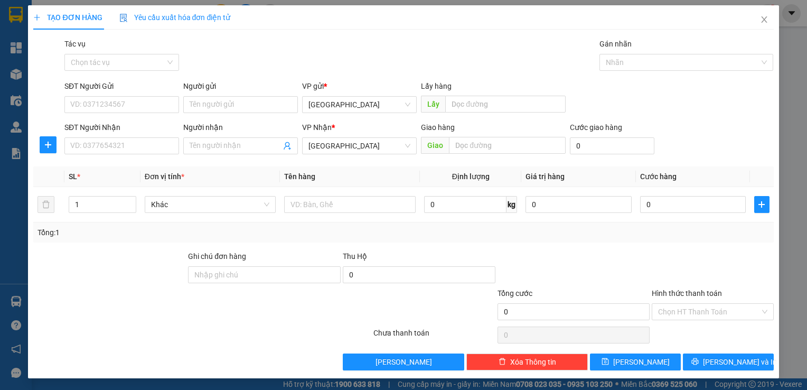
drag, startPoint x: 141, startPoint y: 66, endPoint x: 141, endPoint y: 75, distance: 9.0
click at [141, 66] on input "Tác vụ" at bounding box center [118, 62] width 95 height 16
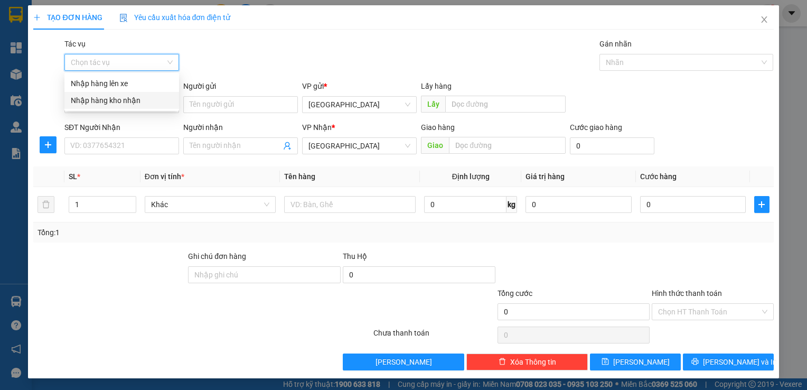
click at [141, 100] on div "Nhập hàng kho nhận" at bounding box center [122, 101] width 102 height 12
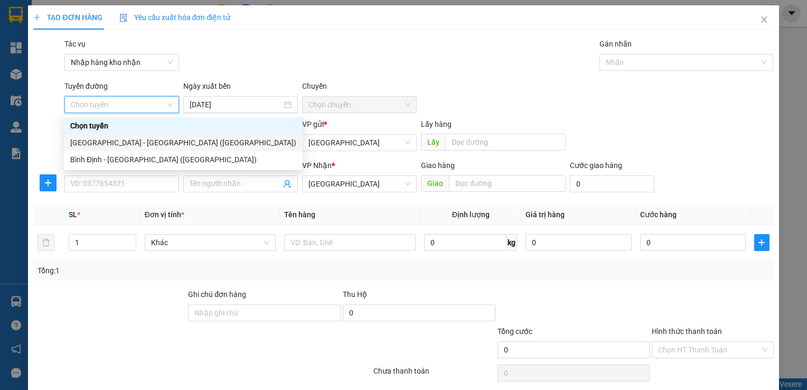
click at [116, 146] on div "Đà Nẵng - Bình Định (Hàng)" at bounding box center [183, 143] width 226 height 12
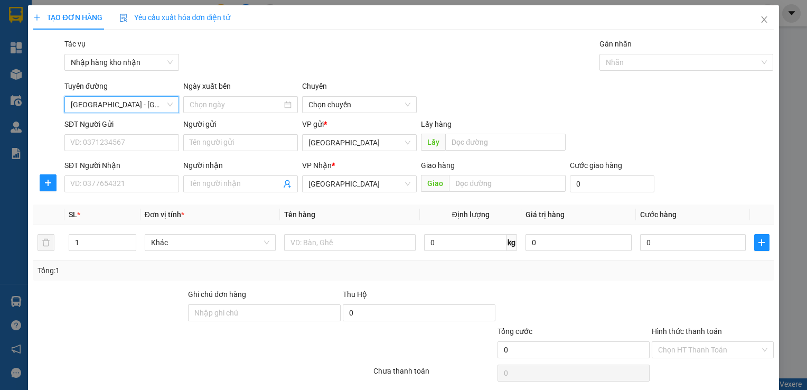
type input "13/10/2025"
click at [623, 58] on div at bounding box center [681, 62] width 159 height 13
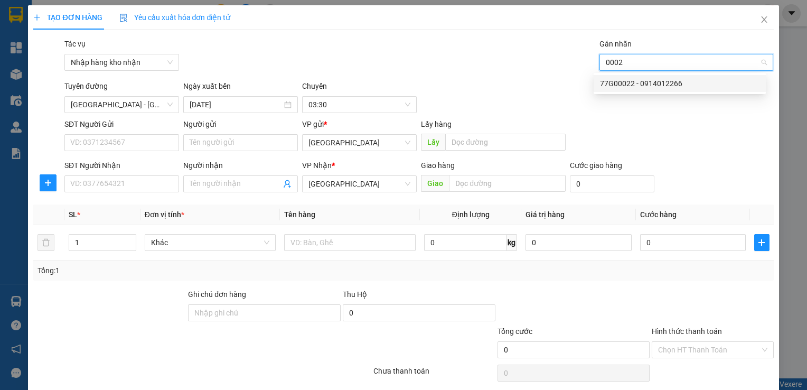
type input "00022"
click at [616, 81] on div "77G00022 - 0914012266" at bounding box center [680, 84] width 160 height 12
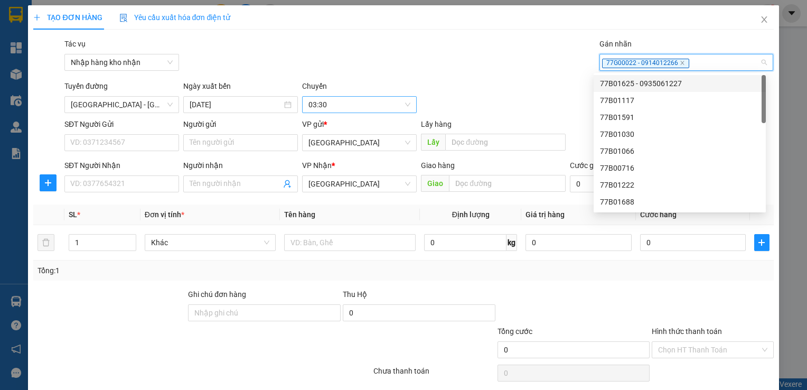
click at [323, 105] on span "03:30" at bounding box center [360, 105] width 102 height 16
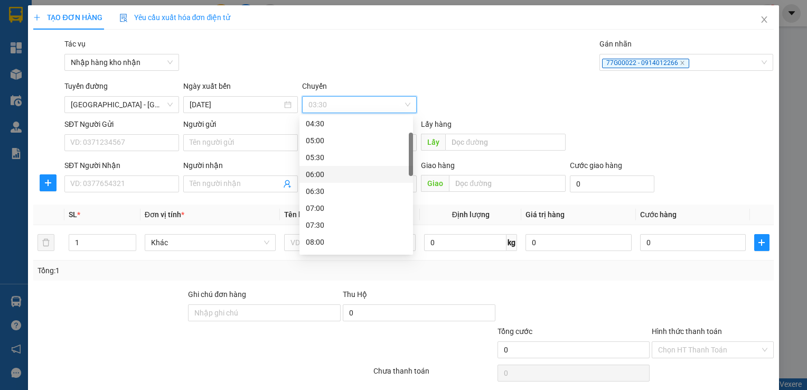
scroll to position [159, 0]
click at [339, 180] on div "09:30" at bounding box center [357, 187] width 114 height 17
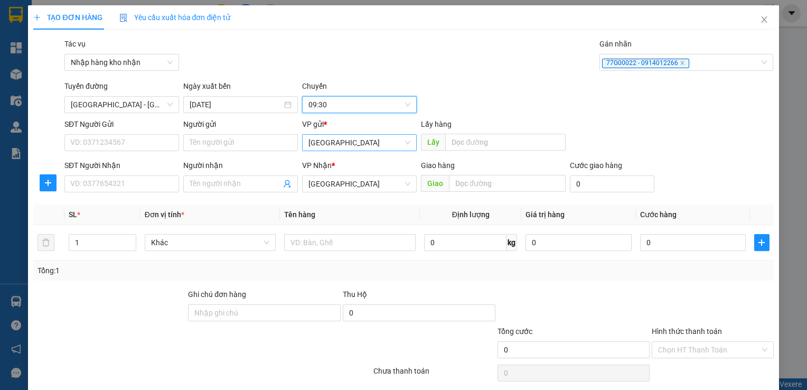
click at [368, 143] on span "Bình Định" at bounding box center [360, 143] width 102 height 16
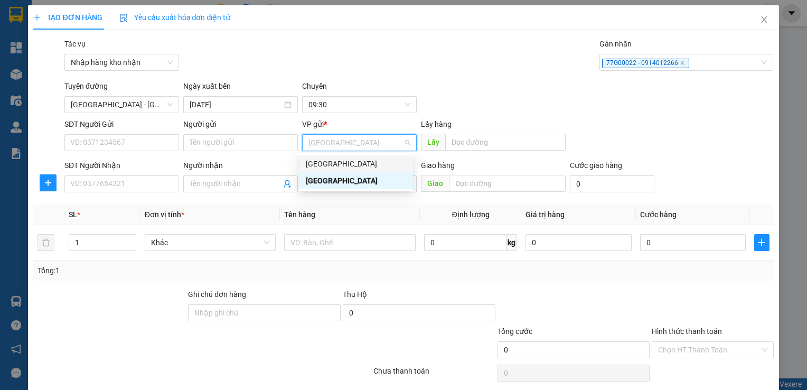
click at [346, 170] on div "[GEOGRAPHIC_DATA]" at bounding box center [357, 163] width 114 height 17
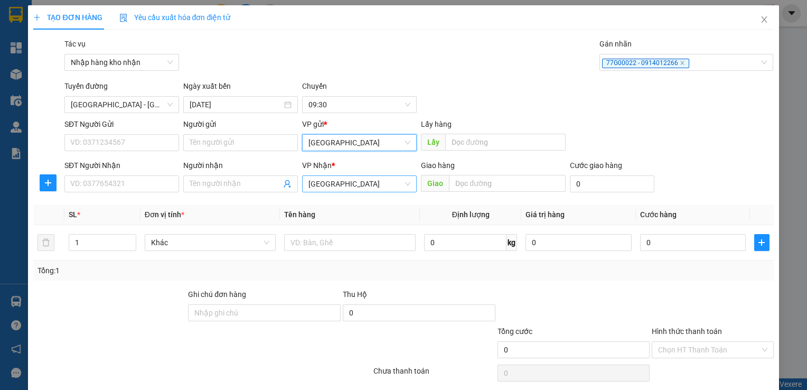
click at [346, 181] on span "[GEOGRAPHIC_DATA]" at bounding box center [360, 184] width 102 height 16
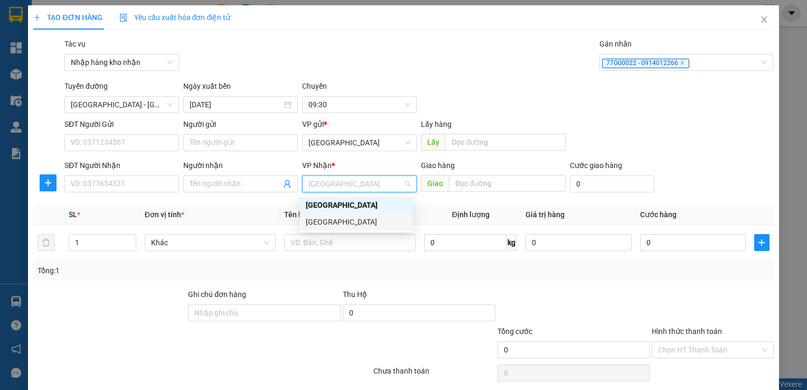
click at [336, 218] on div "Bình Định" at bounding box center [356, 222] width 101 height 12
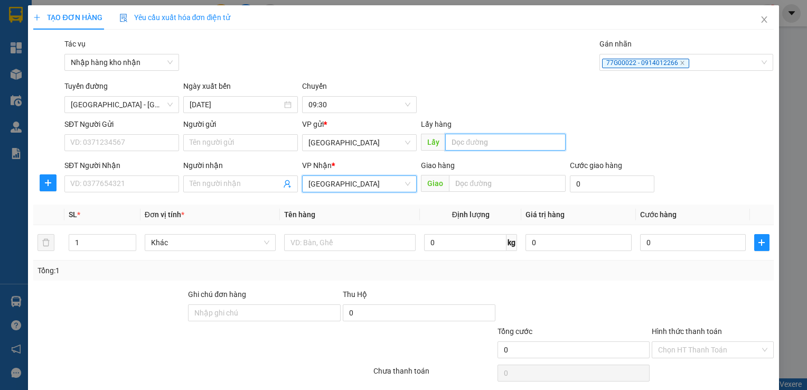
click at [478, 142] on input "text" at bounding box center [505, 142] width 120 height 17
type input "quãng ngãi"
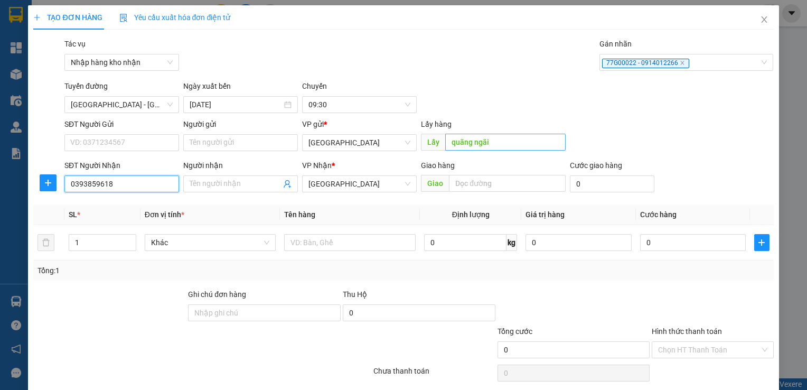
type input "0393859618"
type input "q"
type input "tuấn"
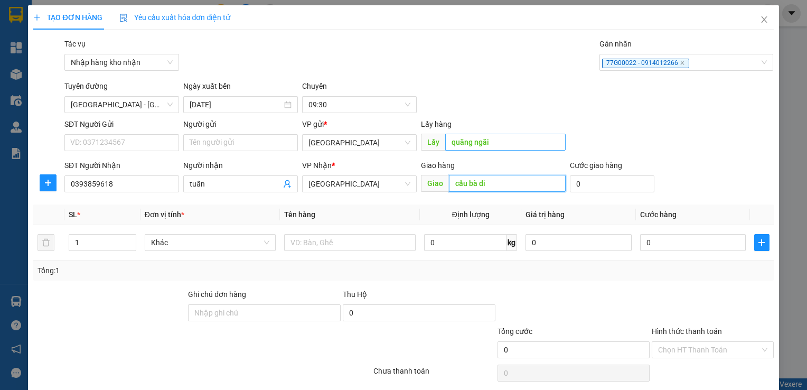
type input "cầu bà di"
type input "3"
type input "30"
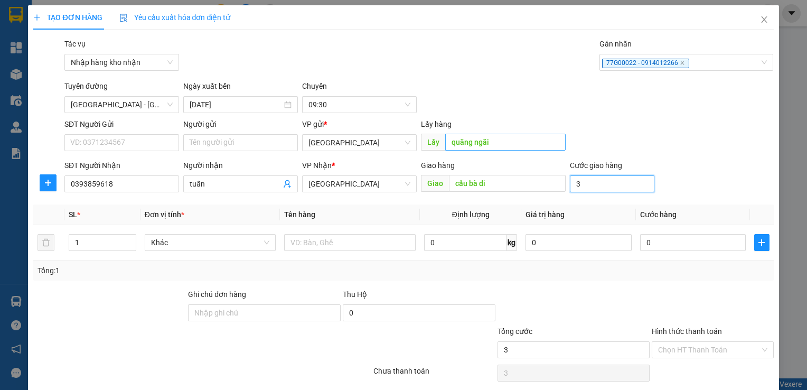
type input "30"
type input "300"
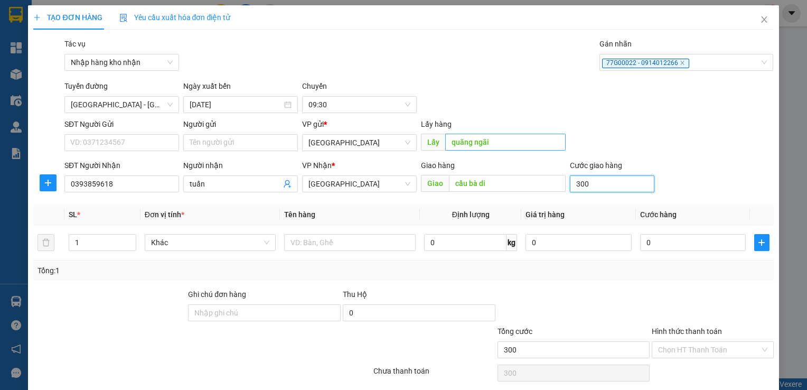
type input "3.000"
type input "30.000"
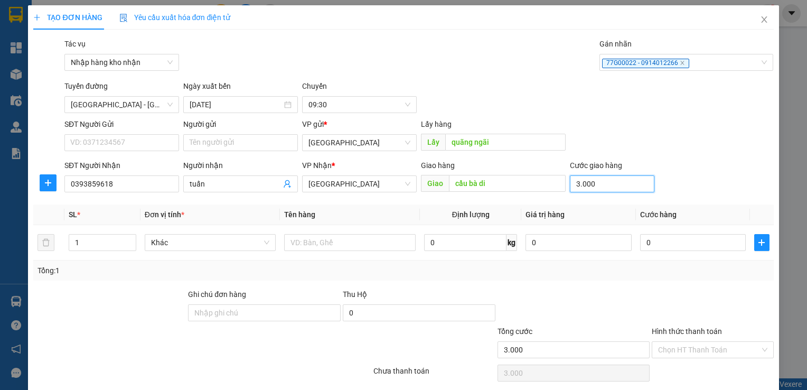
type input "30.000"
click at [349, 248] on input "text" at bounding box center [350, 242] width 132 height 17
type input "bao vàng"
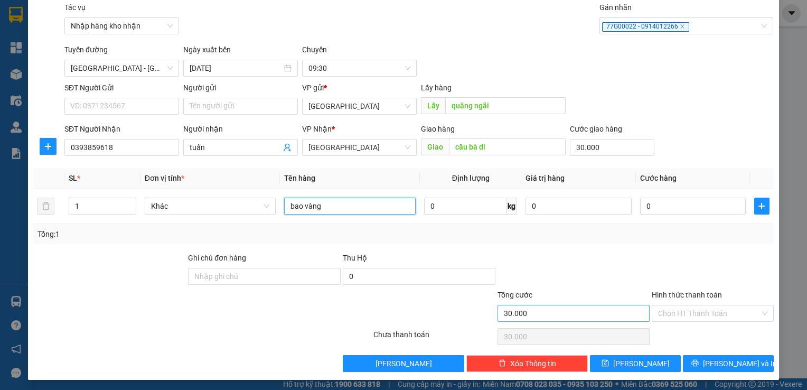
scroll to position [38, 0]
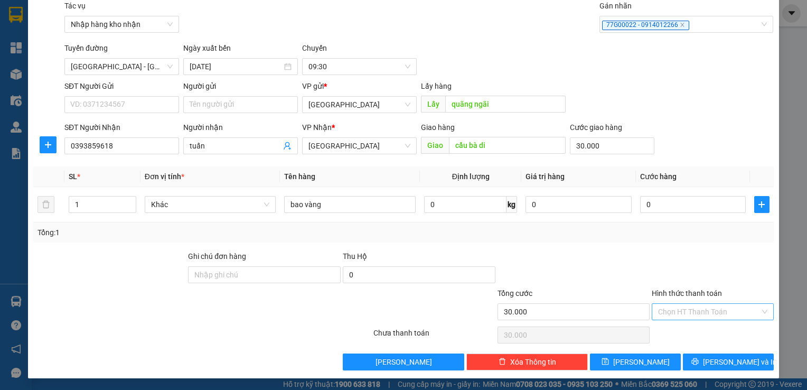
click at [664, 313] on input "Hình thức thanh toán" at bounding box center [708, 312] width 101 height 16
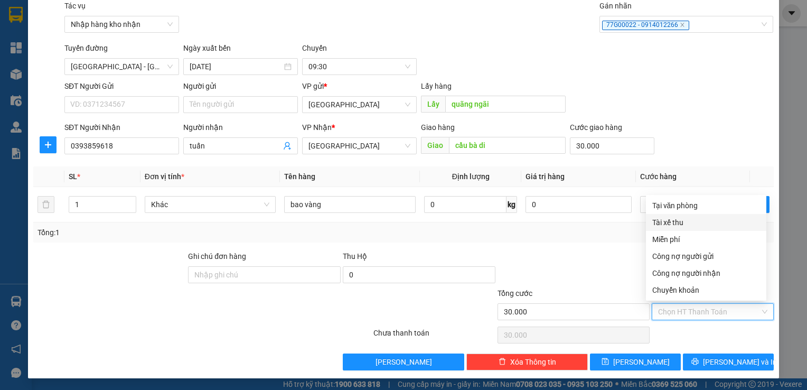
click at [696, 225] on div "Tài xế thu" at bounding box center [707, 223] width 108 height 12
type input "0"
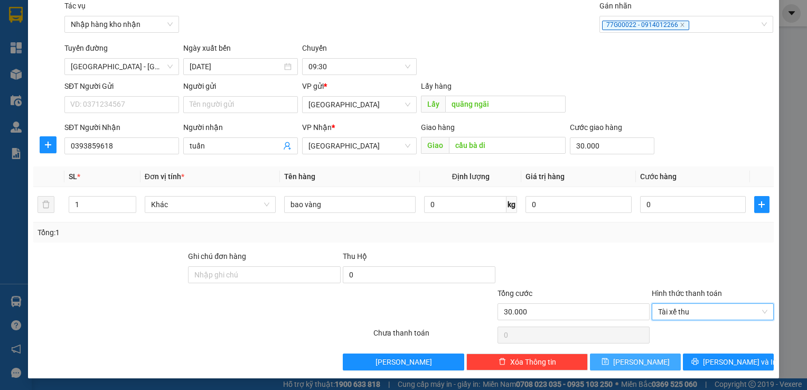
click at [614, 360] on button "Lưu" at bounding box center [635, 362] width 91 height 17
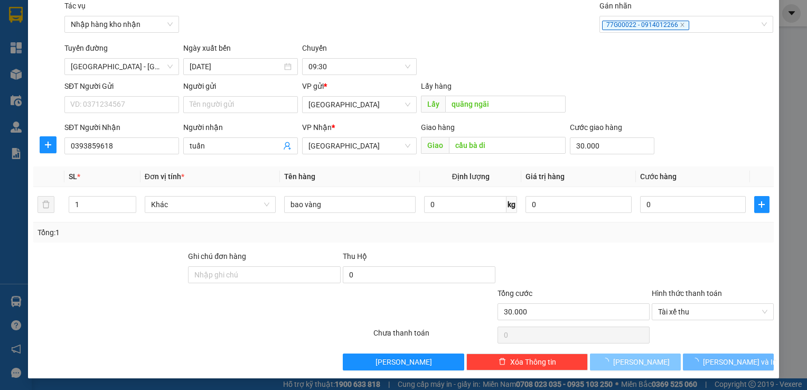
type input "0"
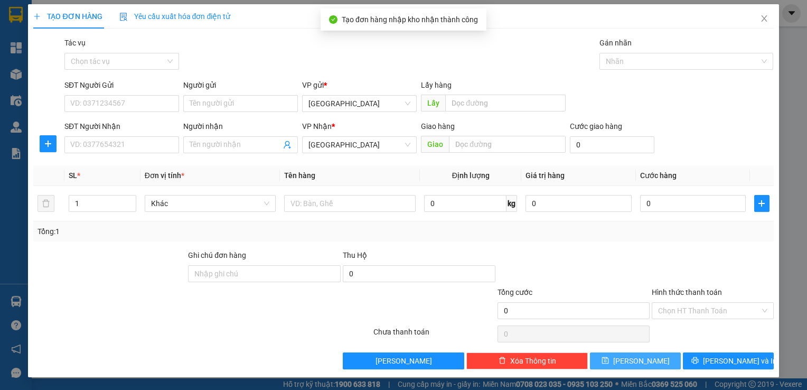
scroll to position [0, 0]
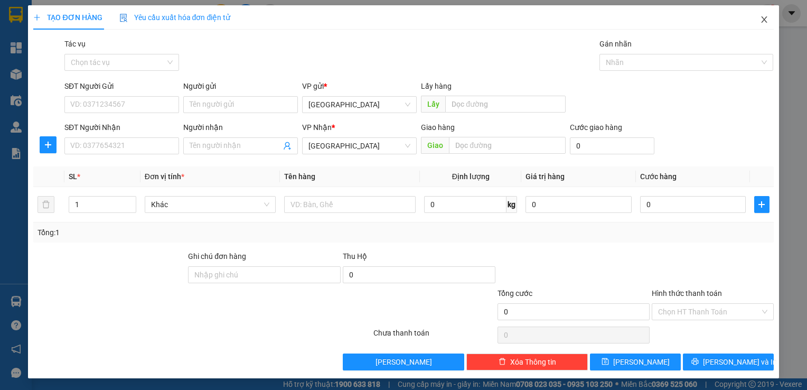
click at [763, 16] on icon "close" at bounding box center [764, 19] width 8 height 8
